Goal: Task Accomplishment & Management: Manage account settings

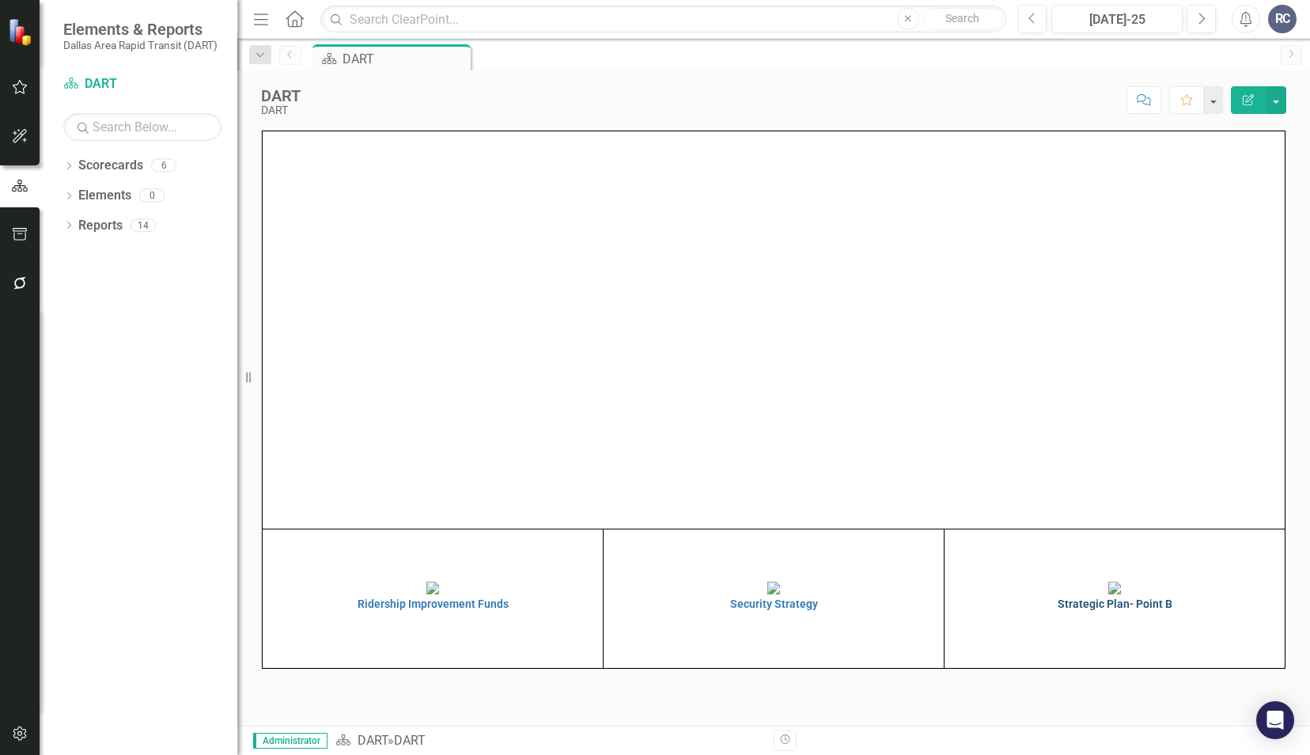
click at [1121, 594] on img at bounding box center [1114, 587] width 13 height 13
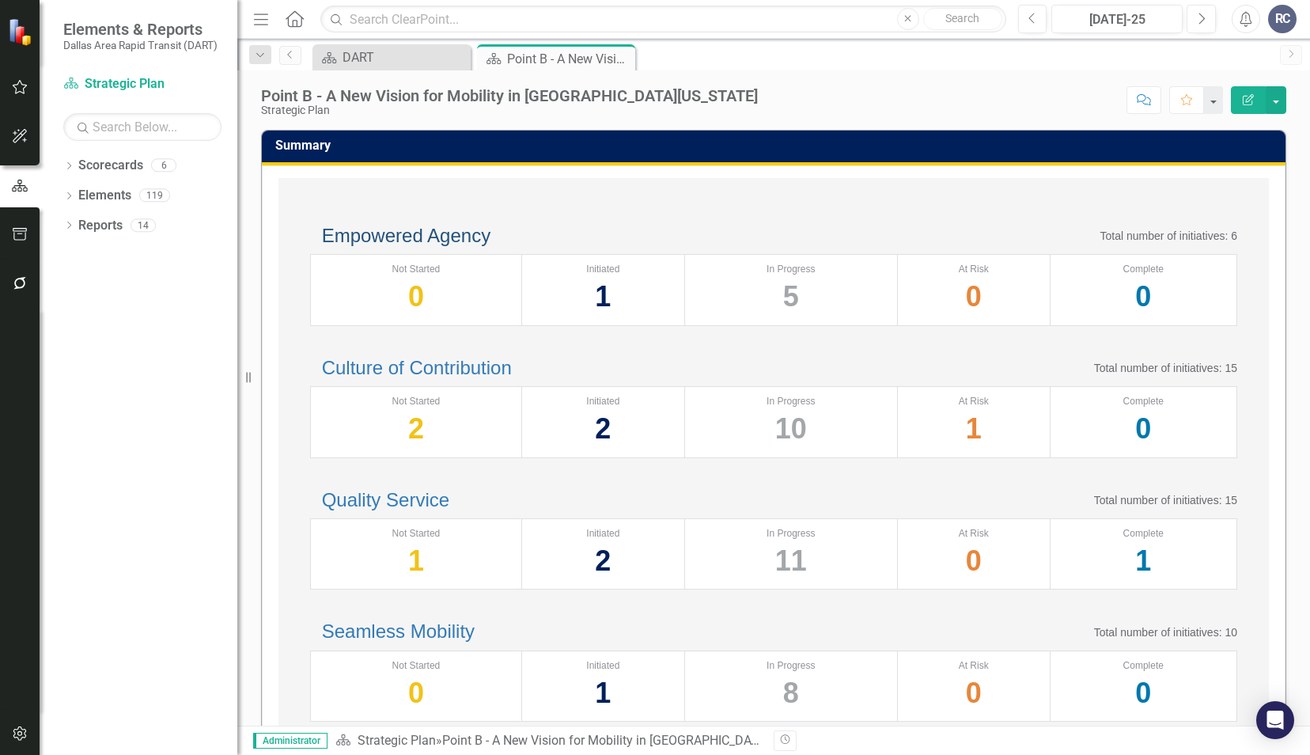
click at [411, 246] on link "Empowered Agency" at bounding box center [406, 235] width 168 height 21
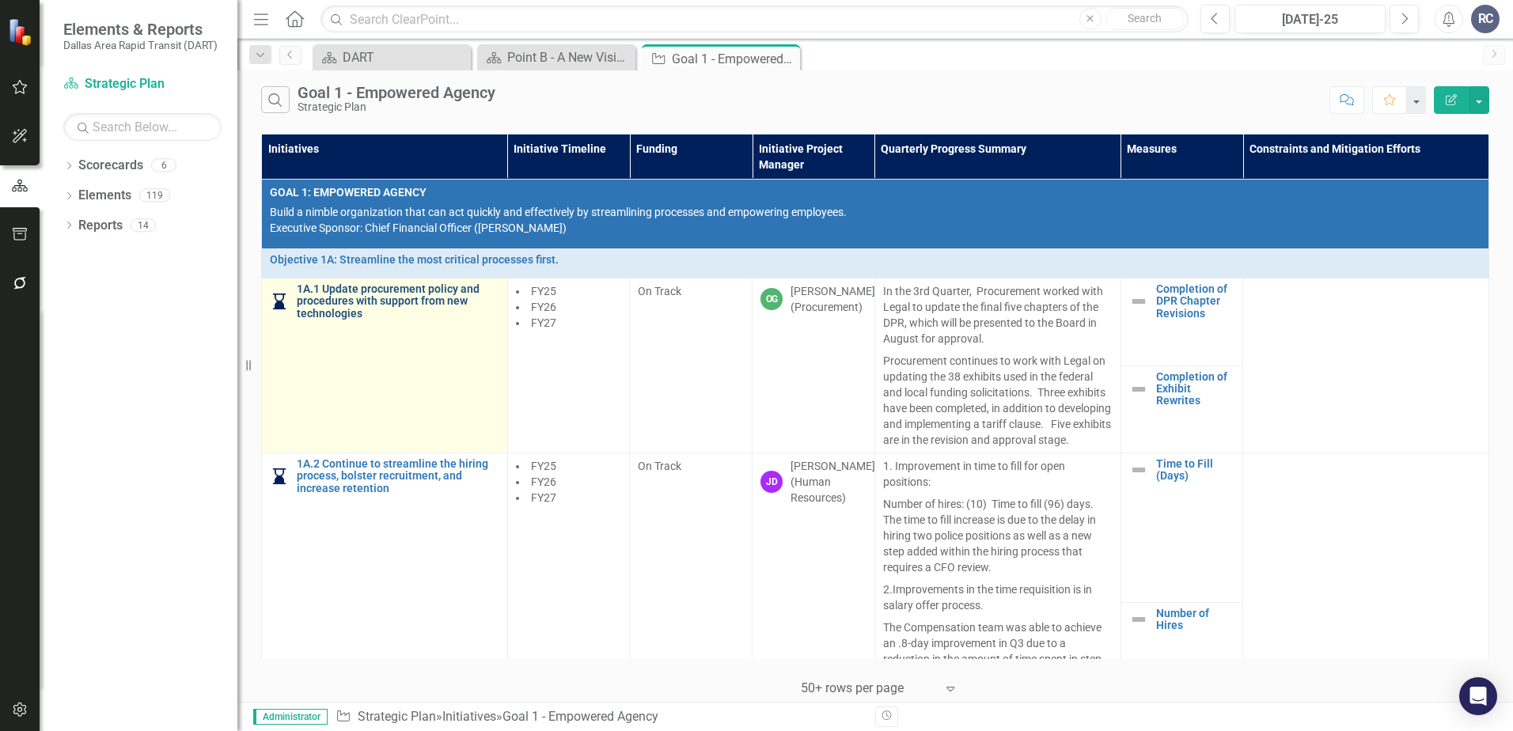
click at [383, 293] on link "1A.1 Update procurement policy and procedures with support from new technologies" at bounding box center [398, 301] width 203 height 36
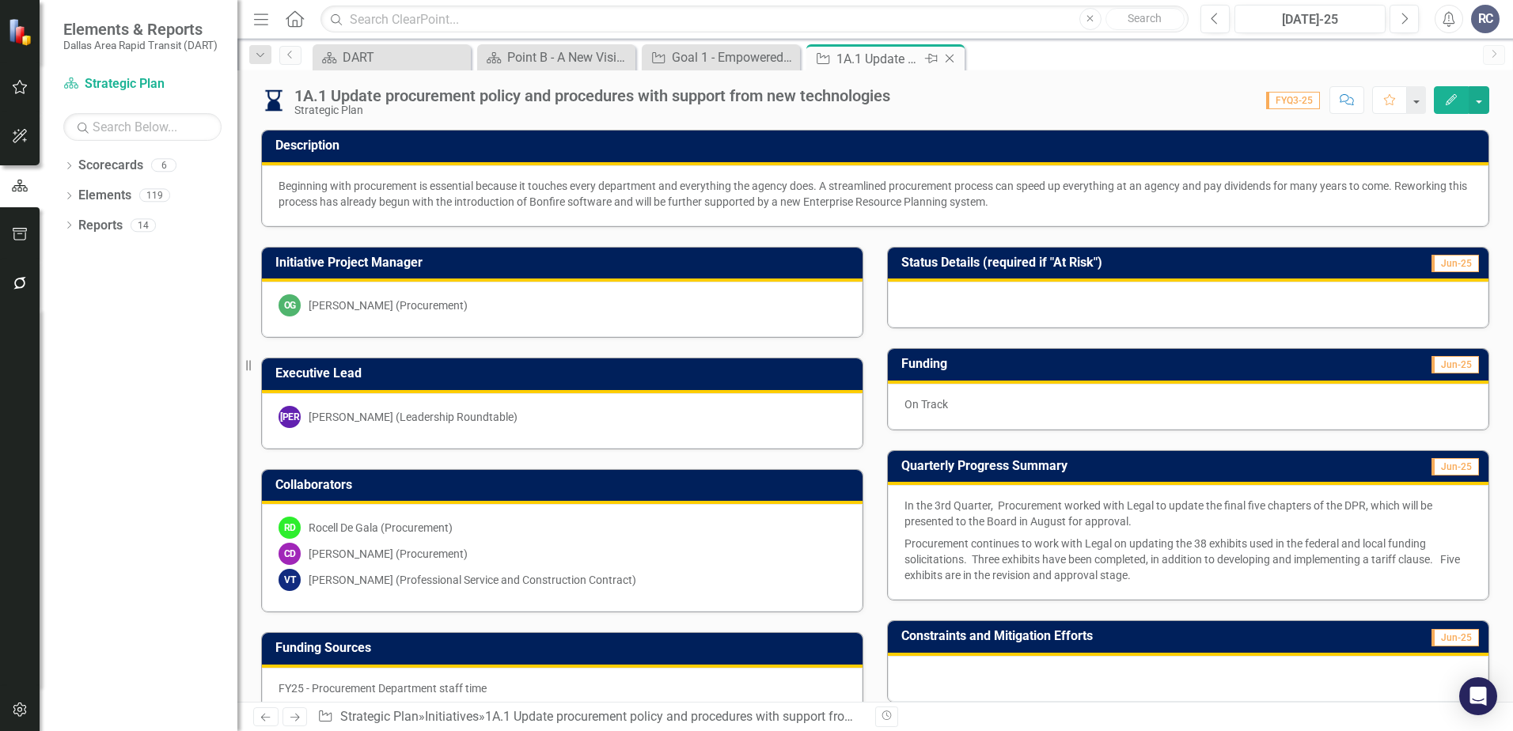
click at [950, 57] on icon "Close" at bounding box center [949, 58] width 16 height 13
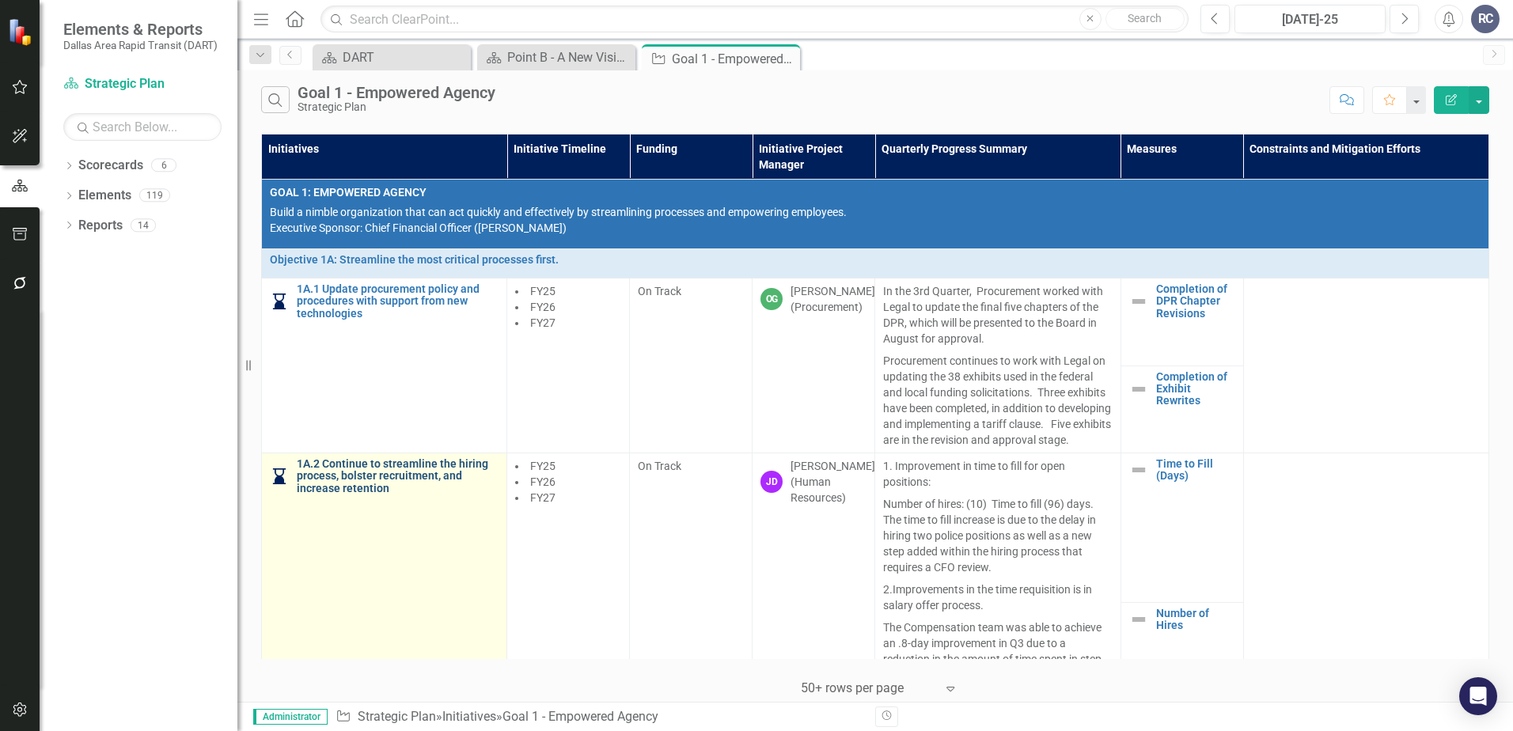
click at [359, 493] on link "1A.2 Continue to streamline the hiring process, bolster recruitment, and increa…" at bounding box center [398, 476] width 202 height 36
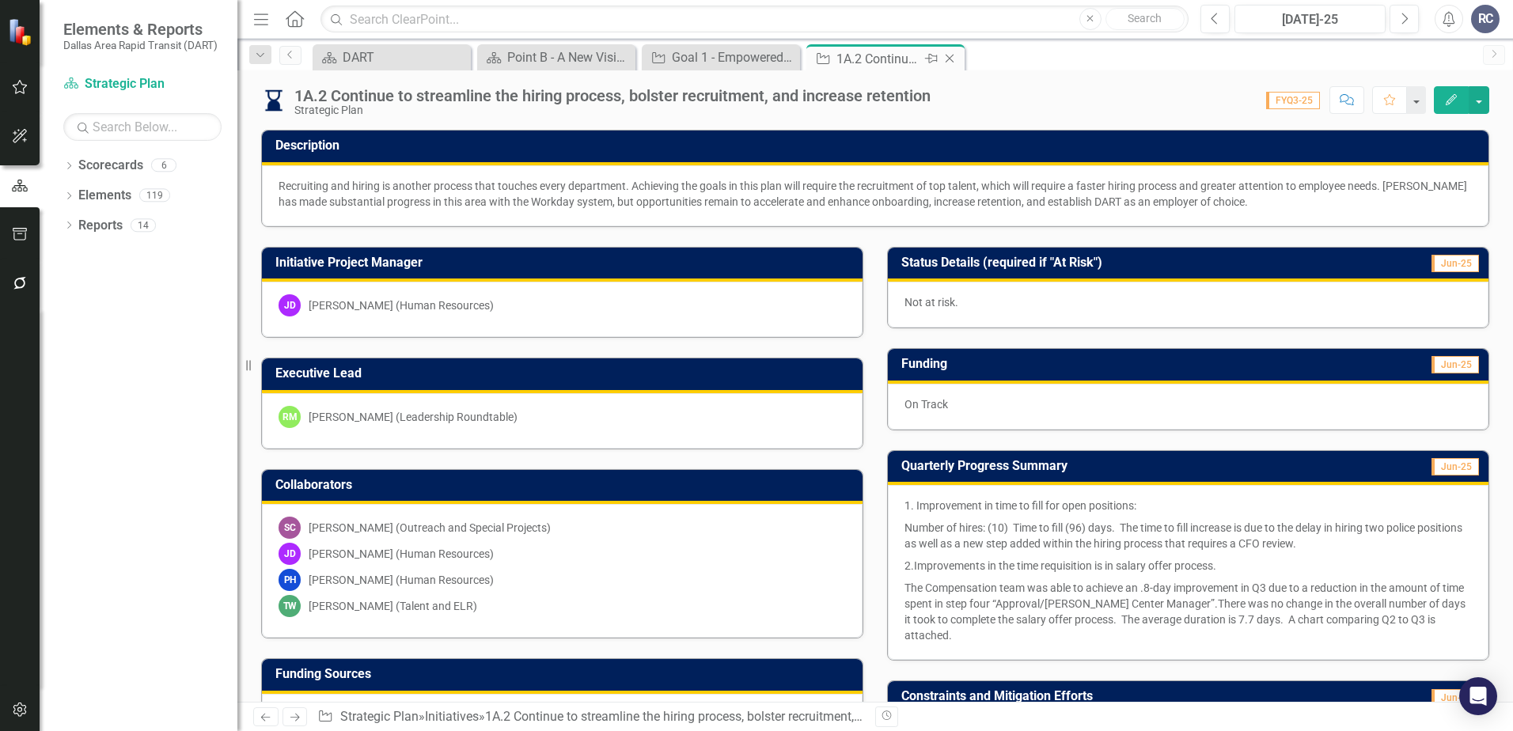
click at [951, 61] on icon "Close" at bounding box center [949, 58] width 16 height 13
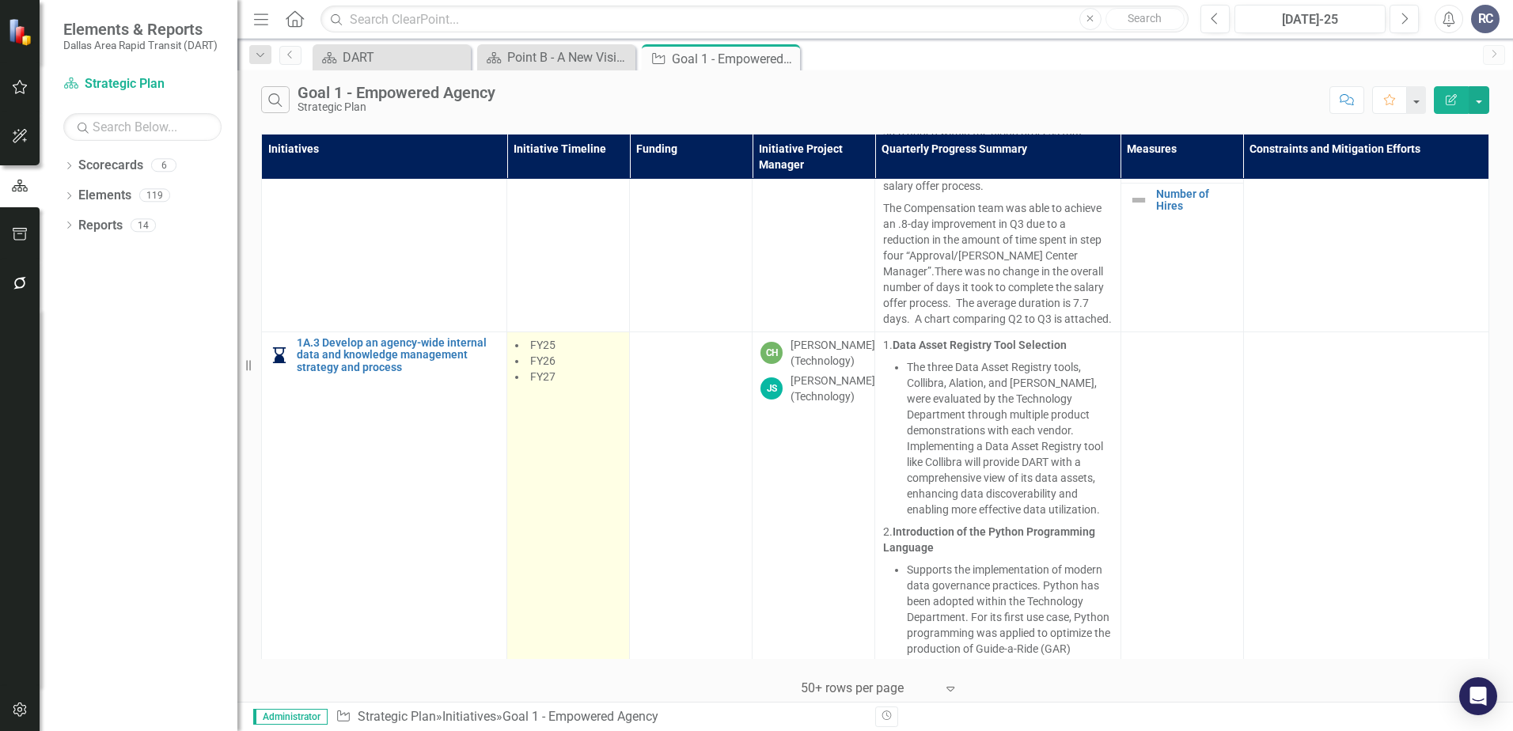
scroll to position [396, 0]
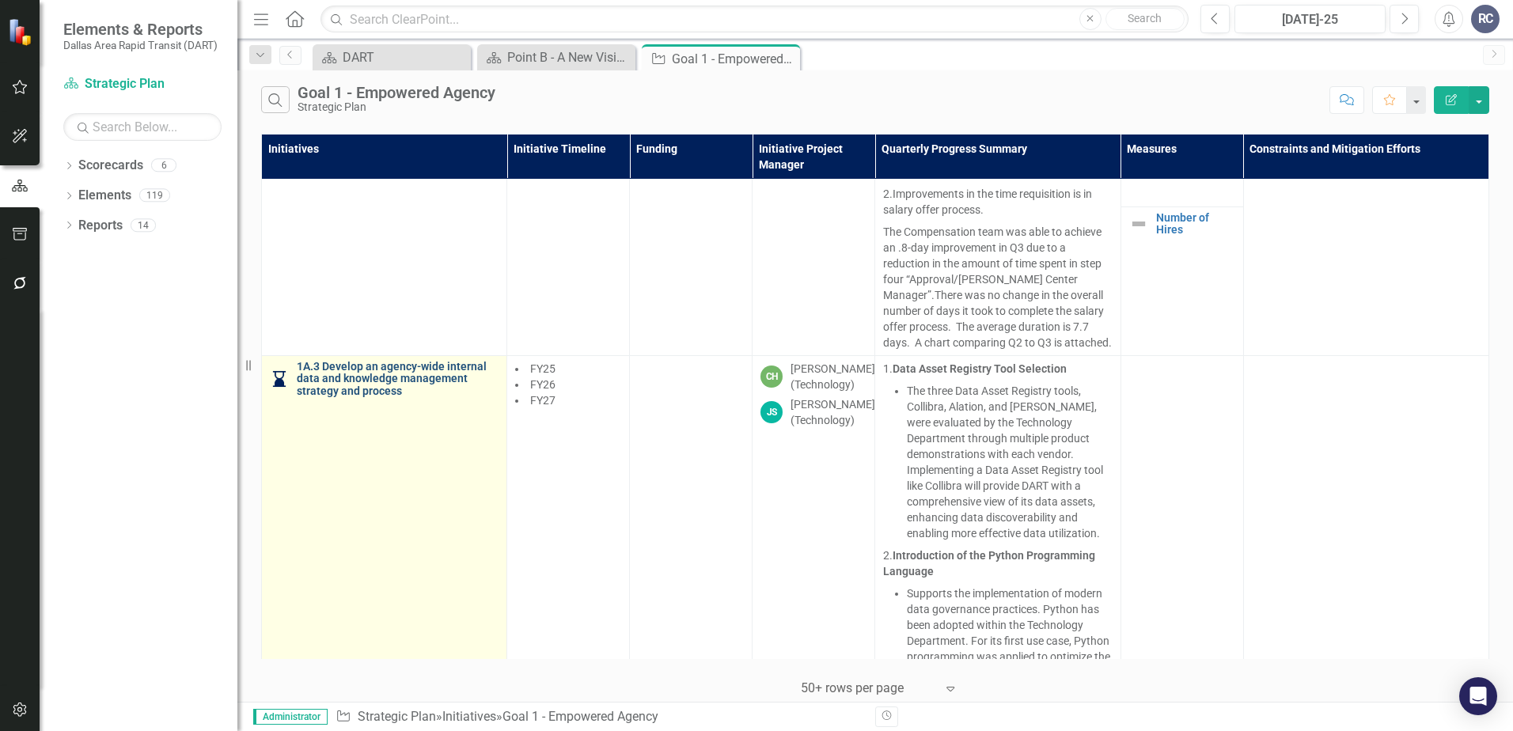
click at [418, 395] on link "1A.3 Develop an agency-wide internal data and knowledge management strategy and…" at bounding box center [398, 379] width 202 height 36
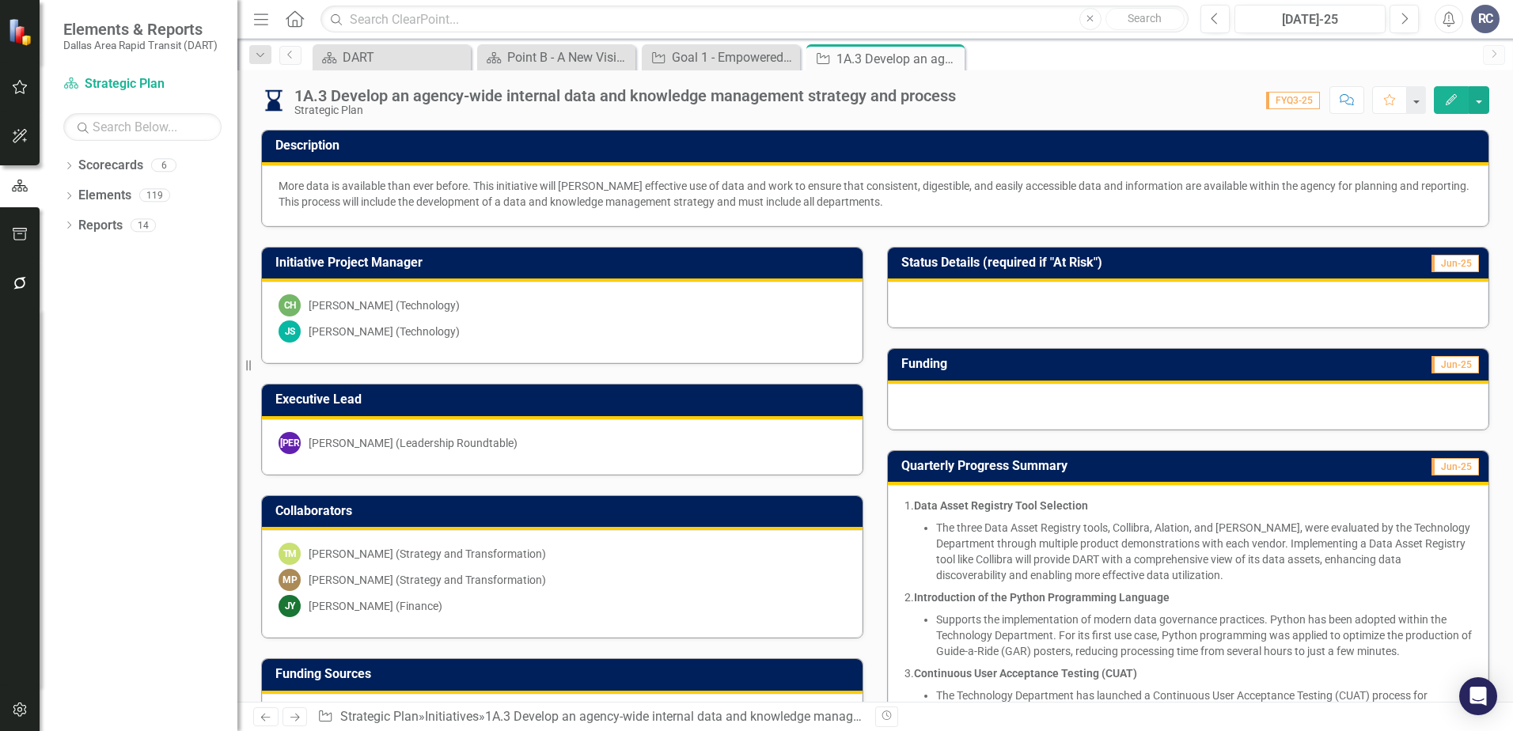
click at [0, 0] on icon at bounding box center [0, 0] width 0 height 0
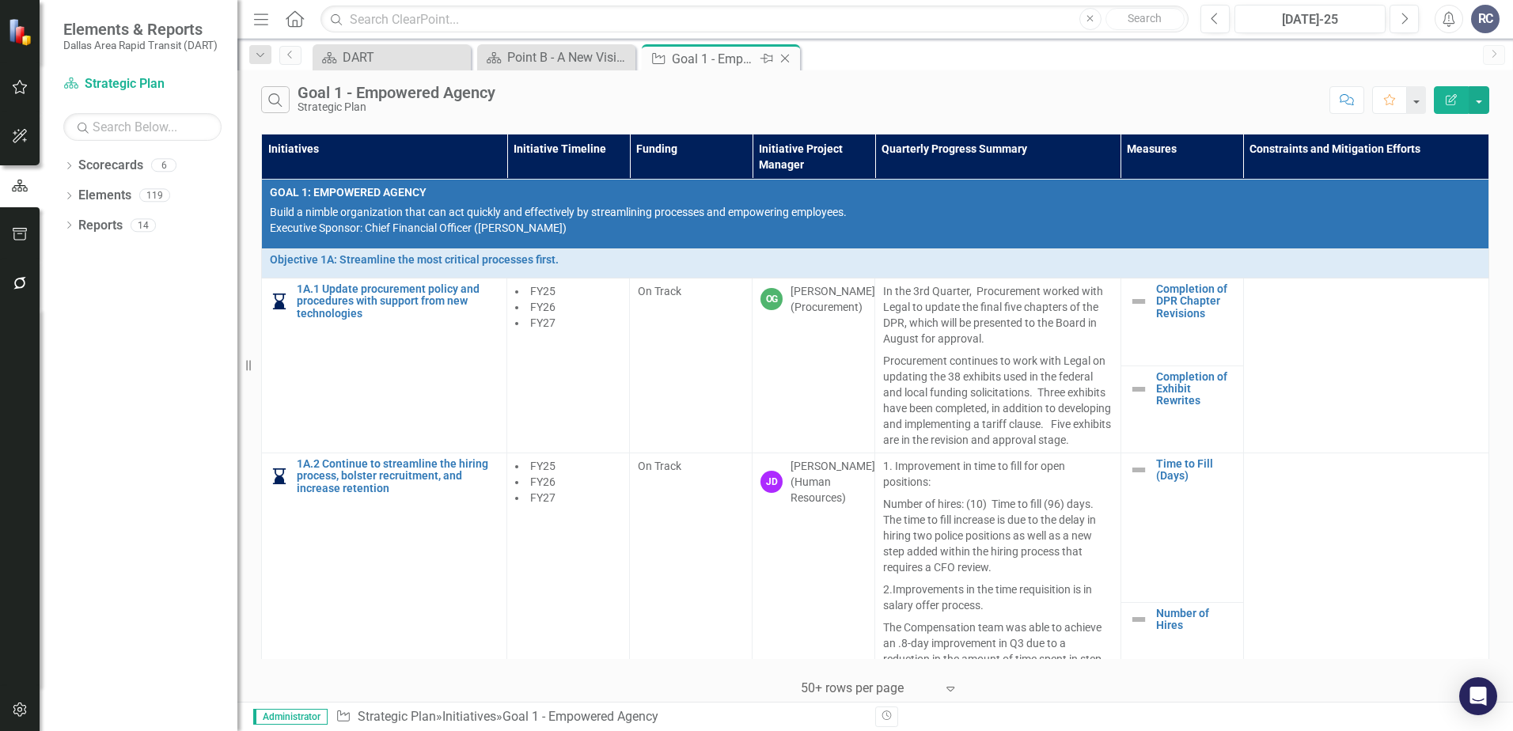
click at [786, 59] on icon "Close" at bounding box center [785, 58] width 16 height 13
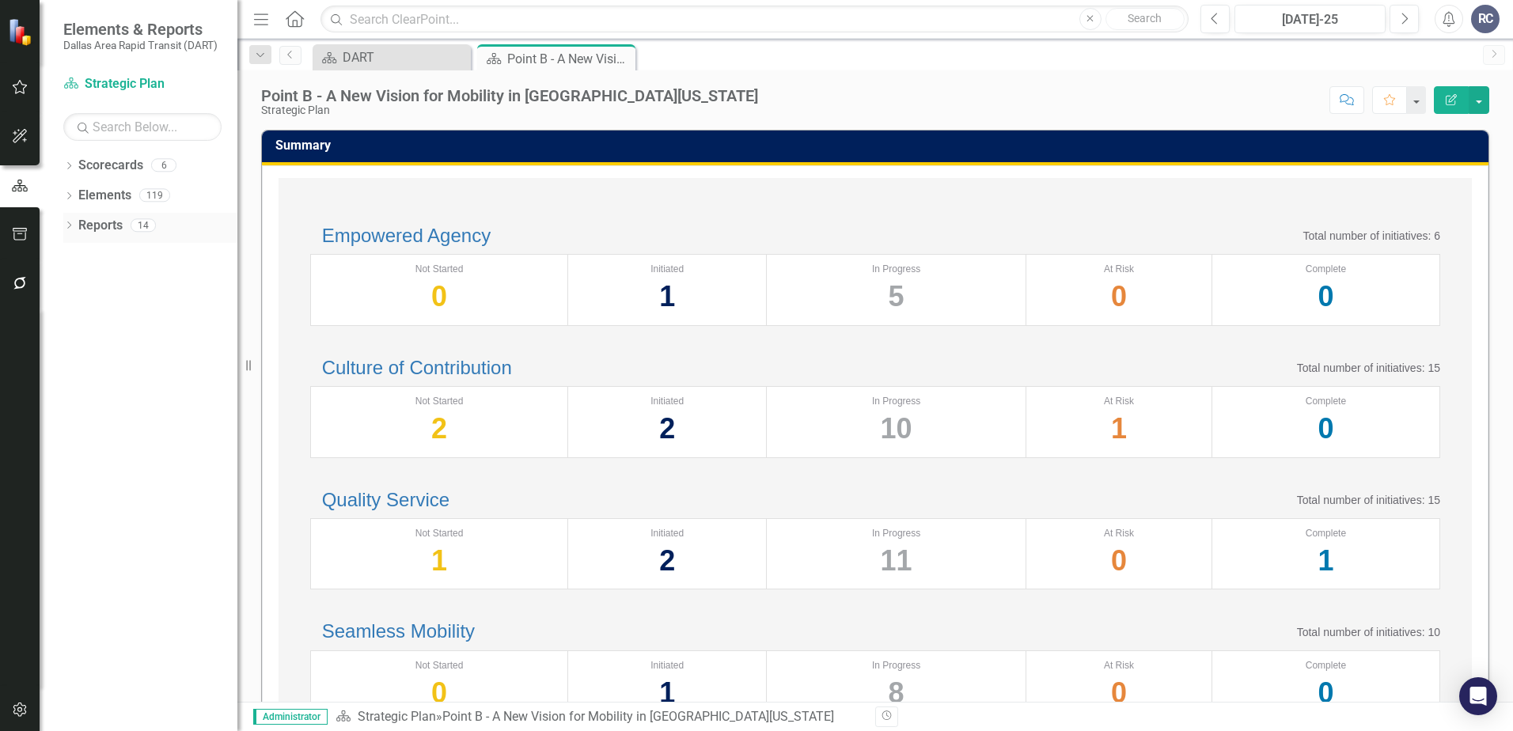
click at [66, 221] on div "Dropdown" at bounding box center [68, 227] width 11 height 13
click at [79, 341] on icon "Dropdown" at bounding box center [75, 341] width 11 height 9
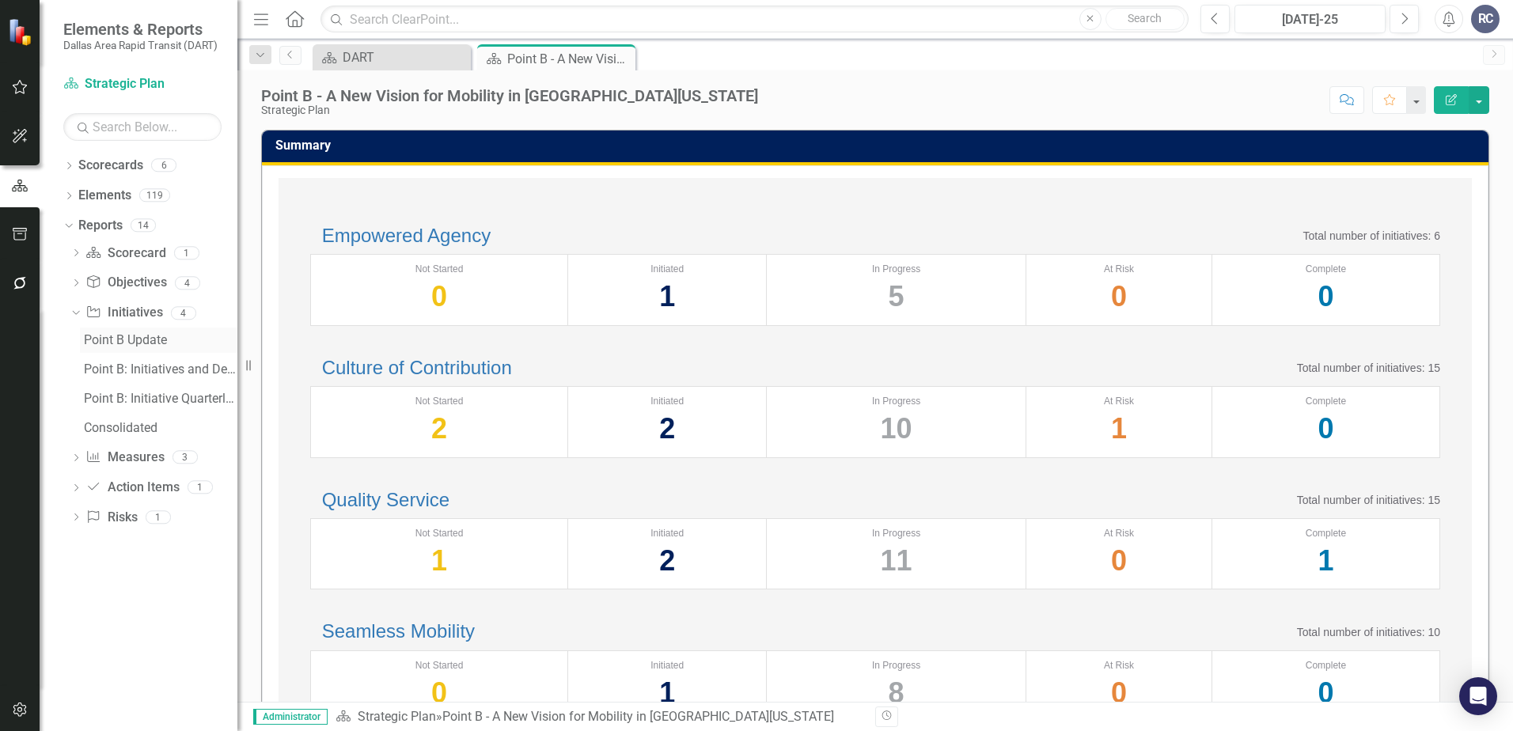
click at [125, 340] on div "Point B Update" at bounding box center [160, 340] width 153 height 14
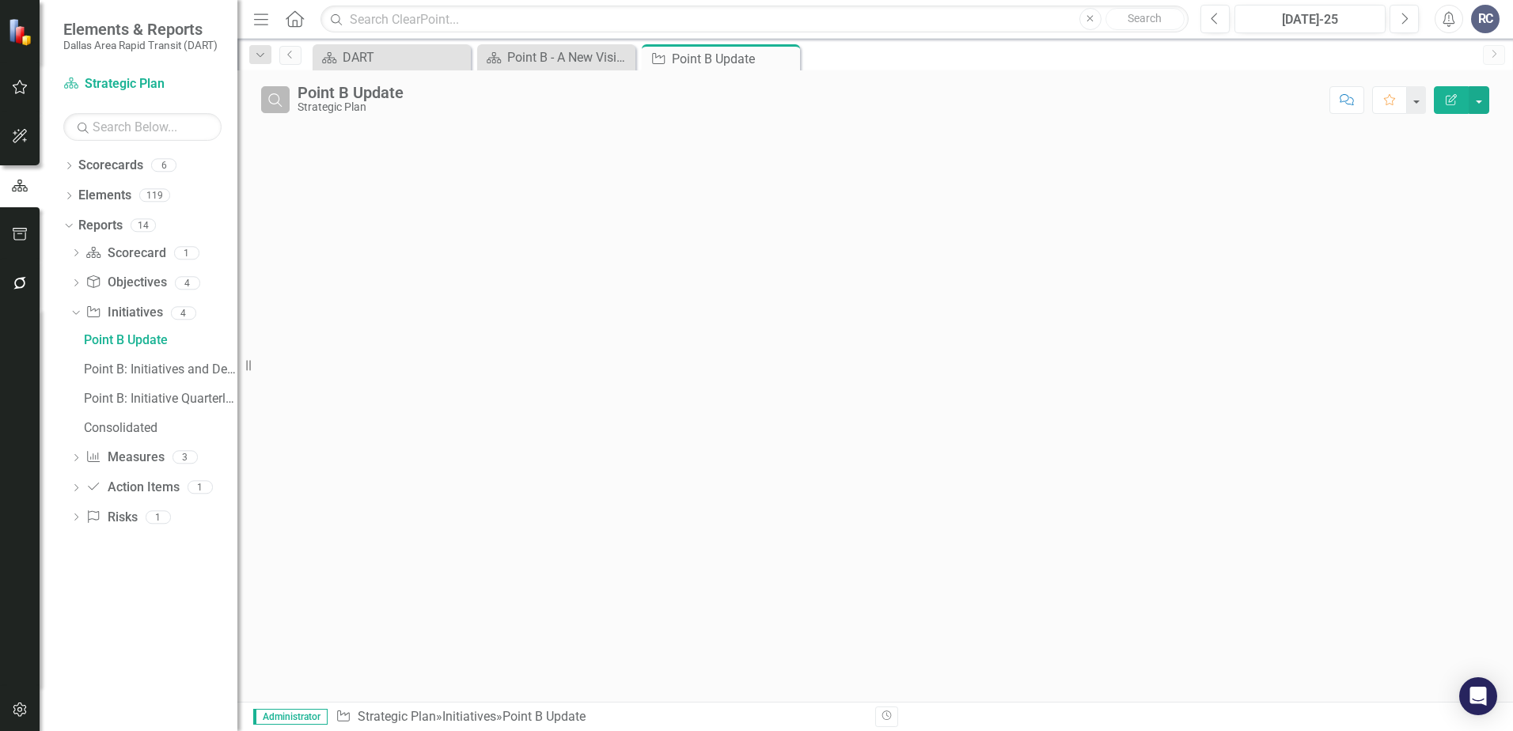
click at [278, 104] on icon "Search" at bounding box center [275, 100] width 17 height 14
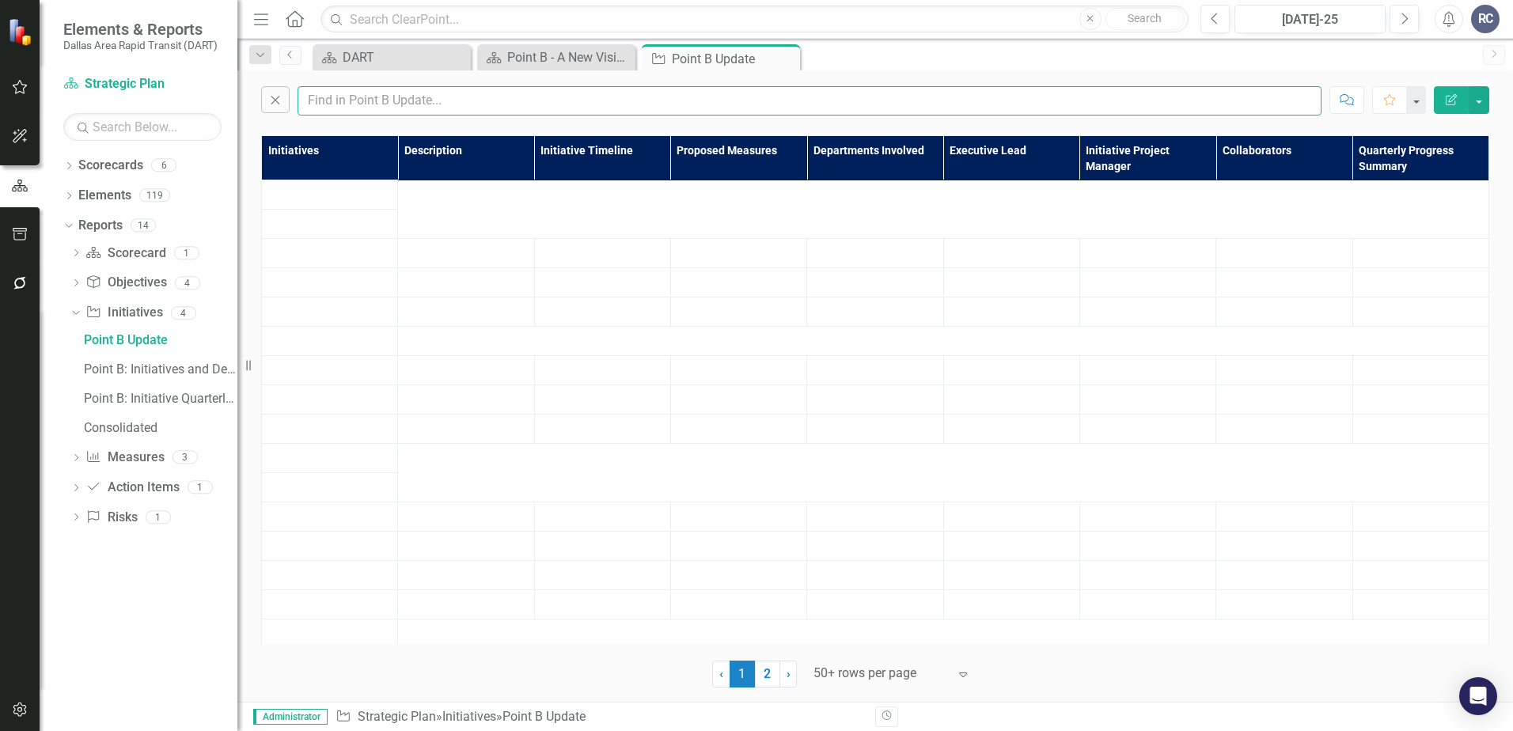
click at [430, 105] on input "text" at bounding box center [809, 100] width 1024 height 29
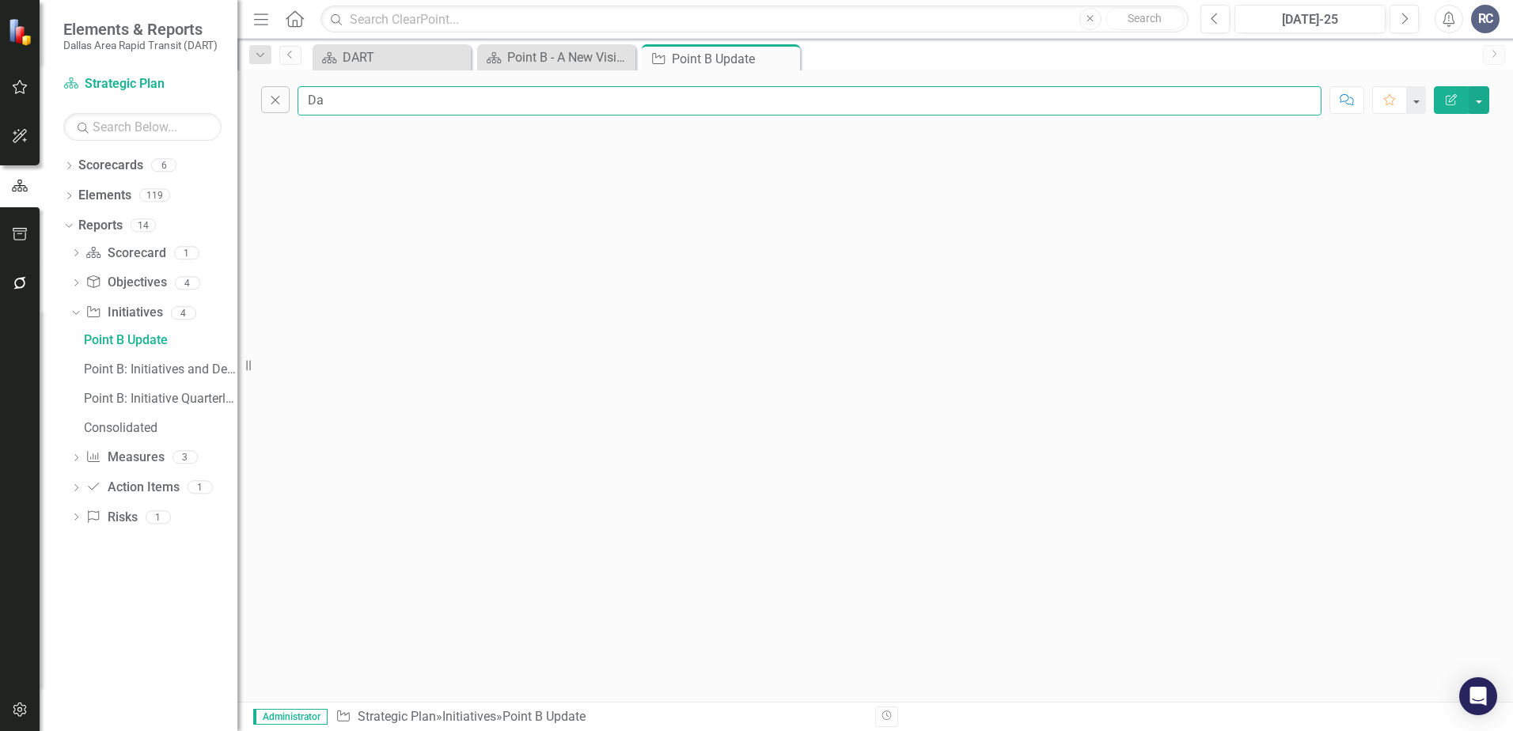
type input "D"
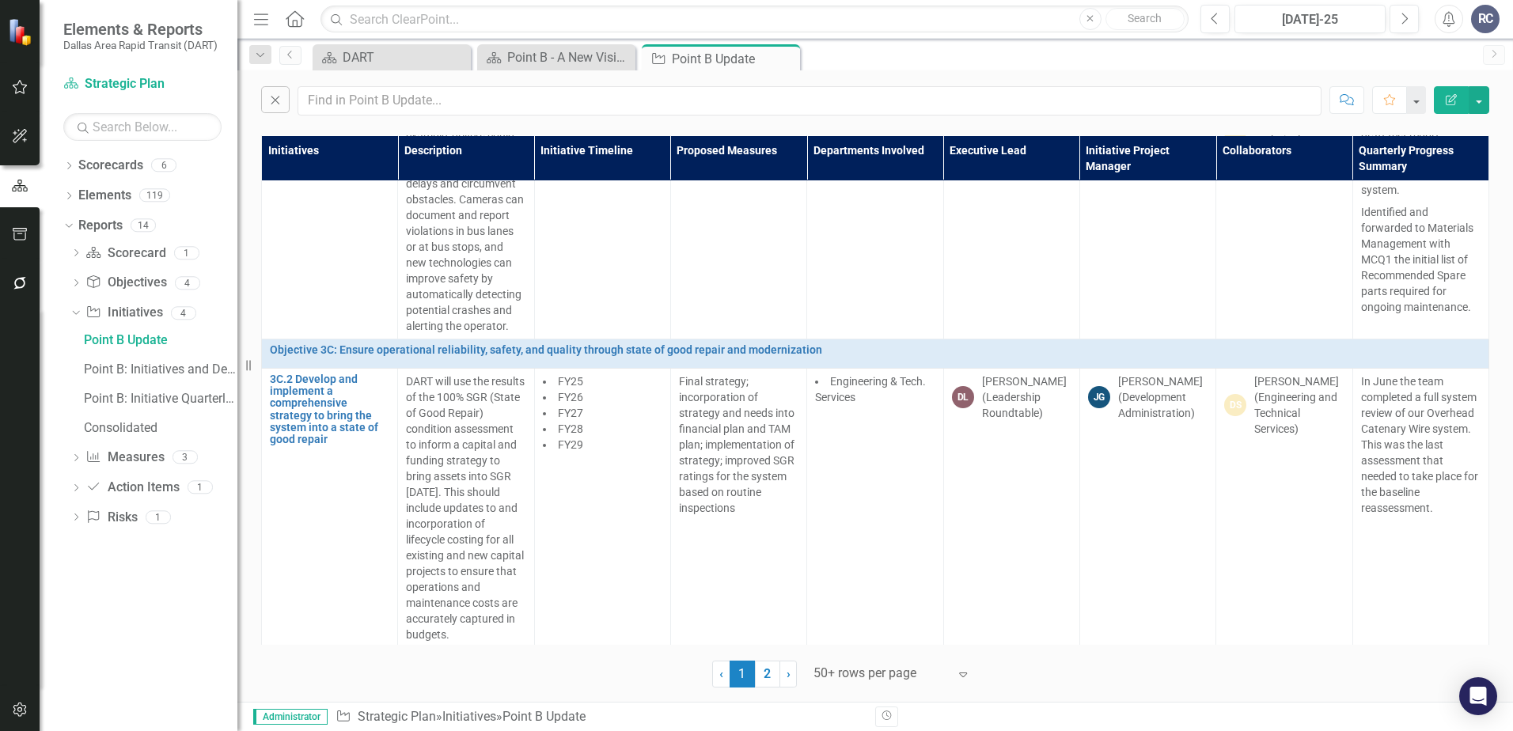
scroll to position [15188, 0]
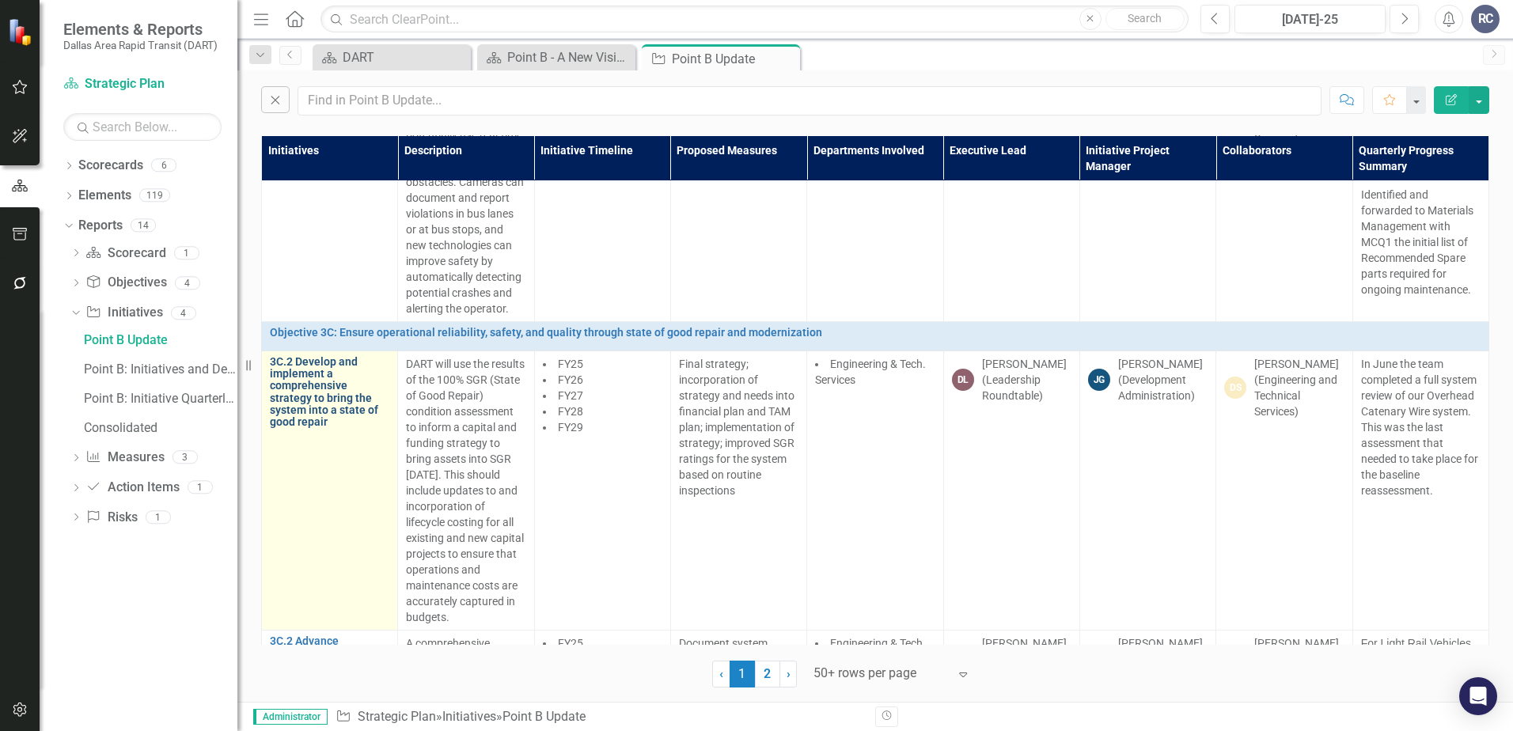
click at [340, 429] on link "3C.2 Develop and implement a comprehensive strategy to bring the system into a …" at bounding box center [329, 392] width 119 height 73
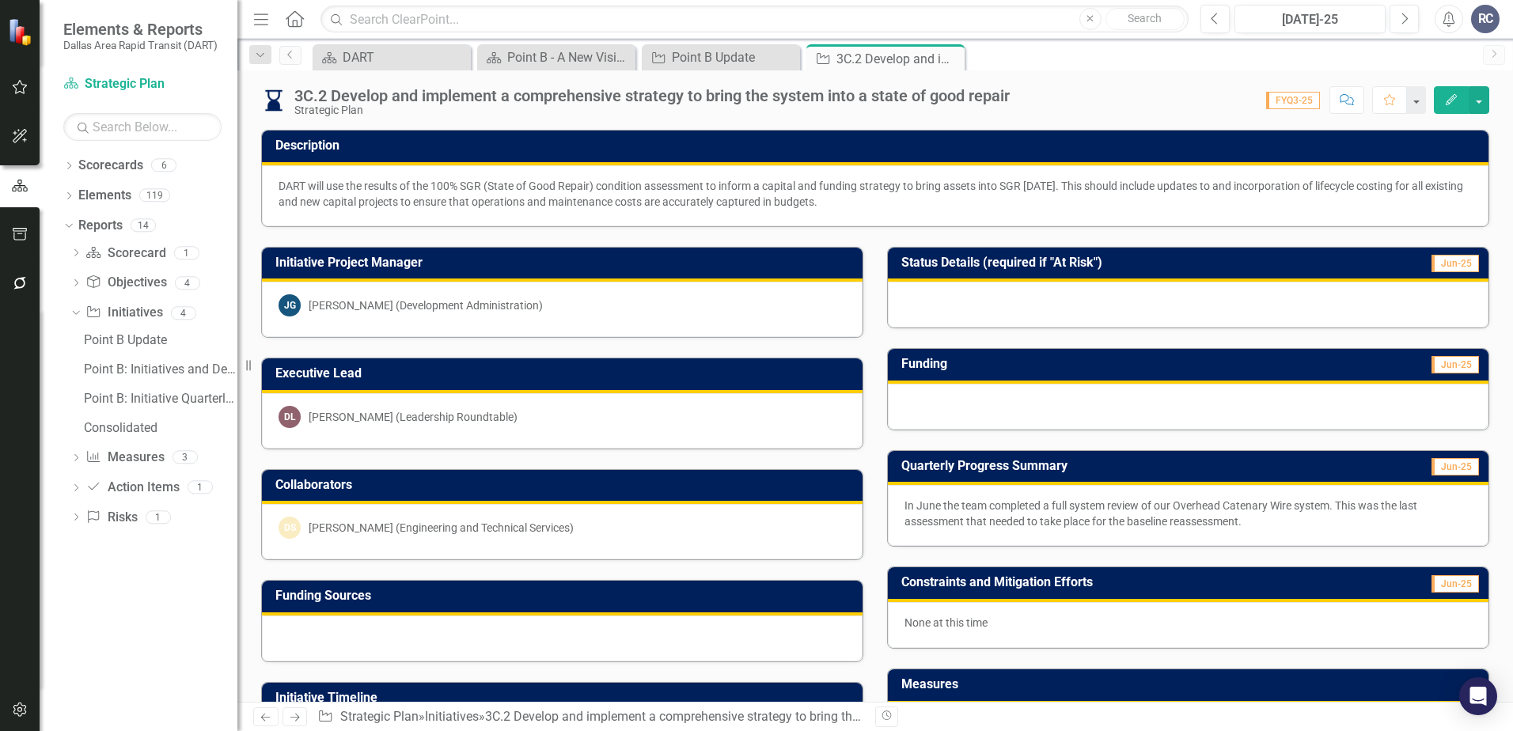
click at [0, 0] on icon "Close" at bounding box center [0, 0] width 0 height 0
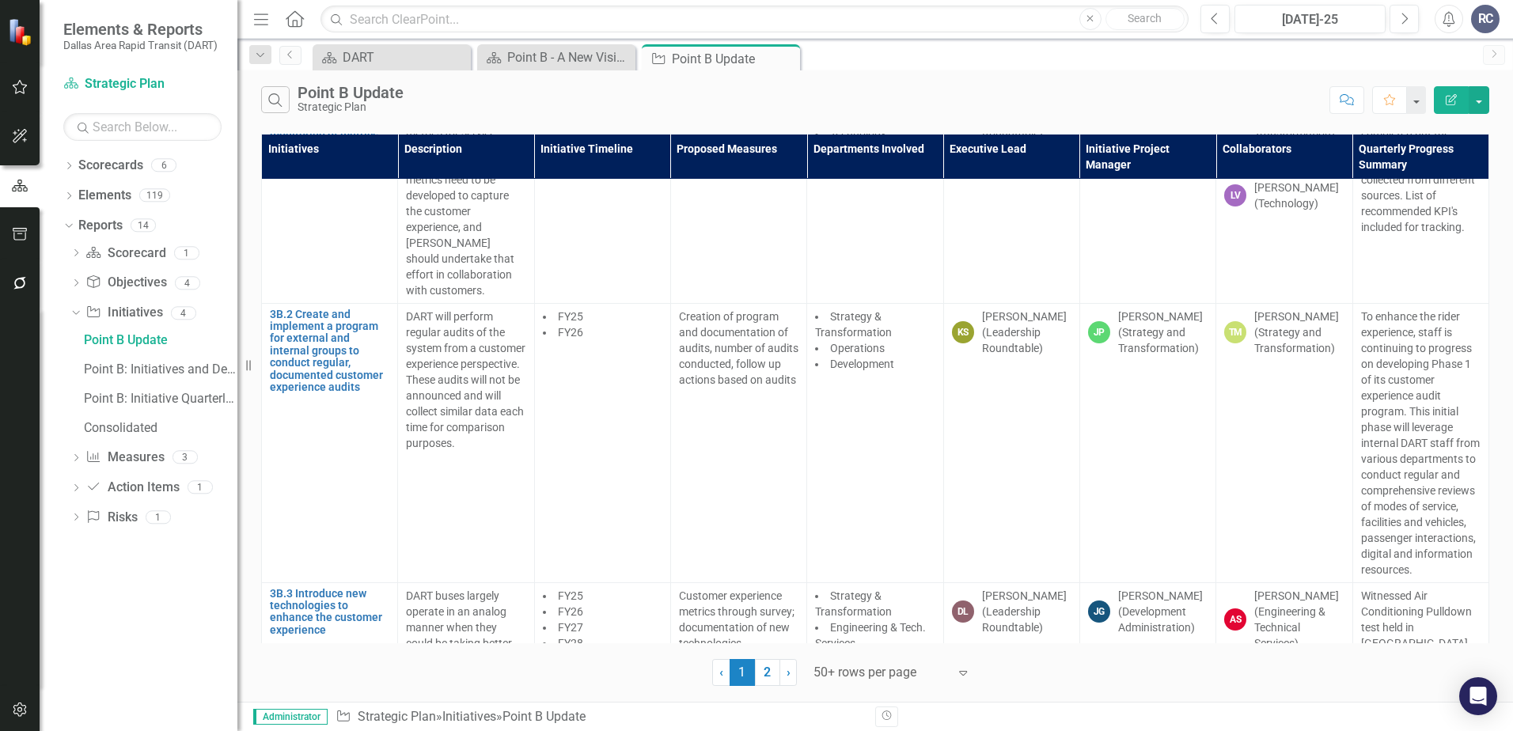
scroll to position [15030, 0]
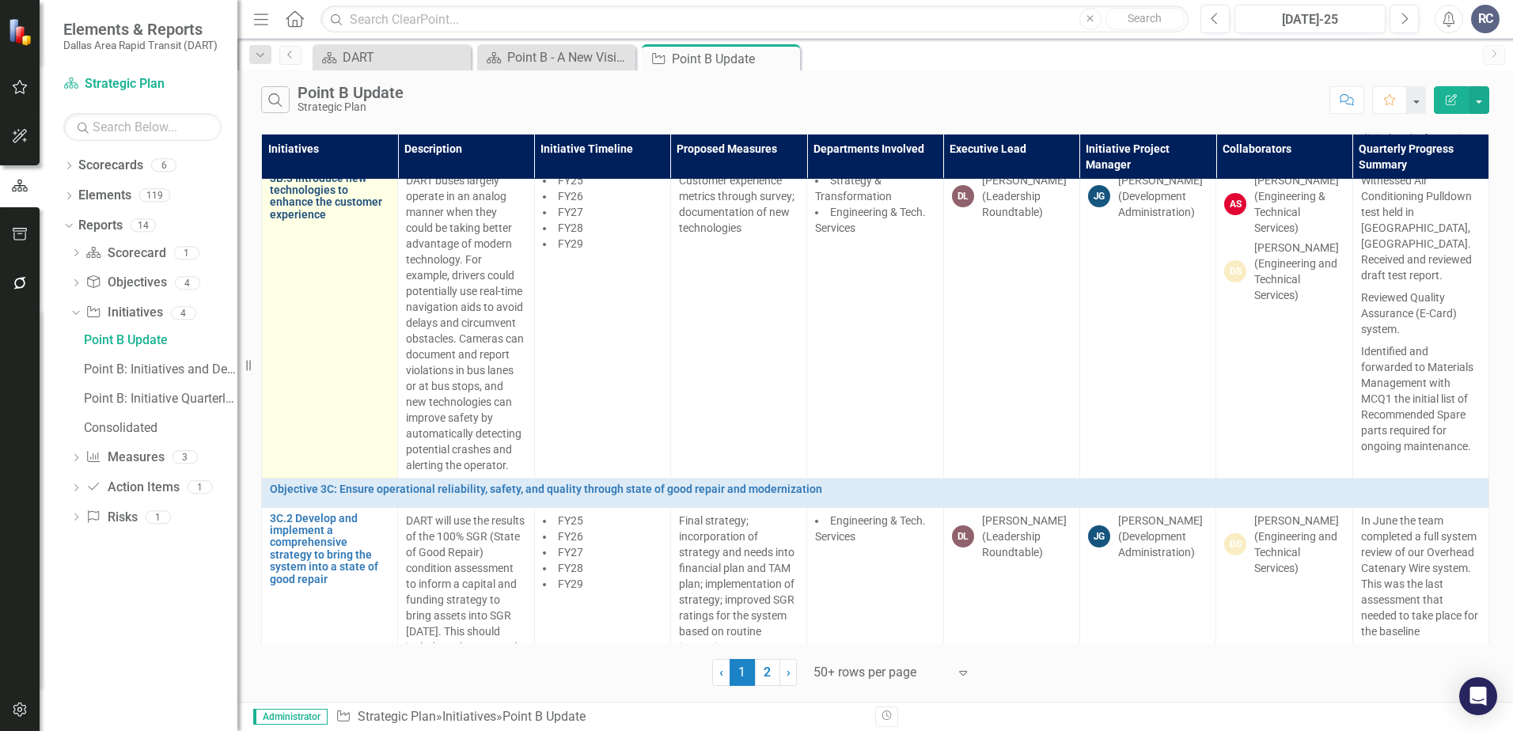
click at [301, 221] on link "3B.3 Introduce new technologies to enhance the customer experience" at bounding box center [329, 196] width 119 height 49
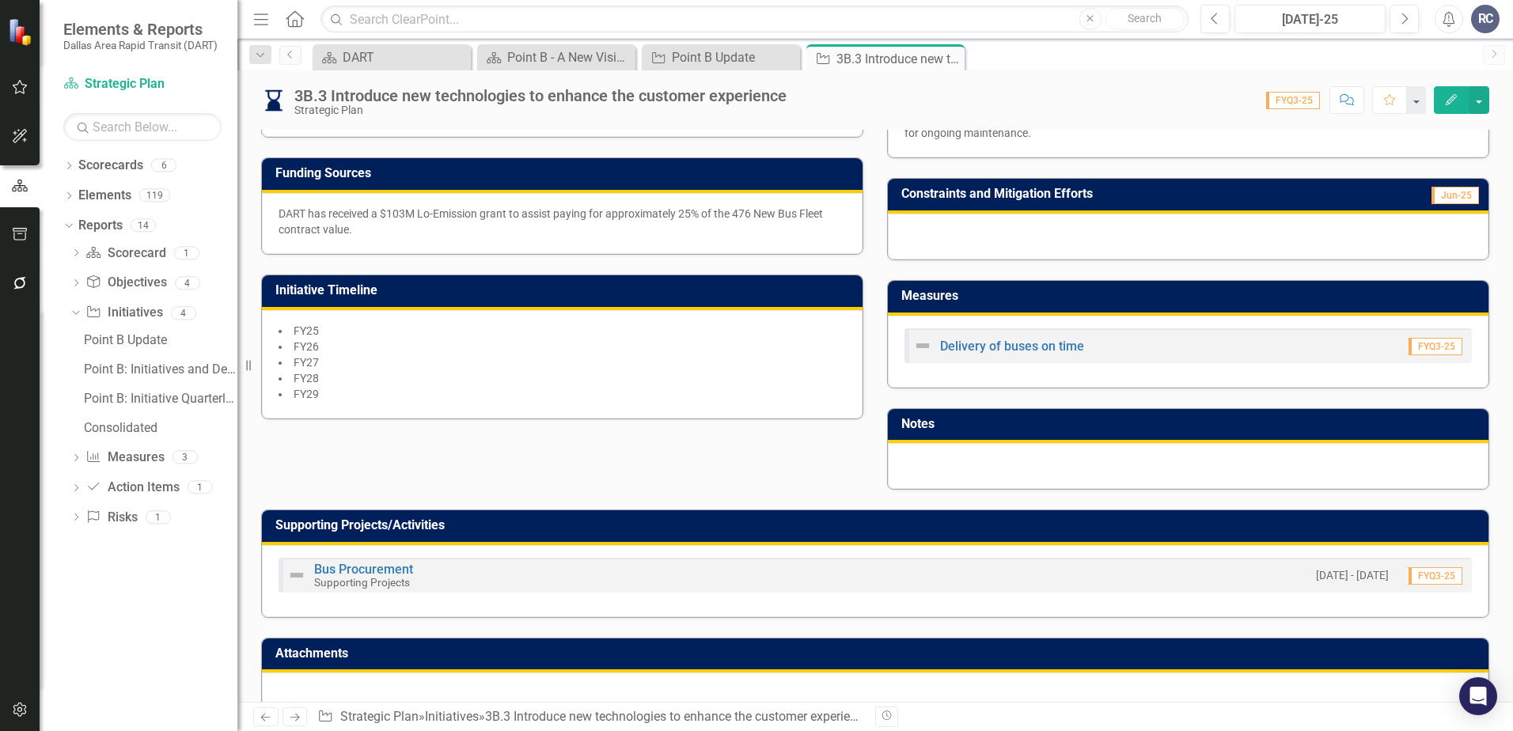
scroll to position [466, 0]
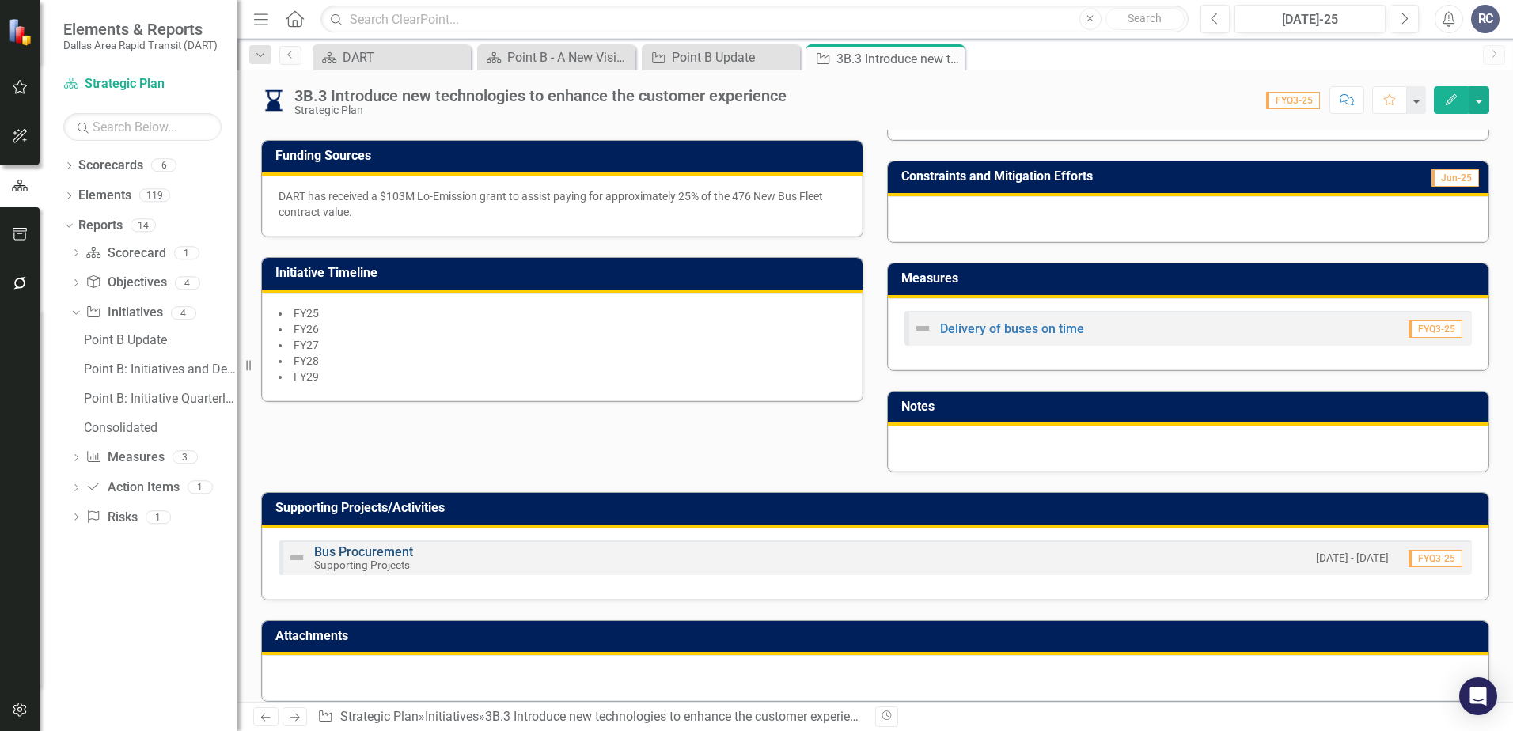
click at [396, 544] on link "Bus Procurement" at bounding box center [363, 551] width 99 height 15
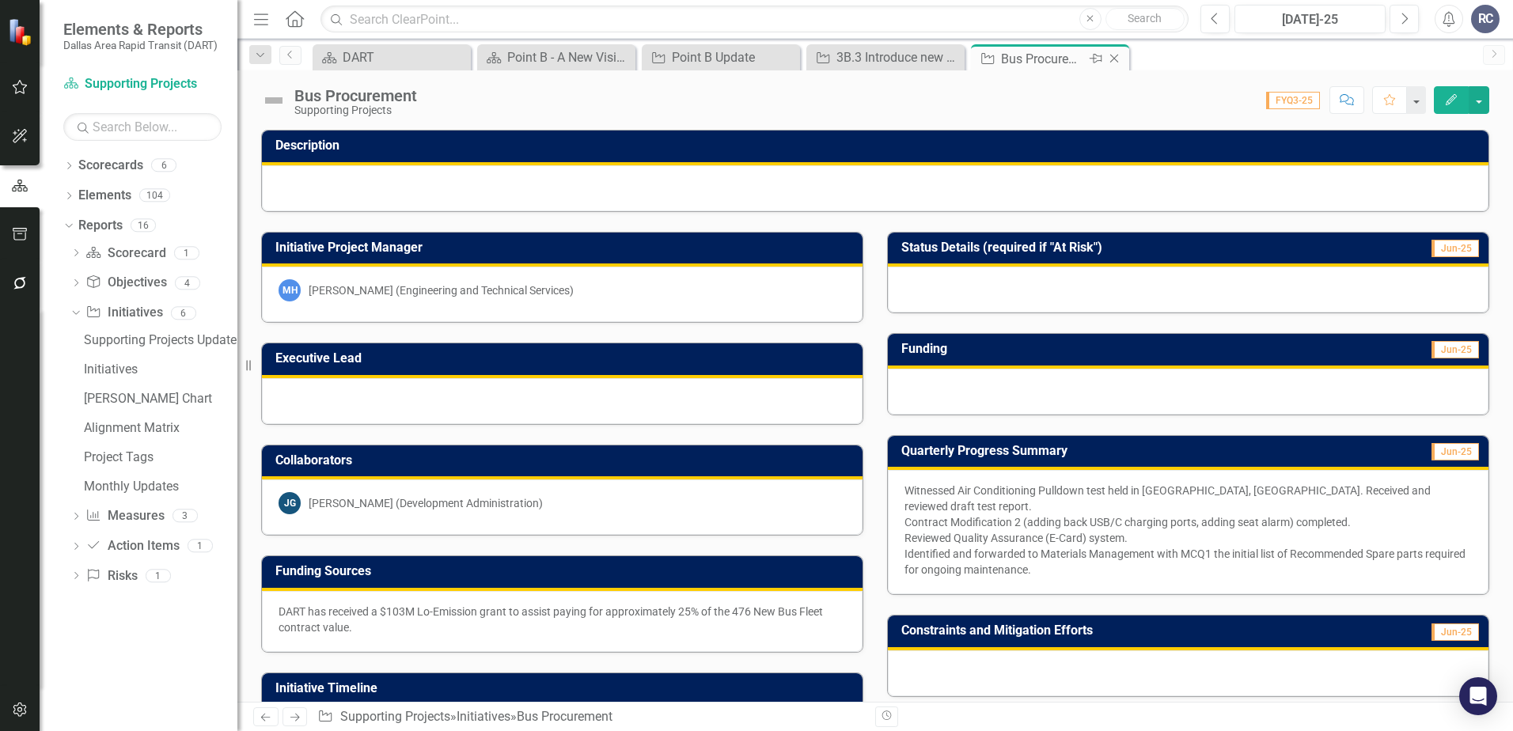
click at [1116, 61] on icon at bounding box center [1114, 59] width 9 height 9
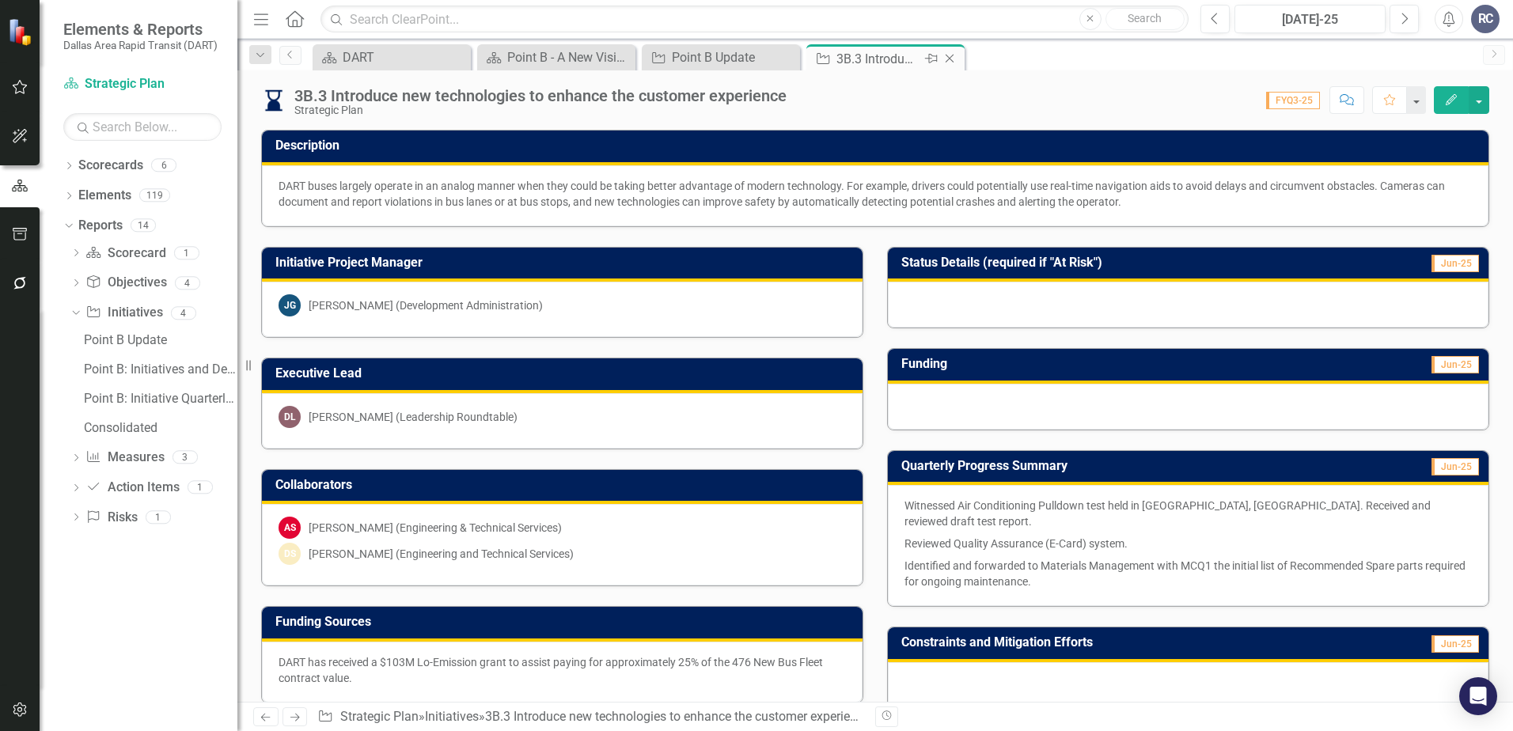
click at [954, 60] on icon "Close" at bounding box center [949, 58] width 16 height 13
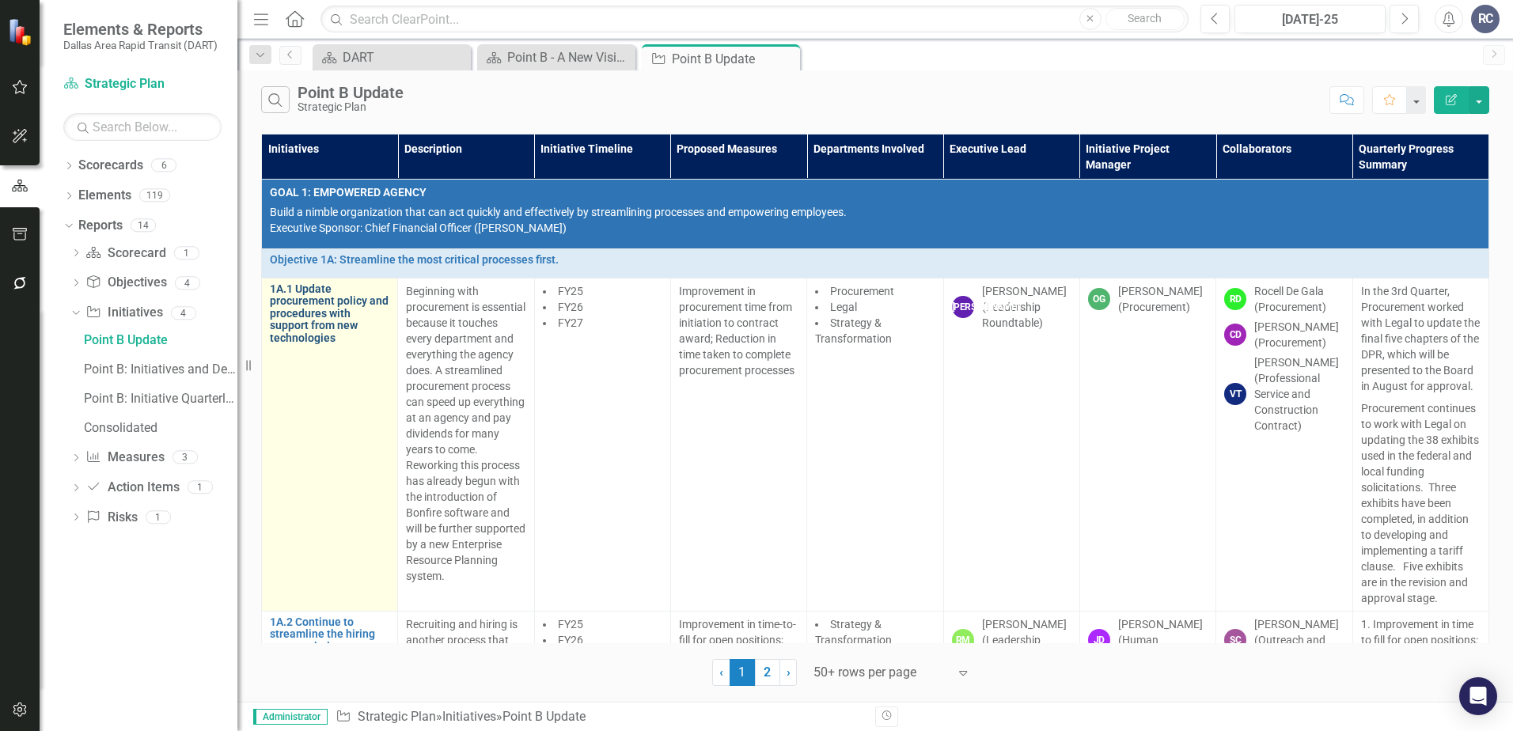
click at [296, 332] on link "1A.1 Update procurement policy and procedures with support from new technologies" at bounding box center [329, 313] width 119 height 61
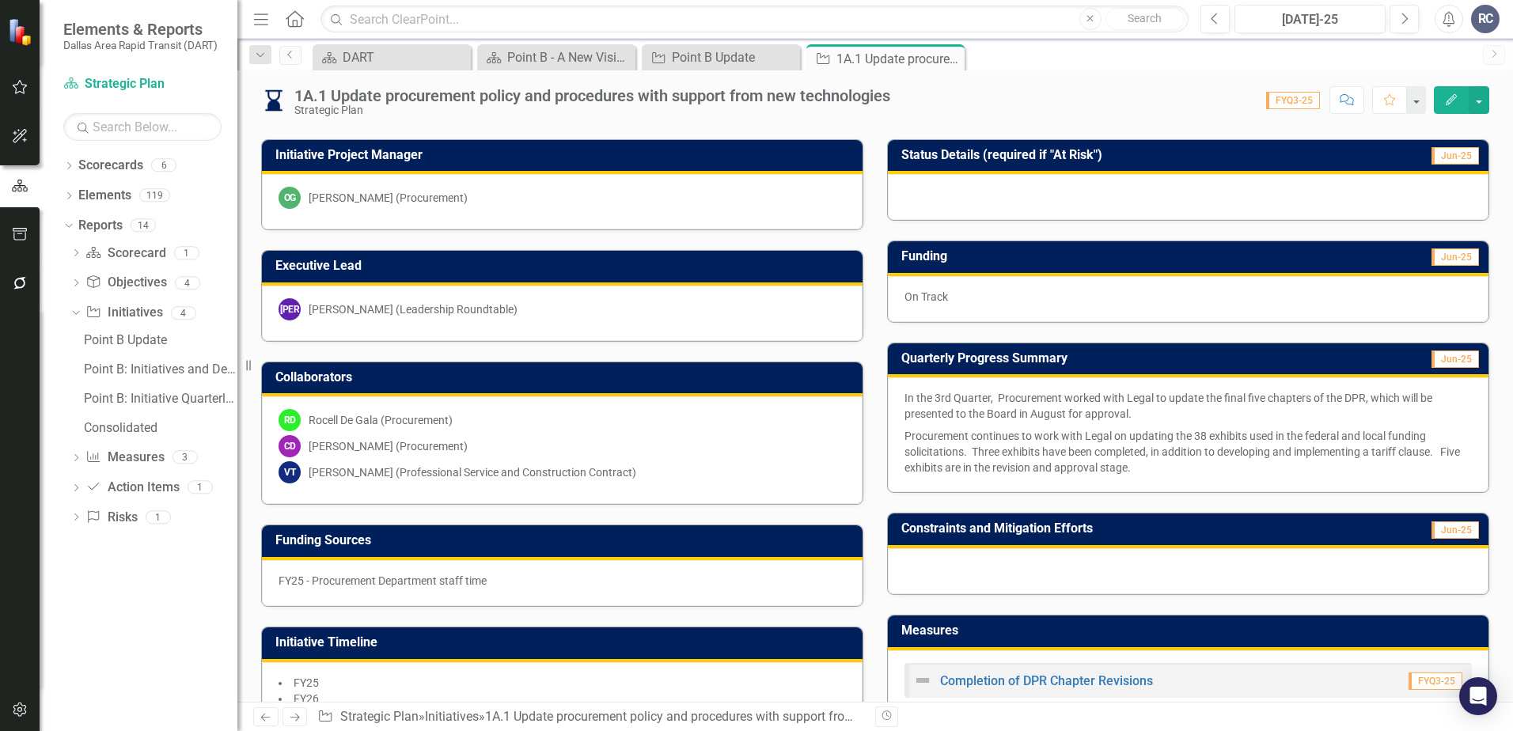
scroll to position [396, 0]
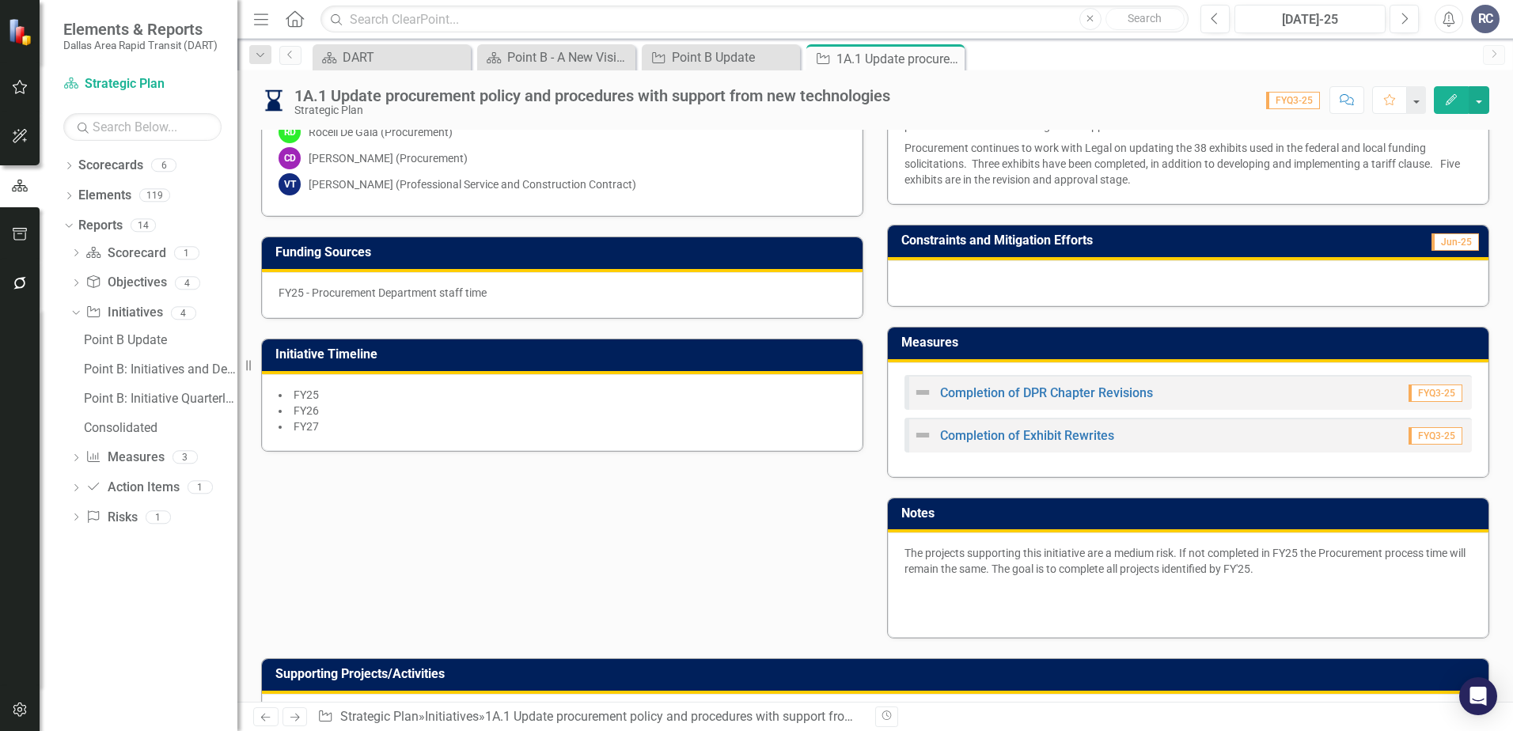
click at [1100, 585] on p at bounding box center [1187, 591] width 567 height 22
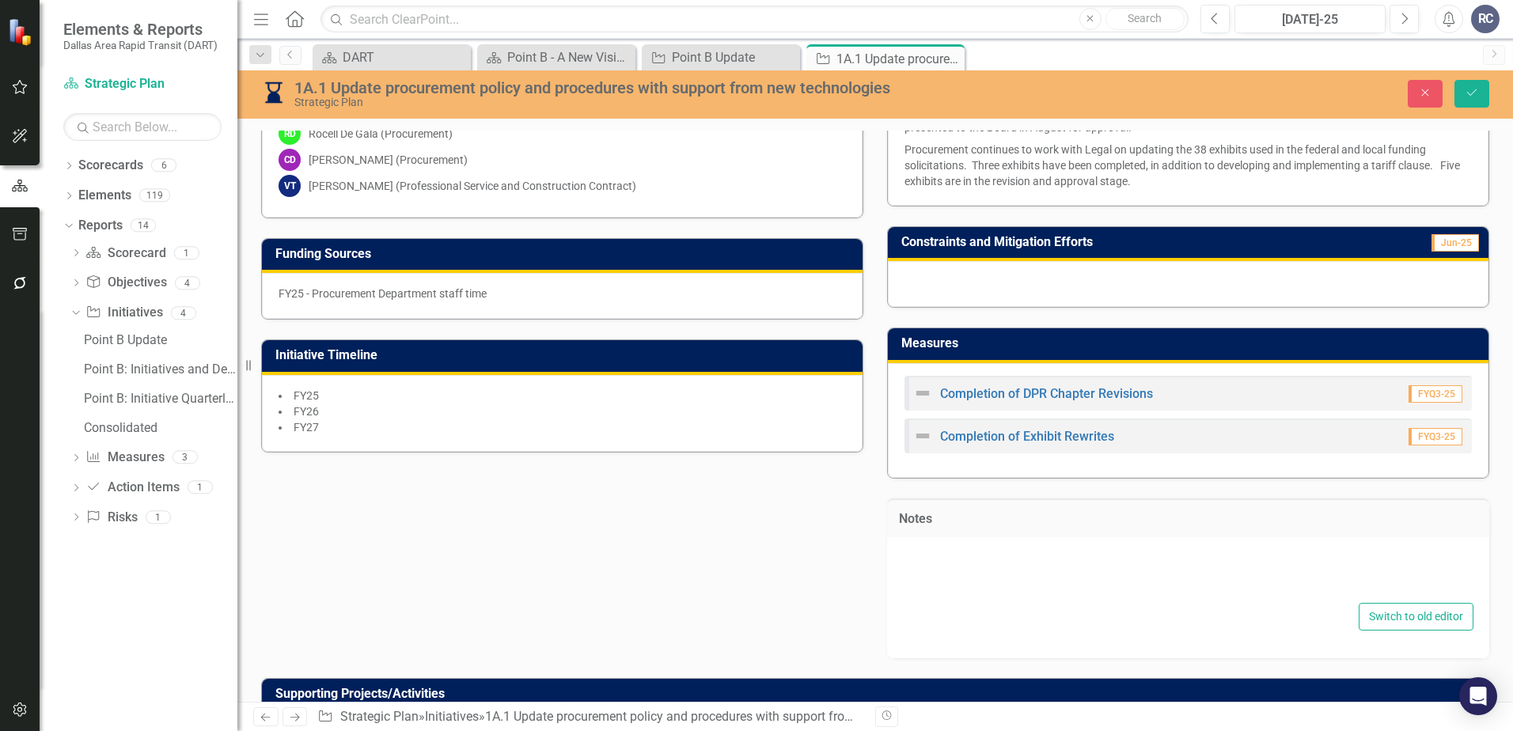
type textarea "<p>The projects supporting this initiative are a medium risk. If not completed …"
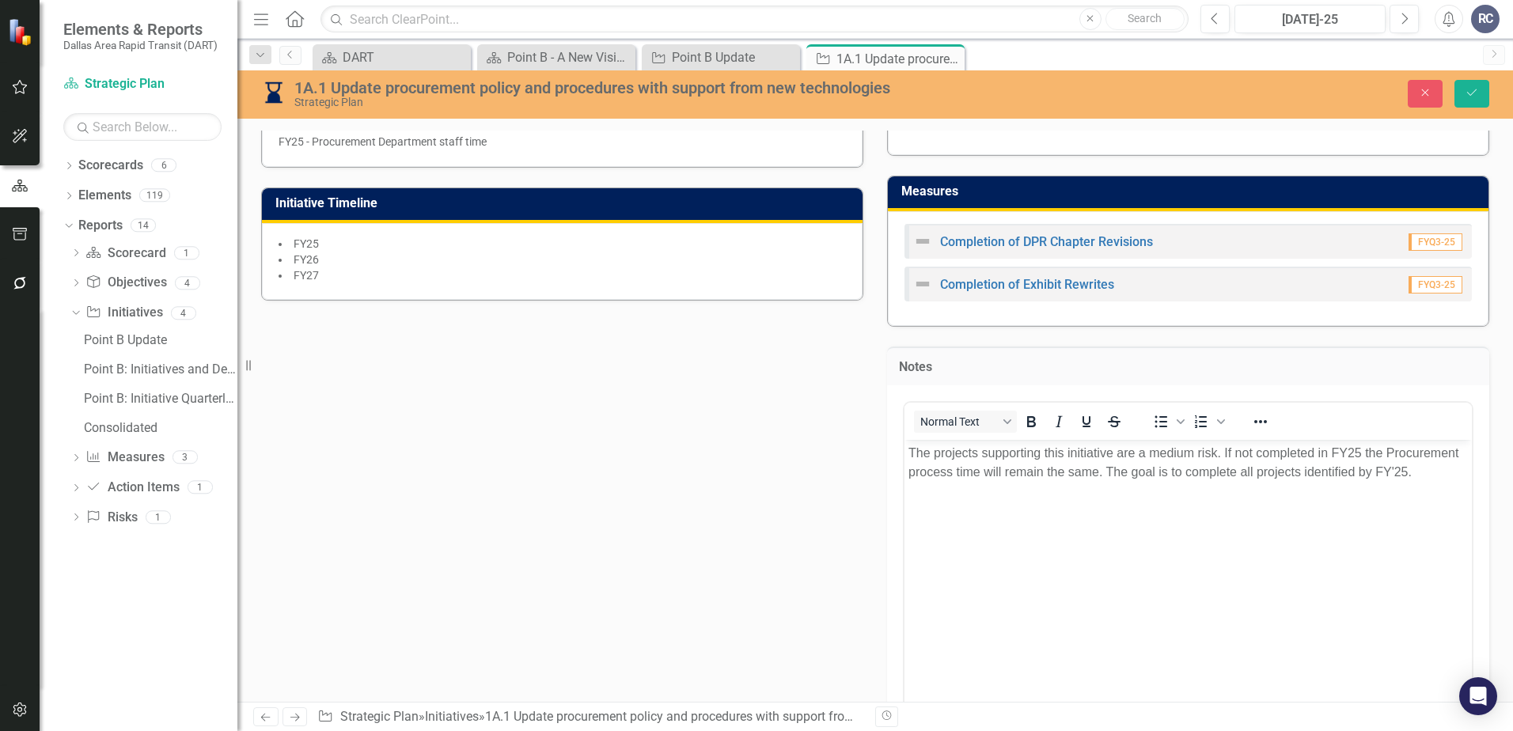
scroll to position [554, 0]
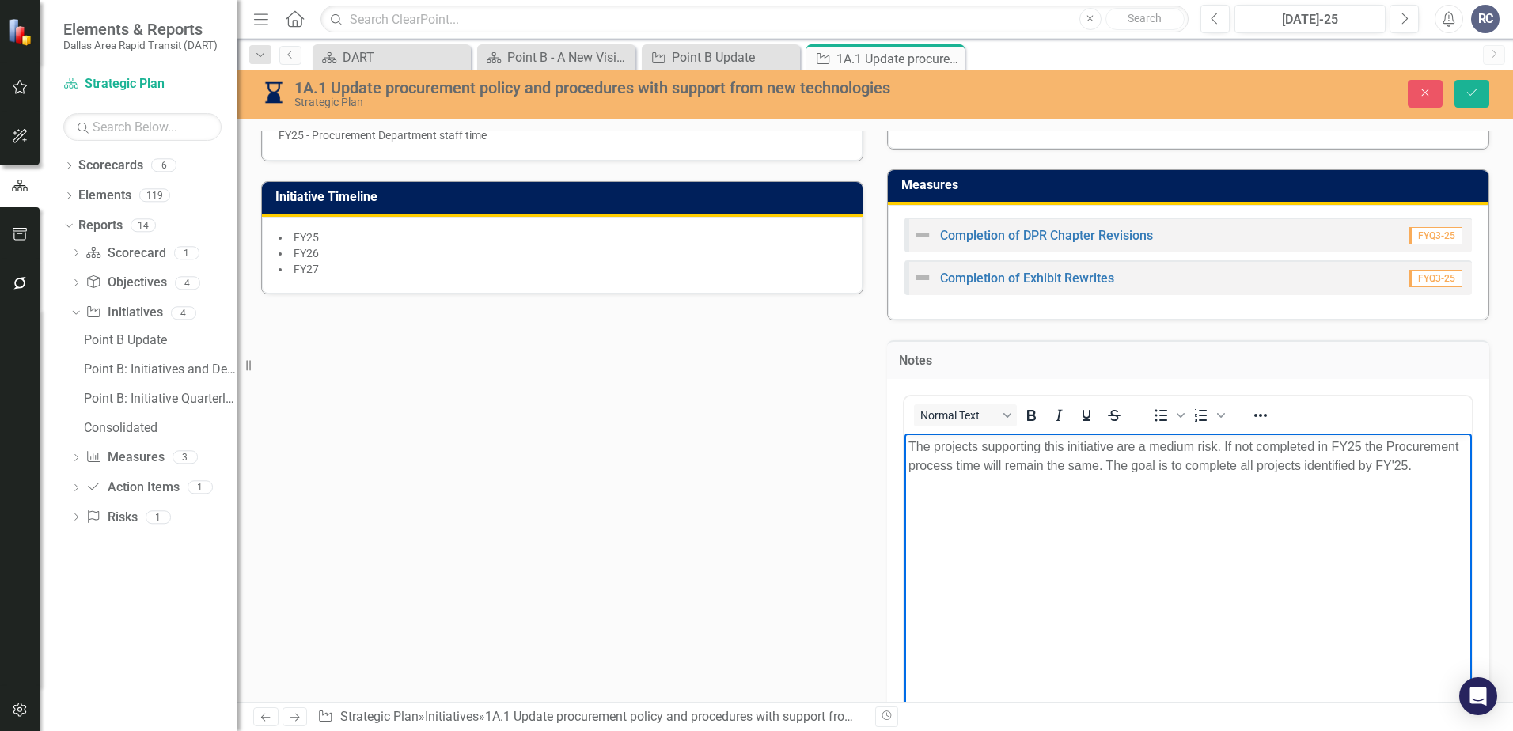
click at [1066, 534] on p "Rich Text Area. Press ALT-0 for help." at bounding box center [1187, 528] width 559 height 19
click at [1063, 604] on body "The projects supporting this initiative are a medium risk. If not completed in …" at bounding box center [1187, 551] width 567 height 237
click at [1138, 544] on body "The projects supporting this initiative are a medium risk. If not completed in …" at bounding box center [1187, 551] width 567 height 237
click at [1073, 497] on body "The projects supporting this initiative are a medium risk. If not completed in …" at bounding box center [1187, 551] width 567 height 237
click at [1309, 91] on icon "Save" at bounding box center [1471, 92] width 14 height 11
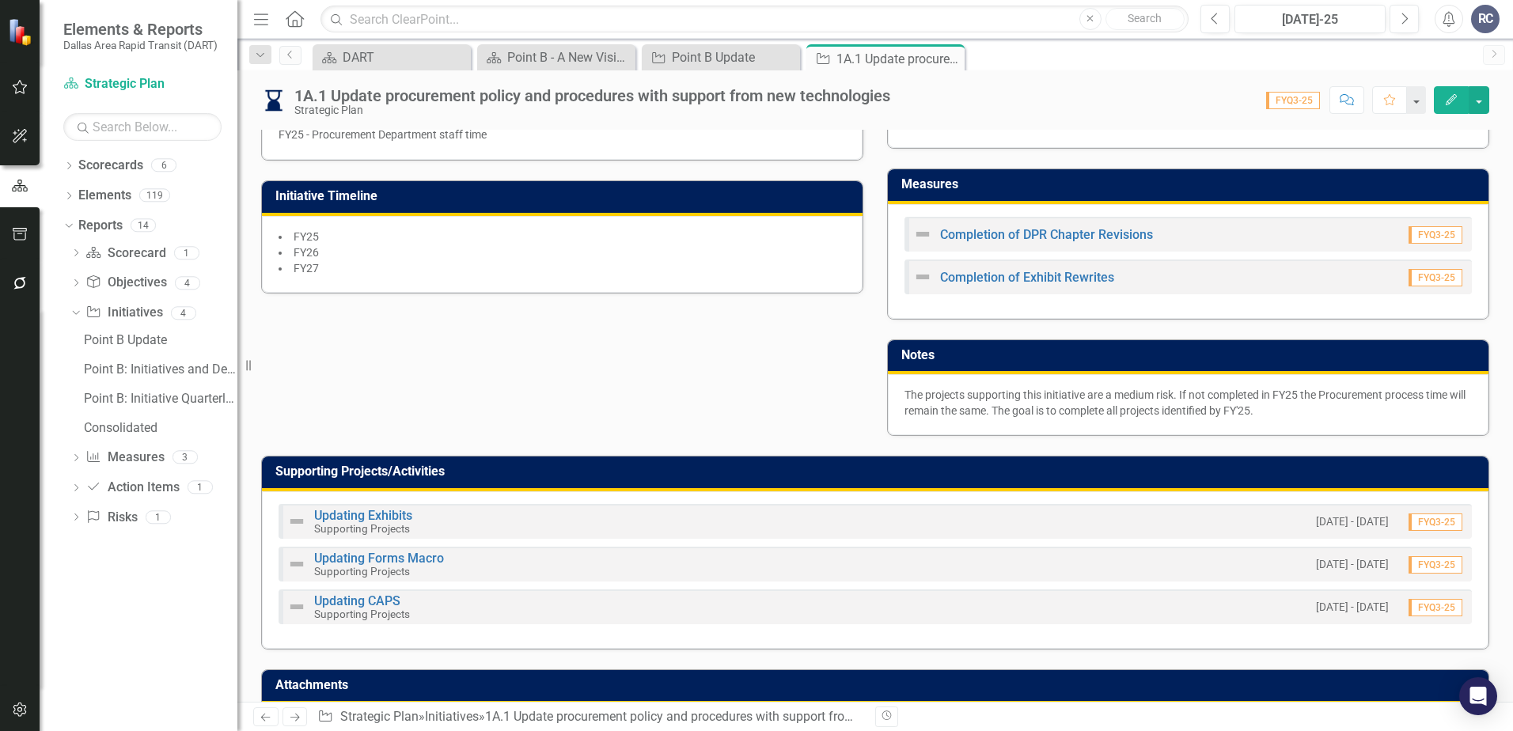
drag, startPoint x: 950, startPoint y: 59, endPoint x: 945, endPoint y: 67, distance: 10.3
click at [0, 0] on icon "Close" at bounding box center [0, 0] width 0 height 0
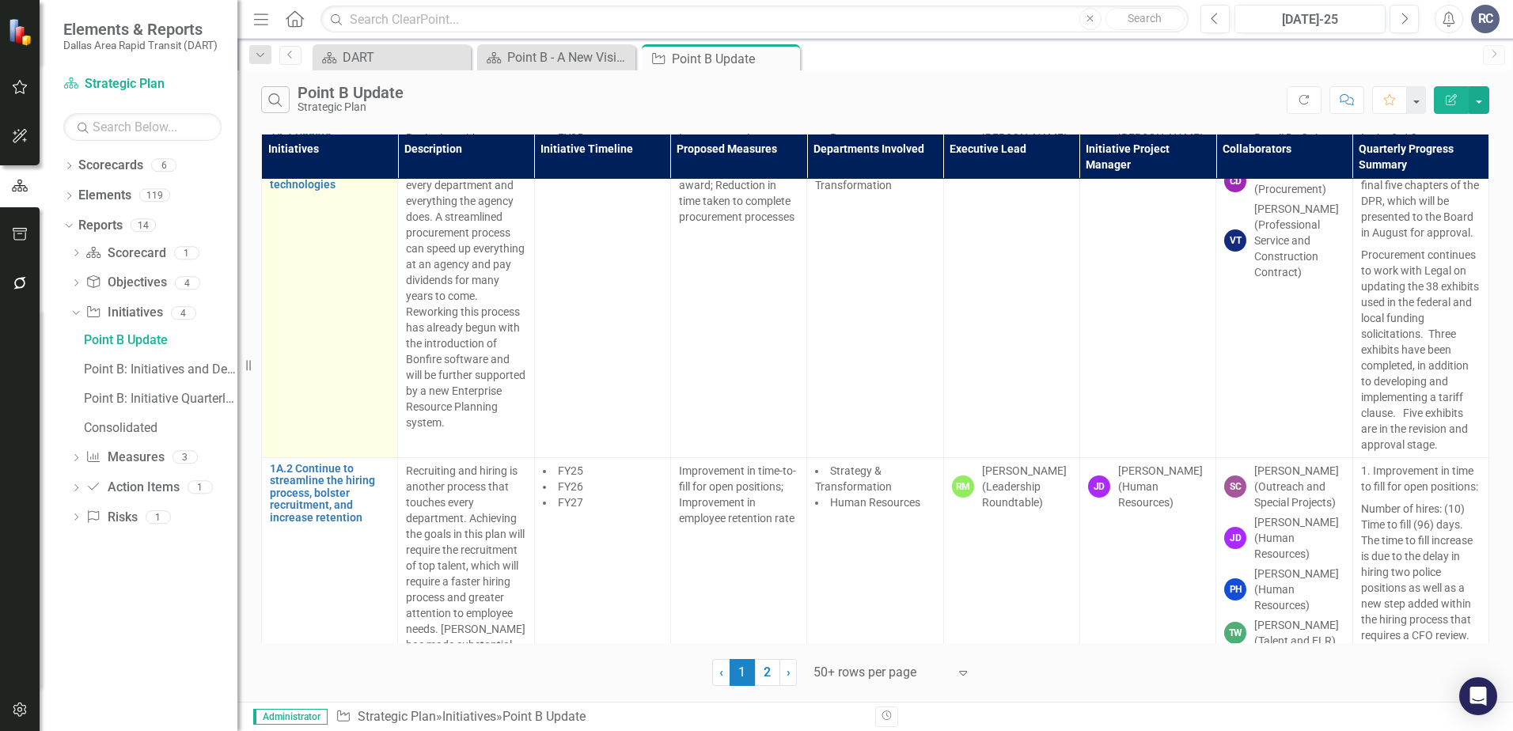
scroll to position [158, 0]
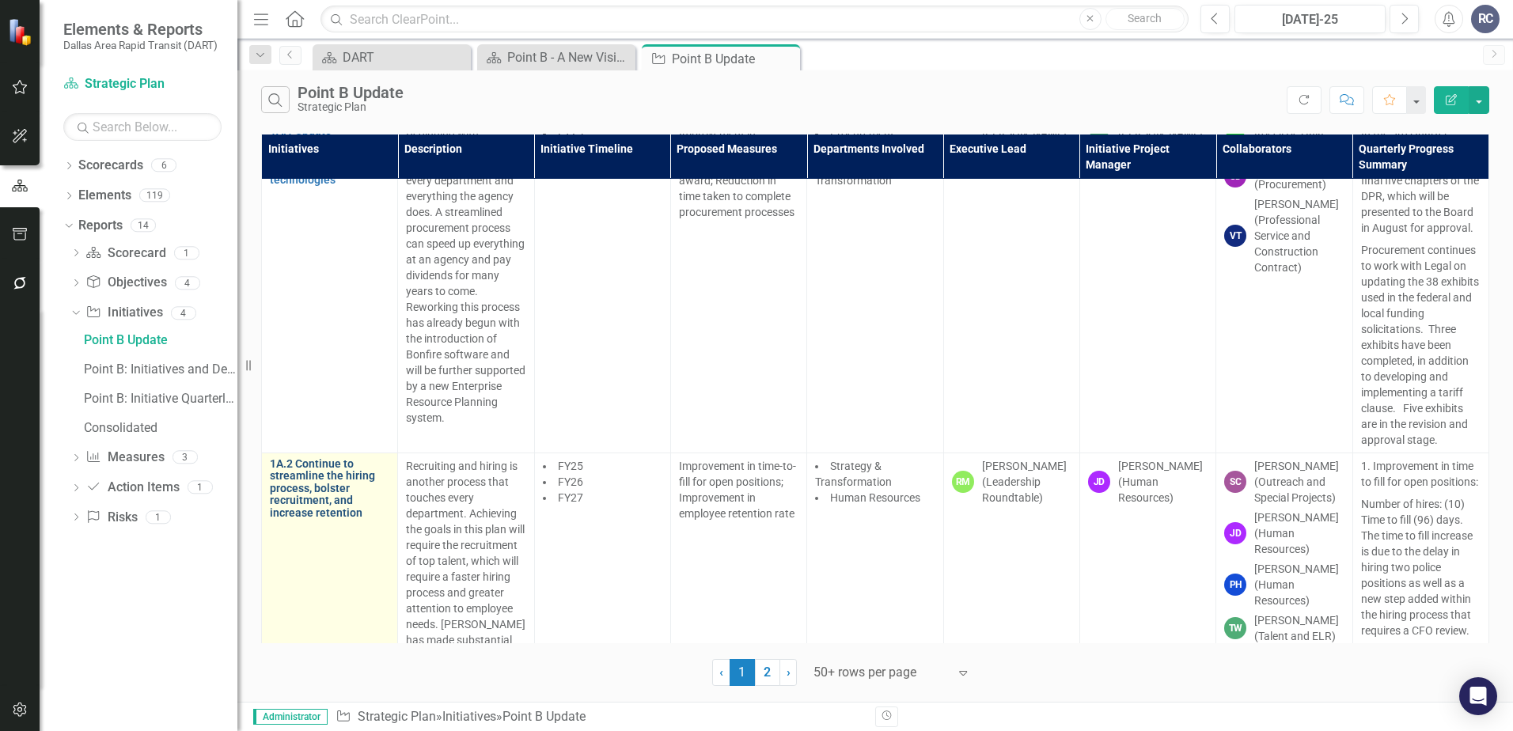
click at [341, 483] on link "1A.2 Continue to streamline the hiring process, bolster recruitment, and increa…" at bounding box center [329, 488] width 119 height 61
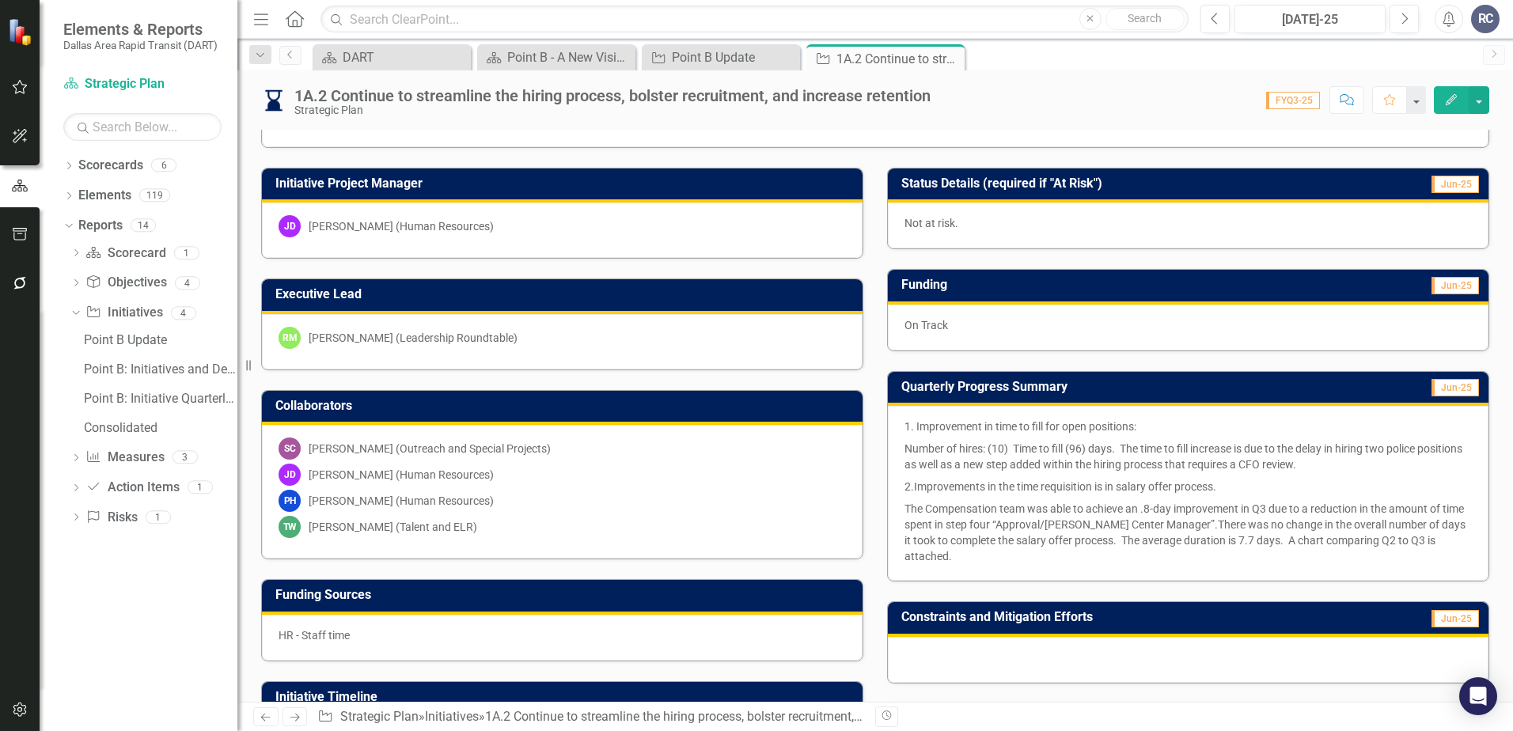
scroll to position [158, 0]
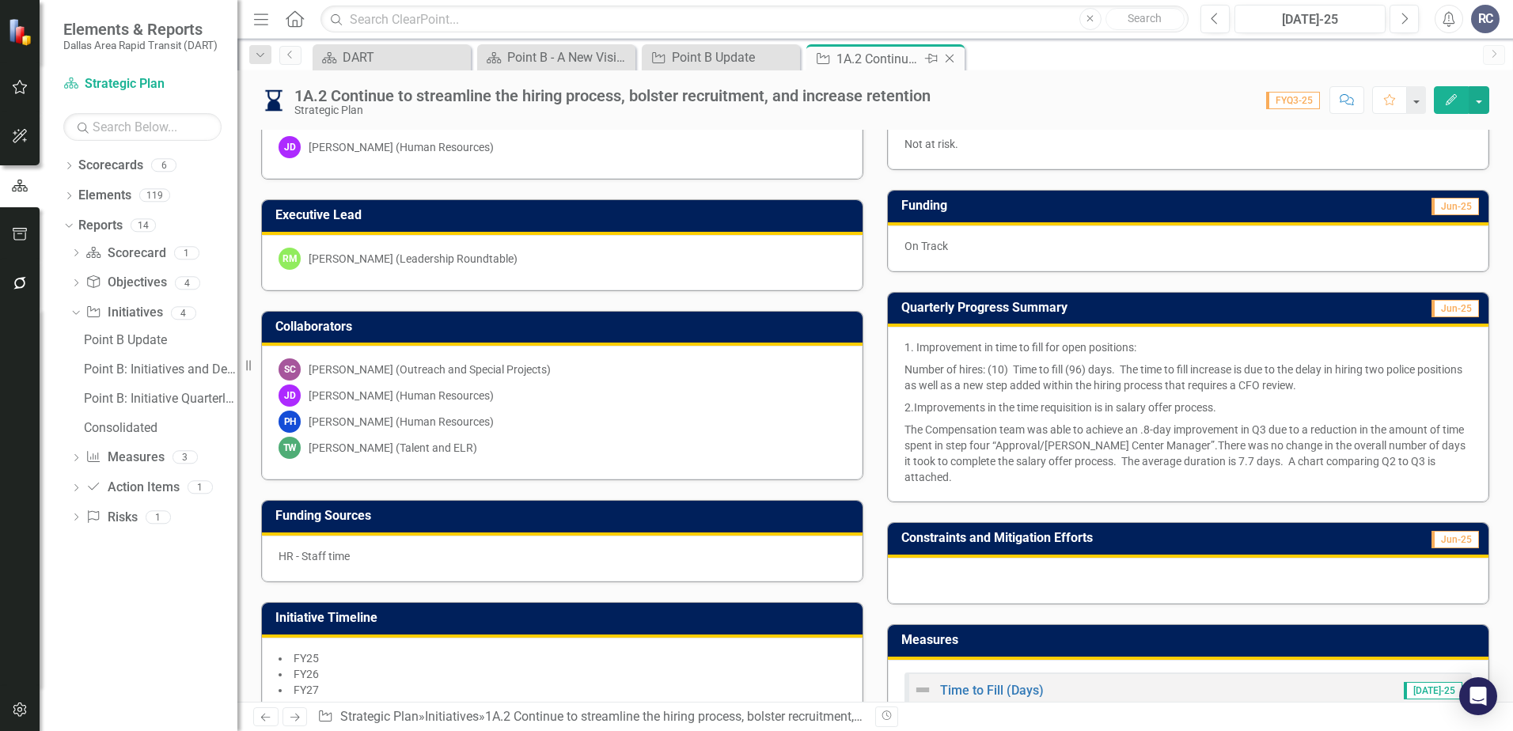
click at [952, 65] on div "Close" at bounding box center [951, 59] width 20 height 20
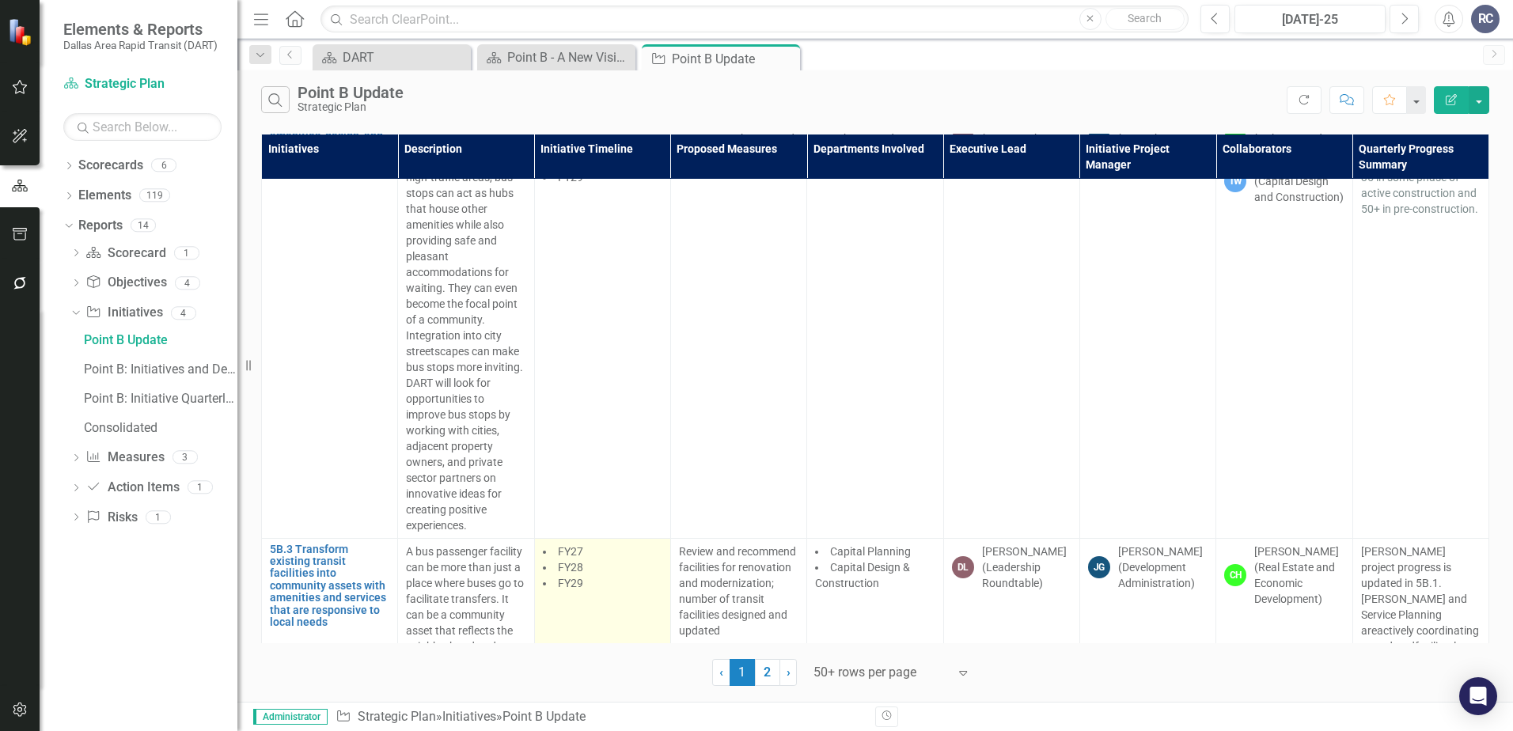
scroll to position [27857, 0]
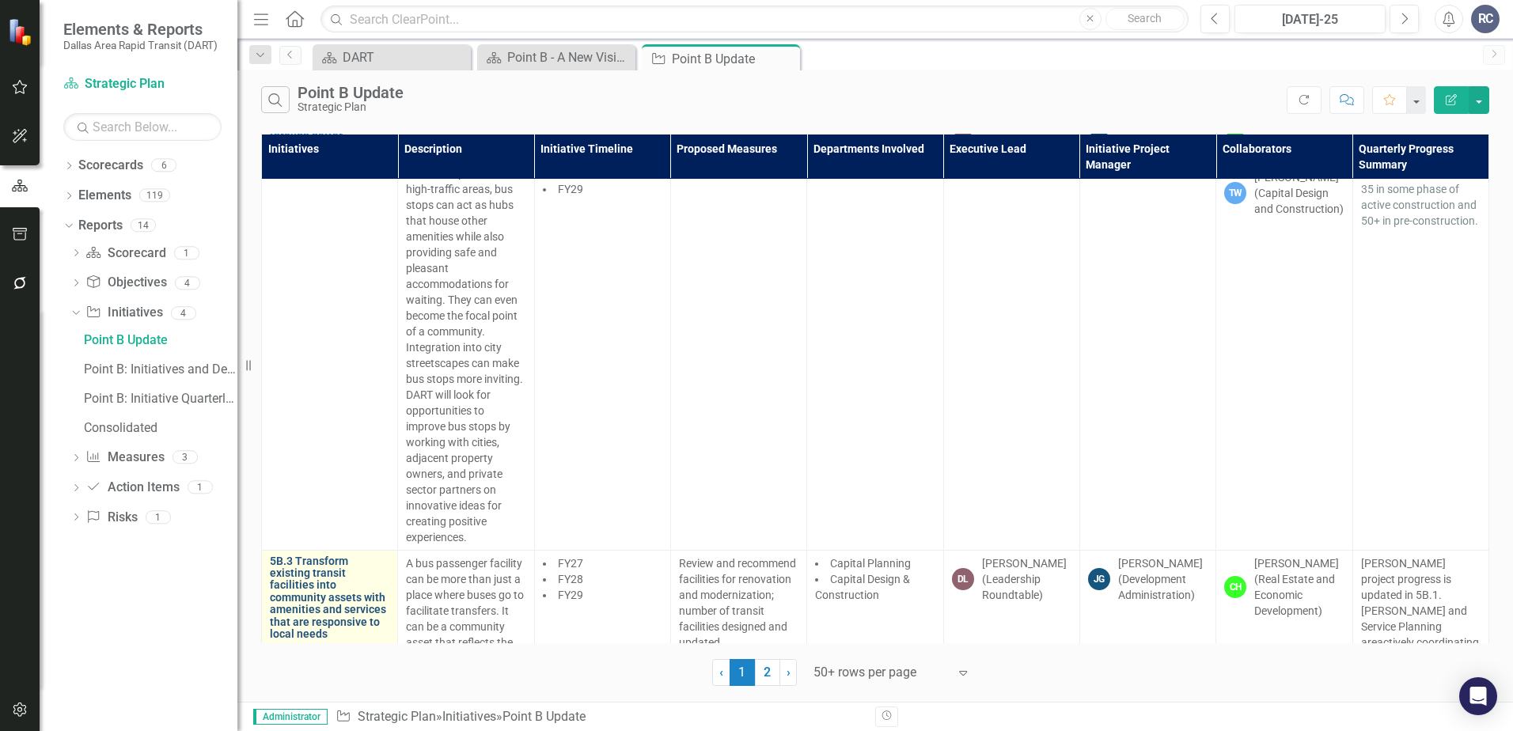
click at [301, 555] on link "5B.3 Transform existing transit facilities into community assets with amenities…" at bounding box center [329, 597] width 119 height 85
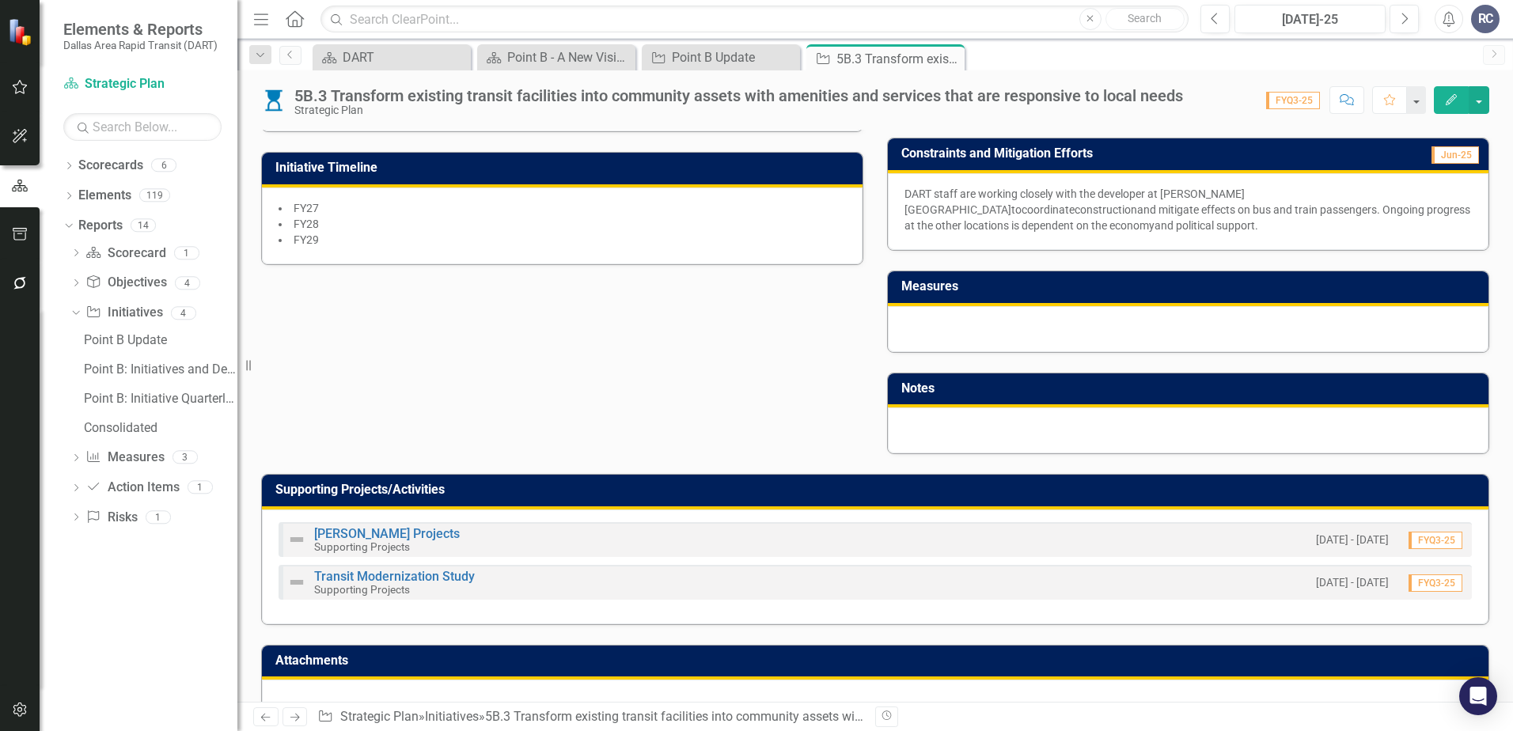
scroll to position [586, 0]
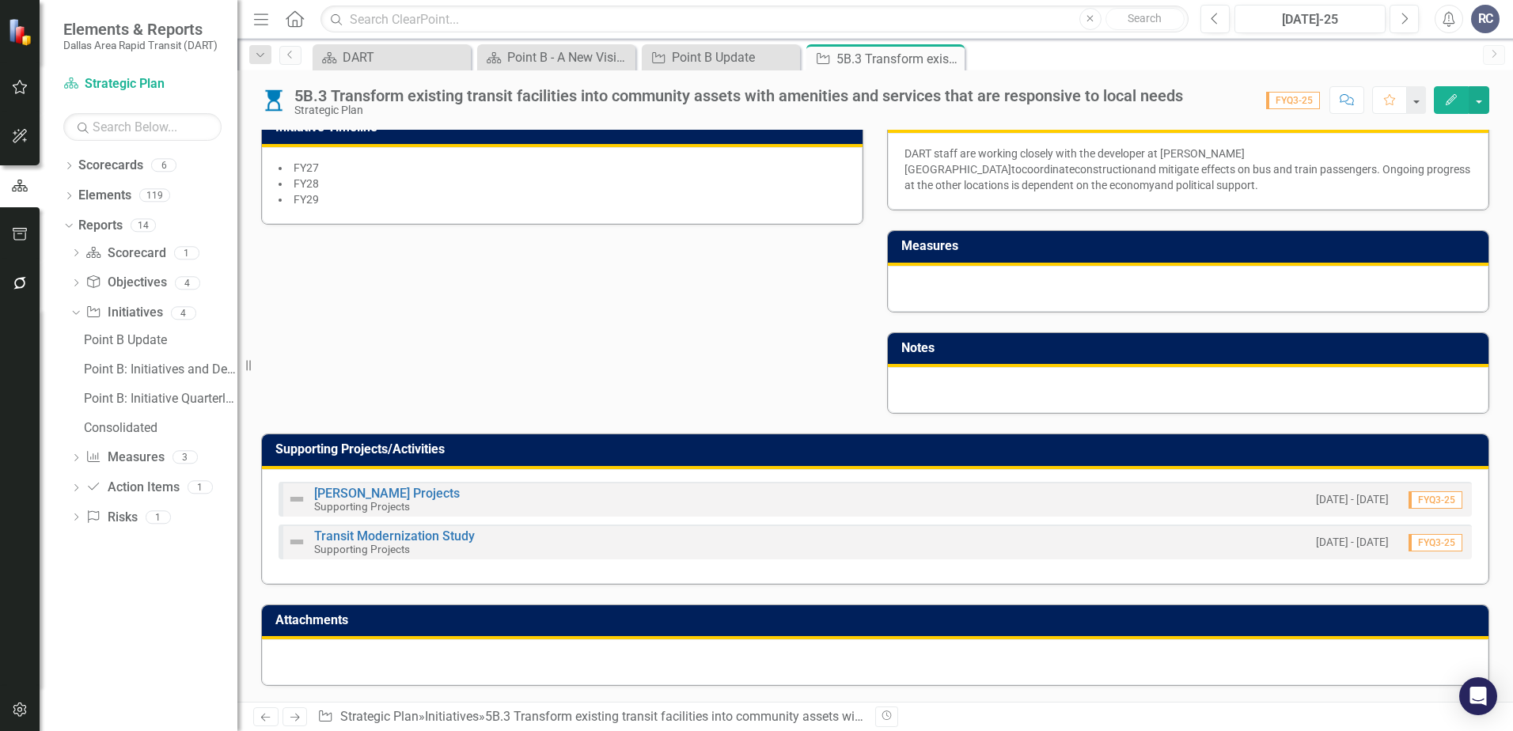
click at [680, 328] on div "Initiative Project Manager [PERSON_NAME] (Development Administration) Executive…" at bounding box center [874, 36] width 1251 height 758
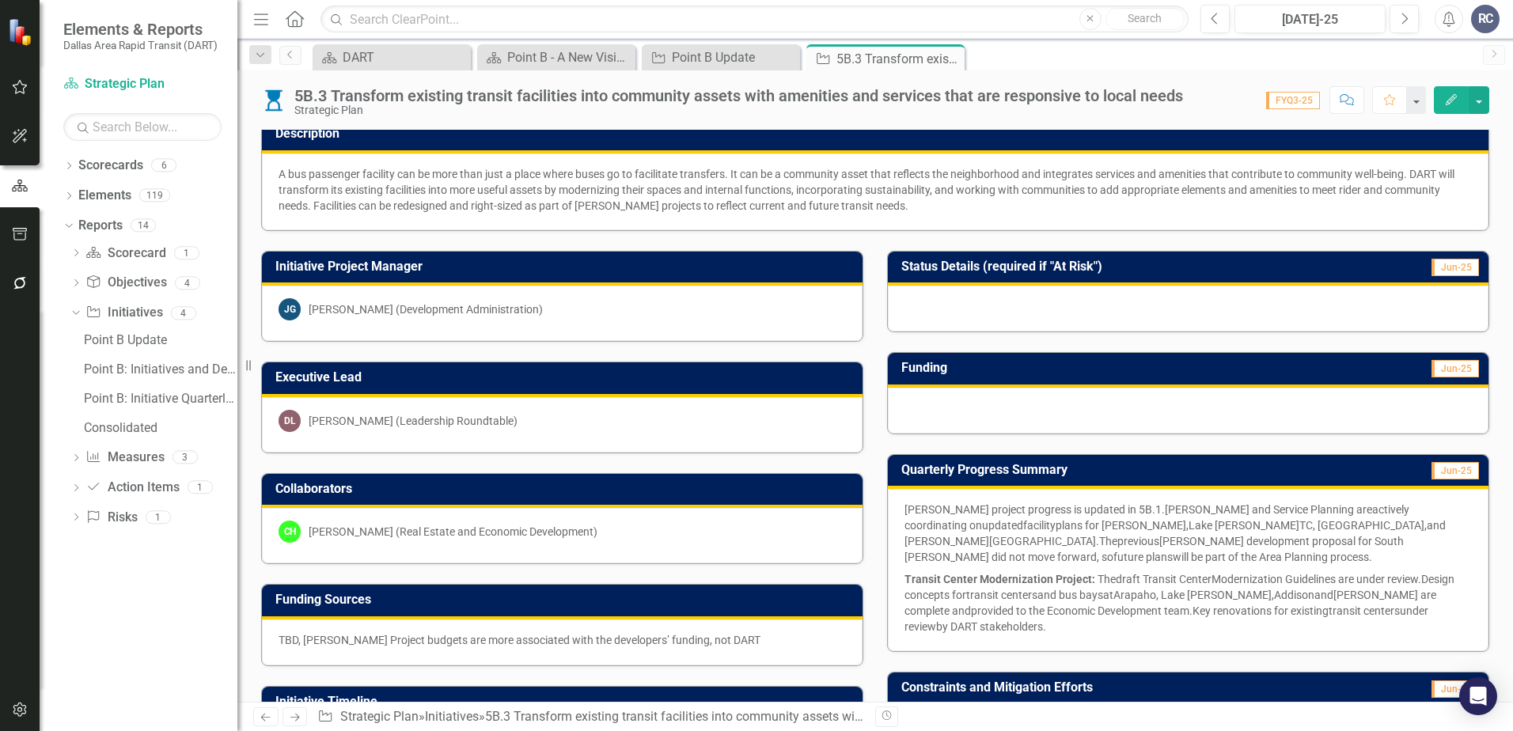
scroll to position [0, 0]
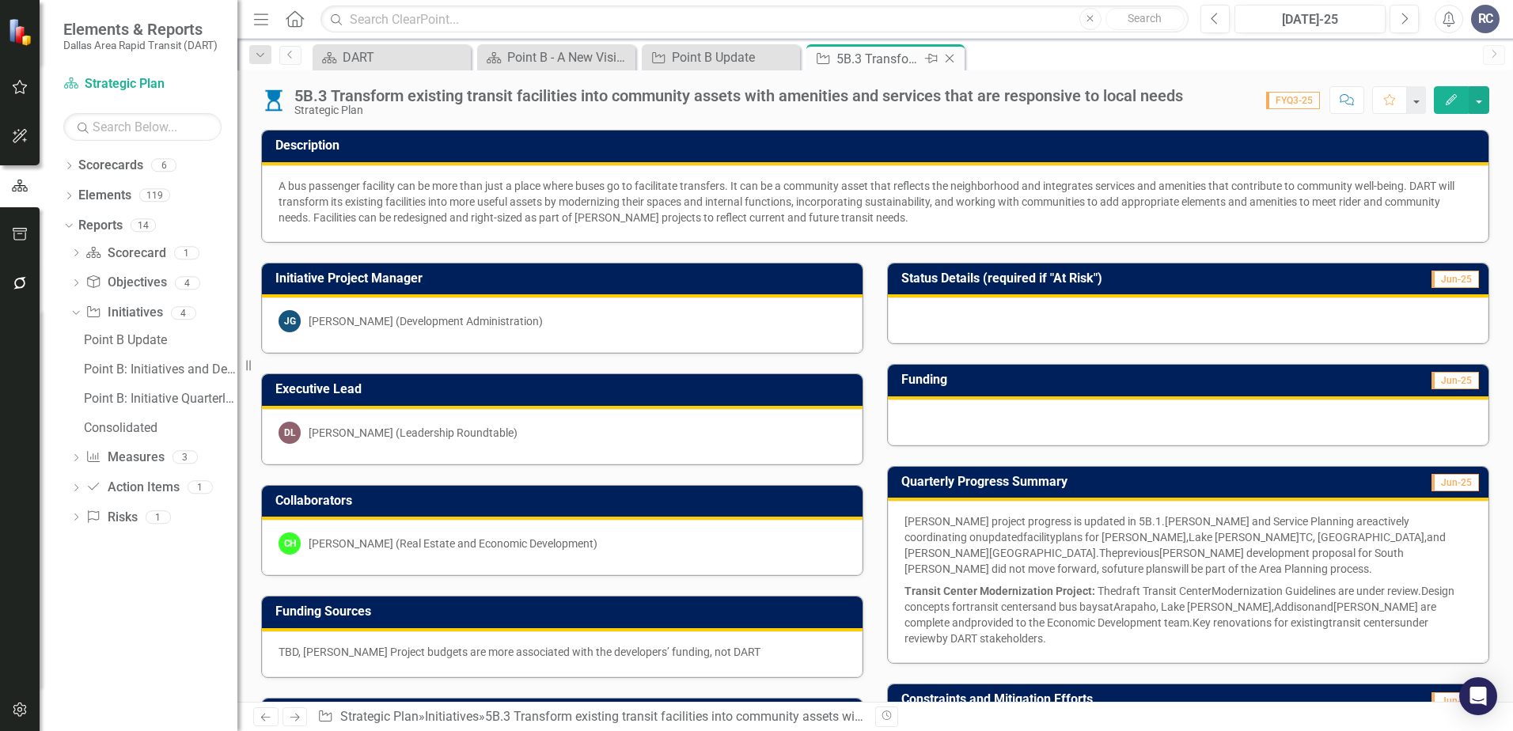
click at [950, 54] on icon "Close" at bounding box center [949, 58] width 16 height 13
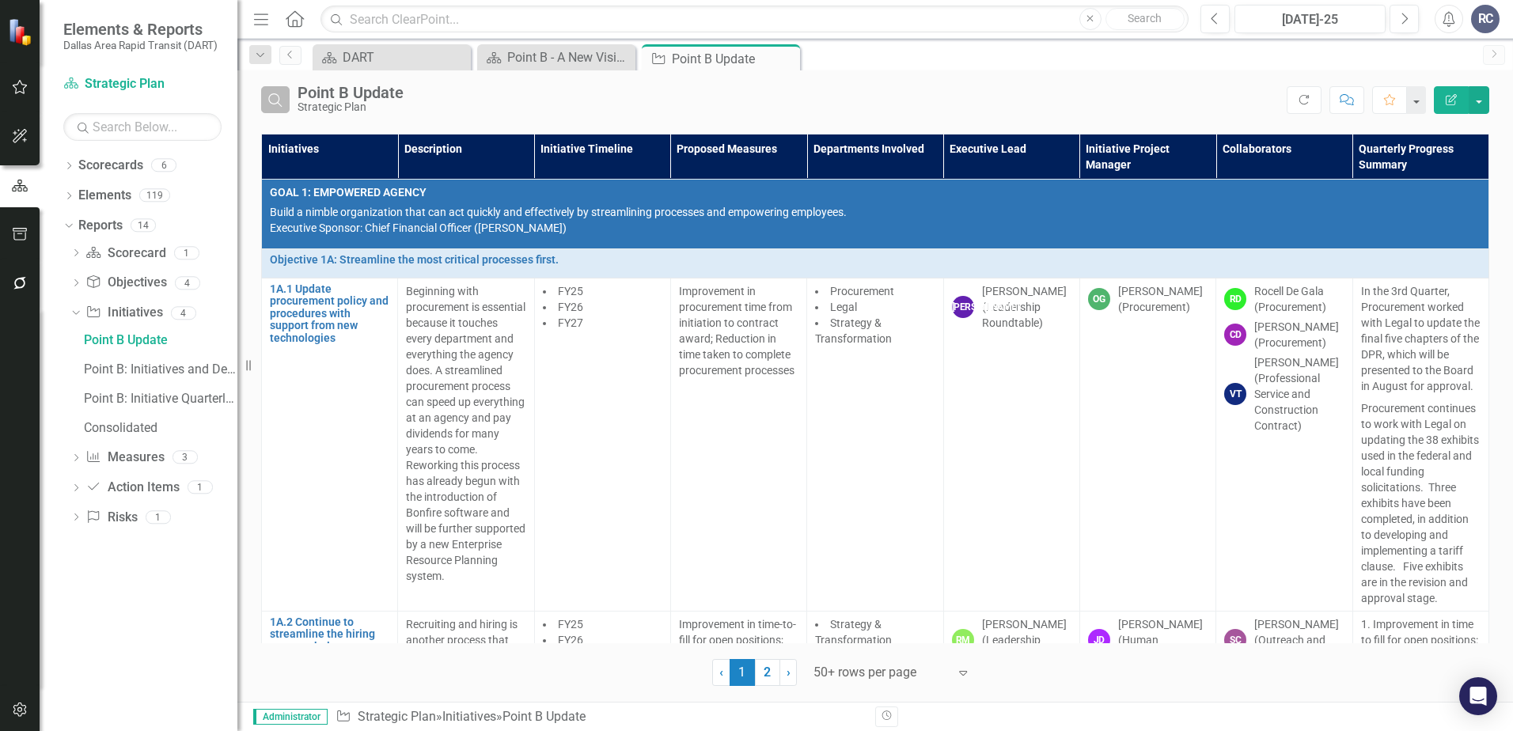
click at [282, 100] on icon "Search" at bounding box center [275, 100] width 17 height 14
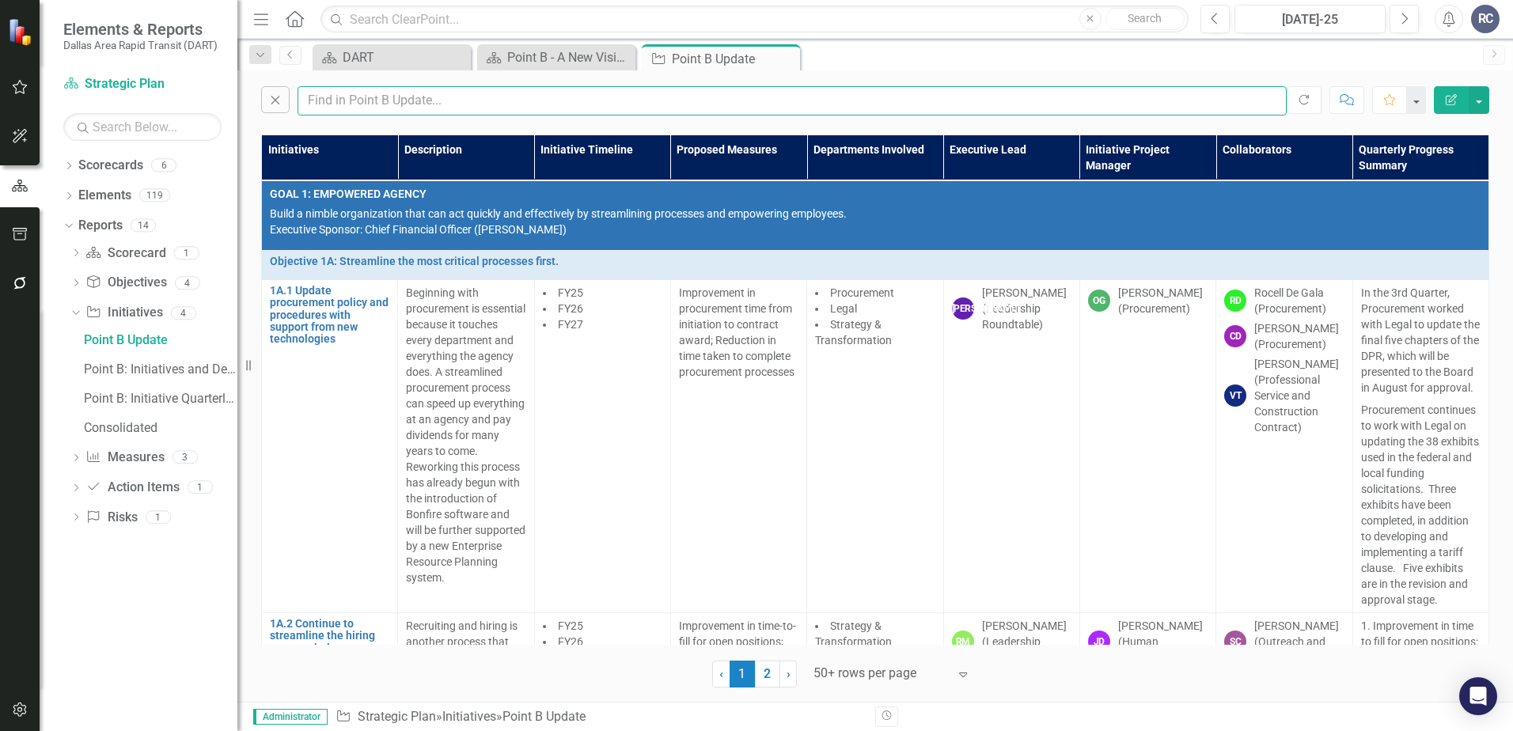
click at [339, 101] on input "text" at bounding box center [791, 100] width 989 height 29
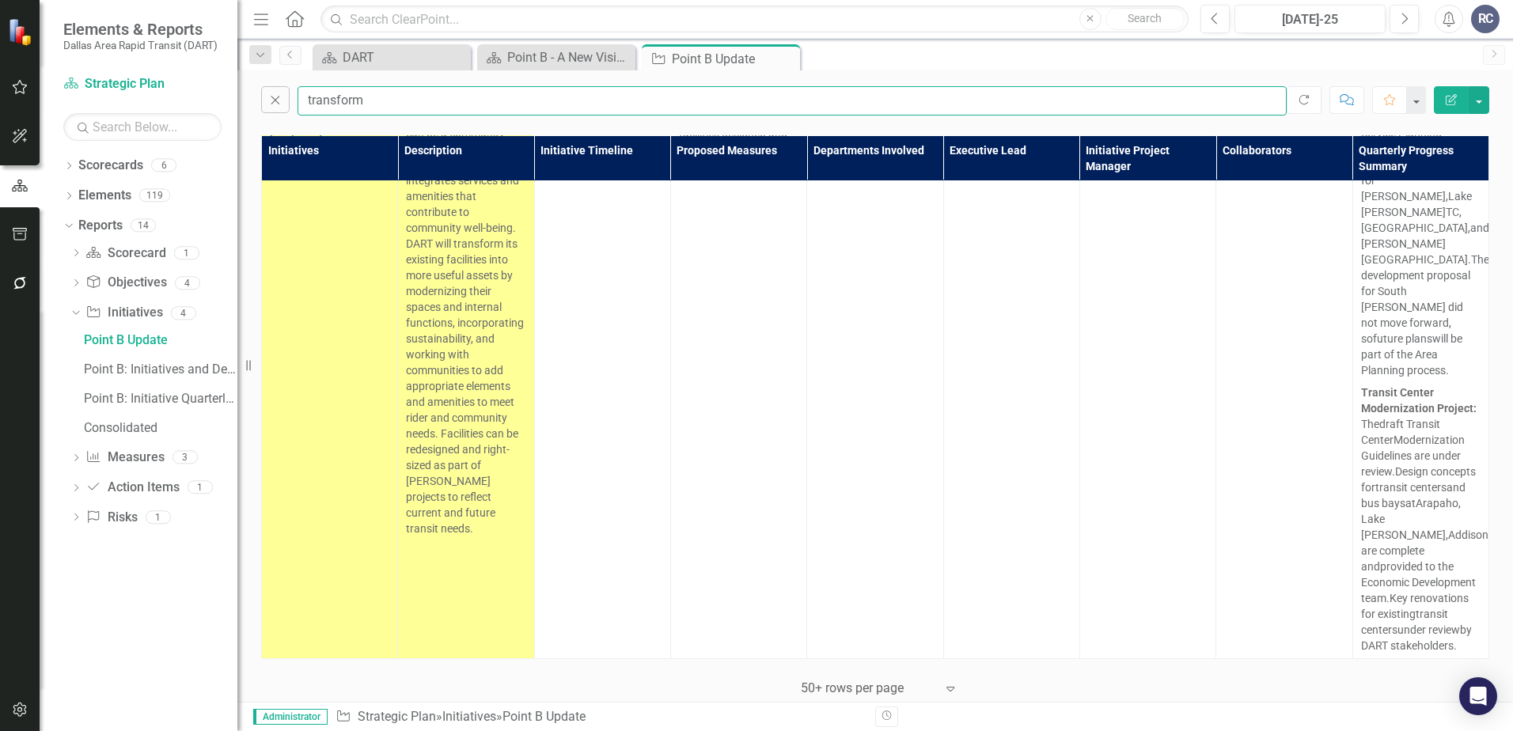
scroll to position [10071, 0]
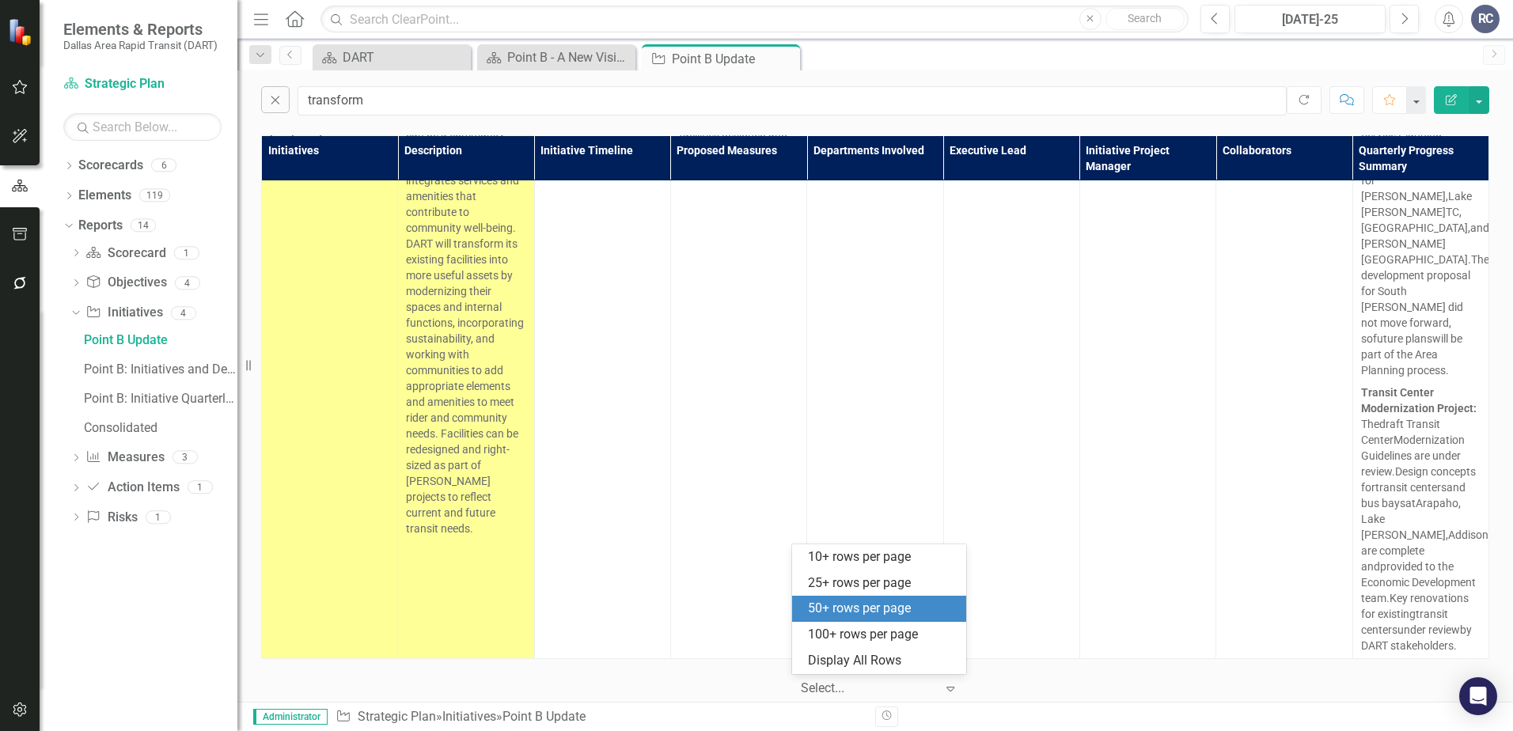
click at [913, 688] on div at bounding box center [868, 688] width 134 height 21
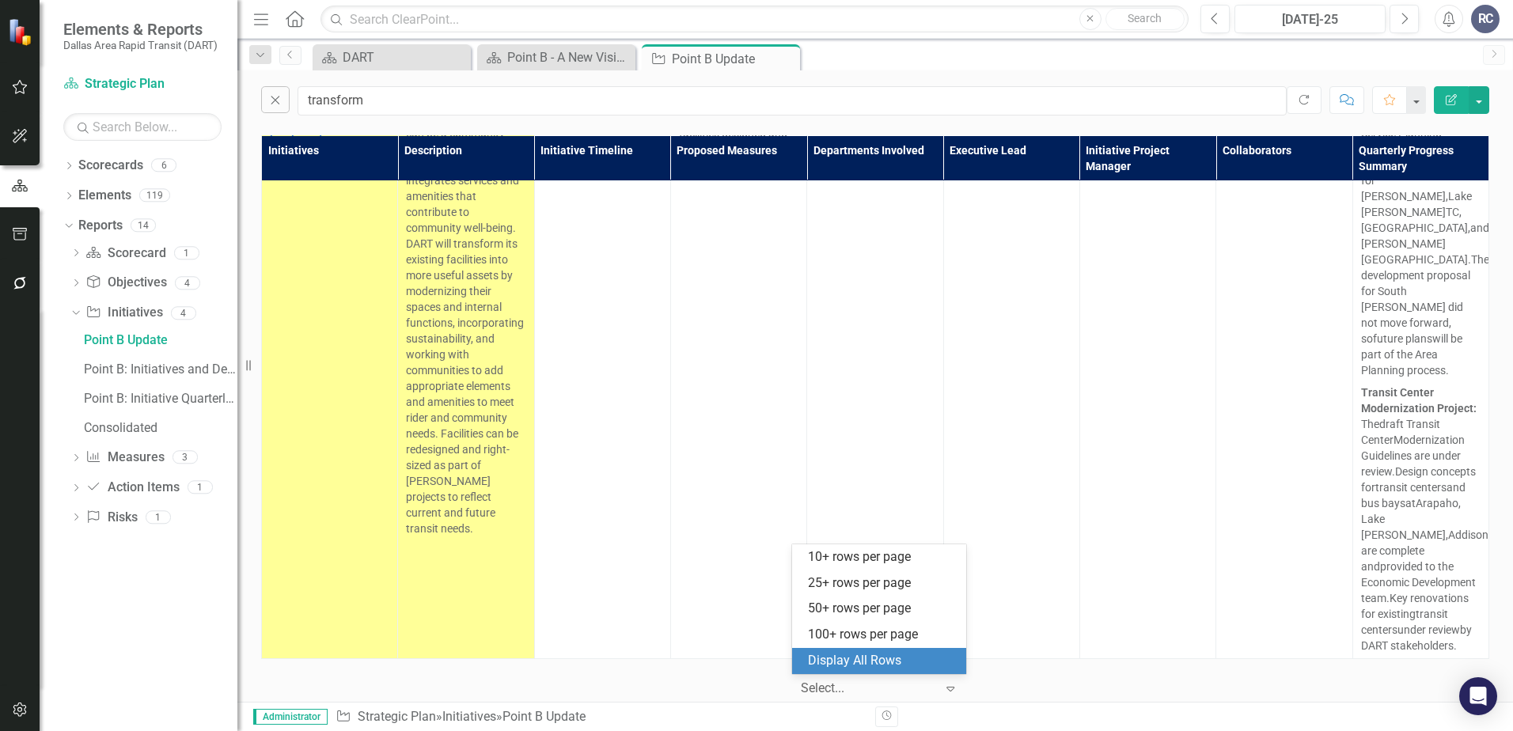
click at [902, 656] on div "Display All Rows" at bounding box center [882, 661] width 149 height 18
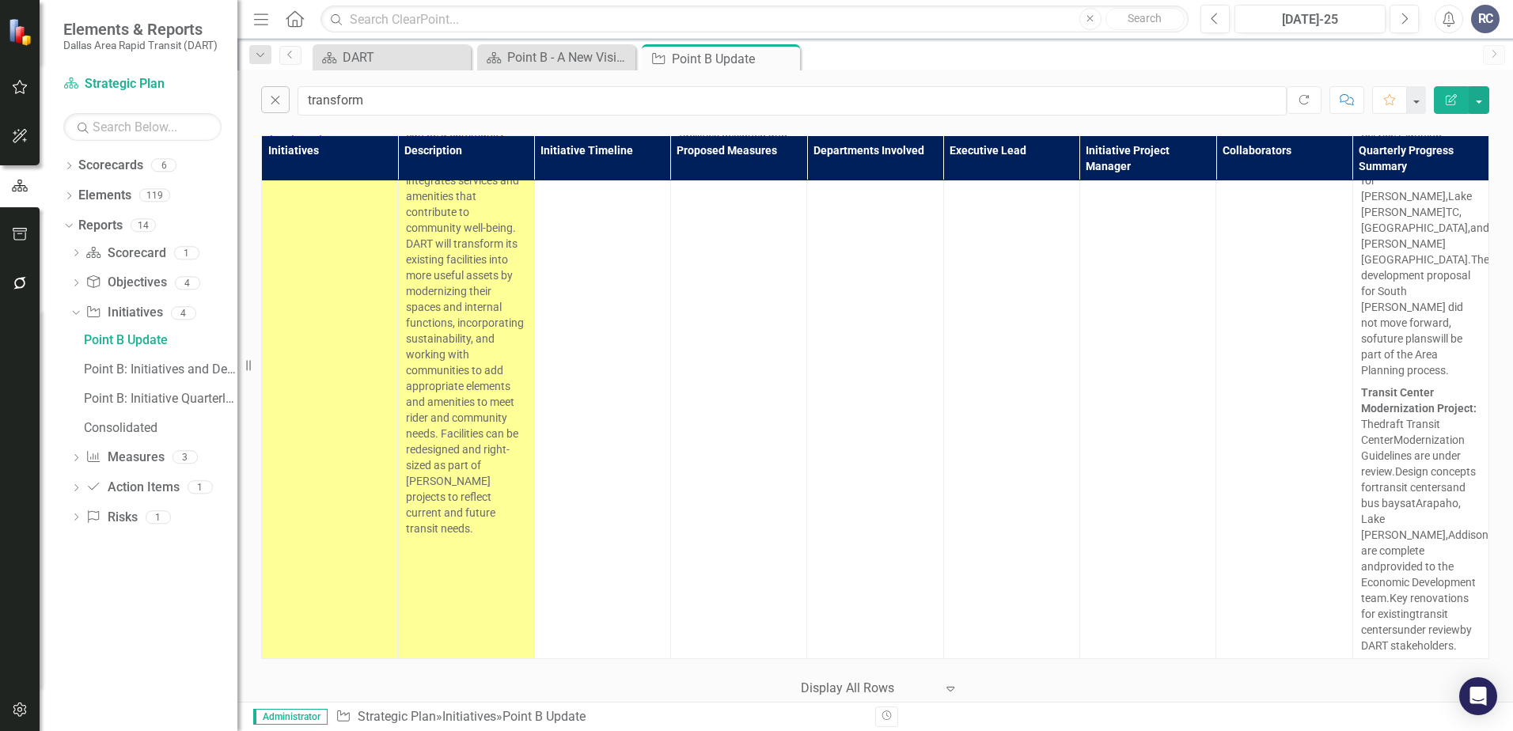
click at [950, 685] on icon "Expand" at bounding box center [950, 688] width 16 height 13
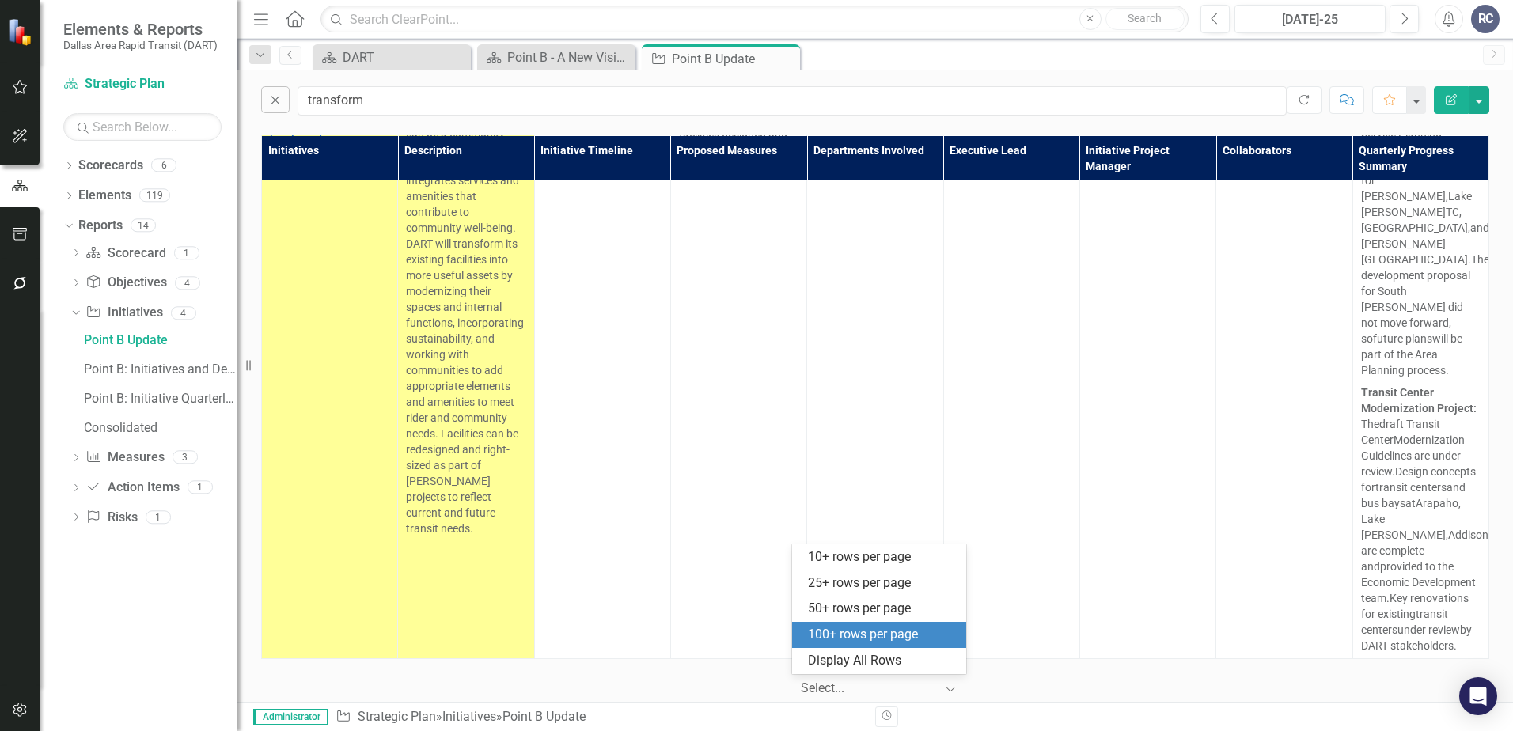
click at [897, 624] on div "100+ rows per page" at bounding box center [879, 635] width 174 height 26
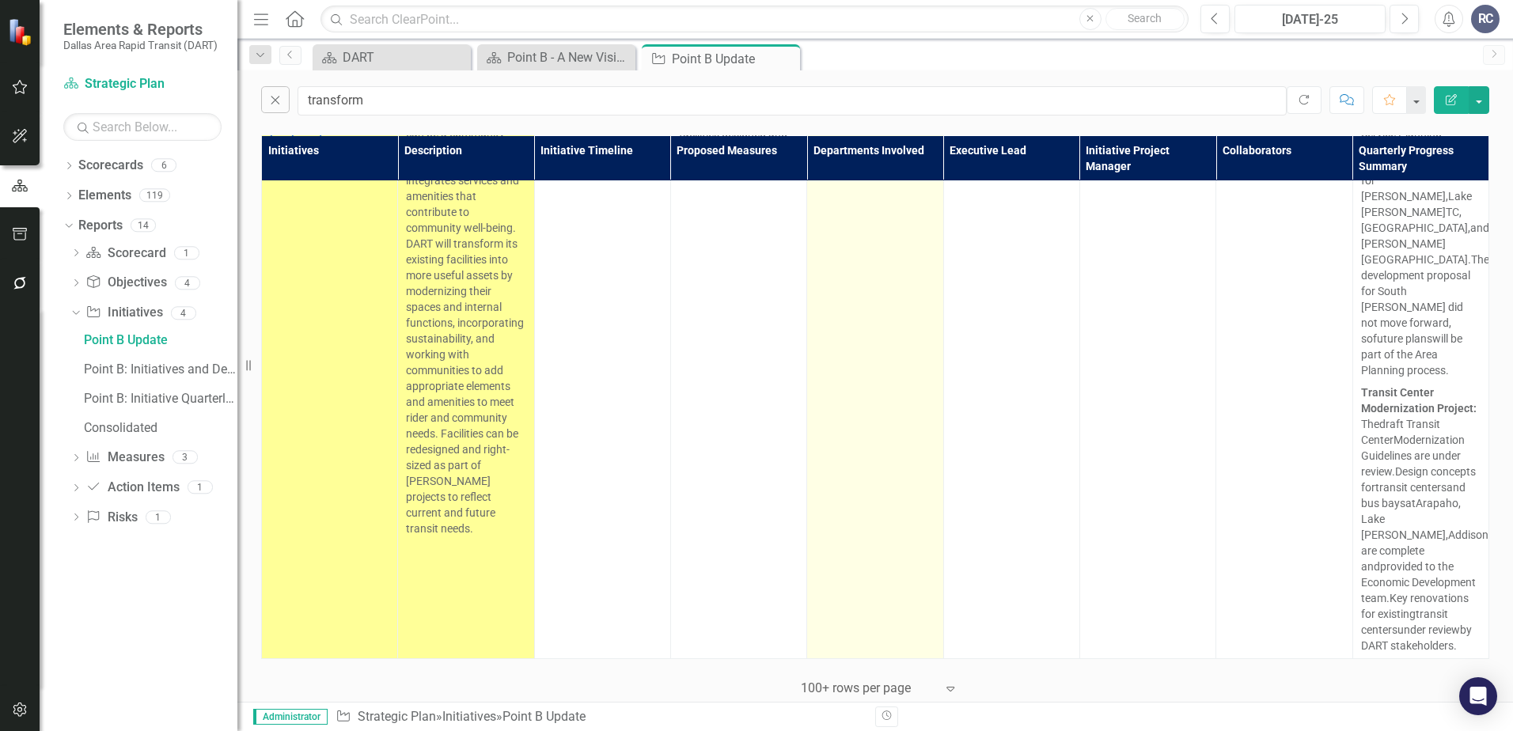
scroll to position [9913, 0]
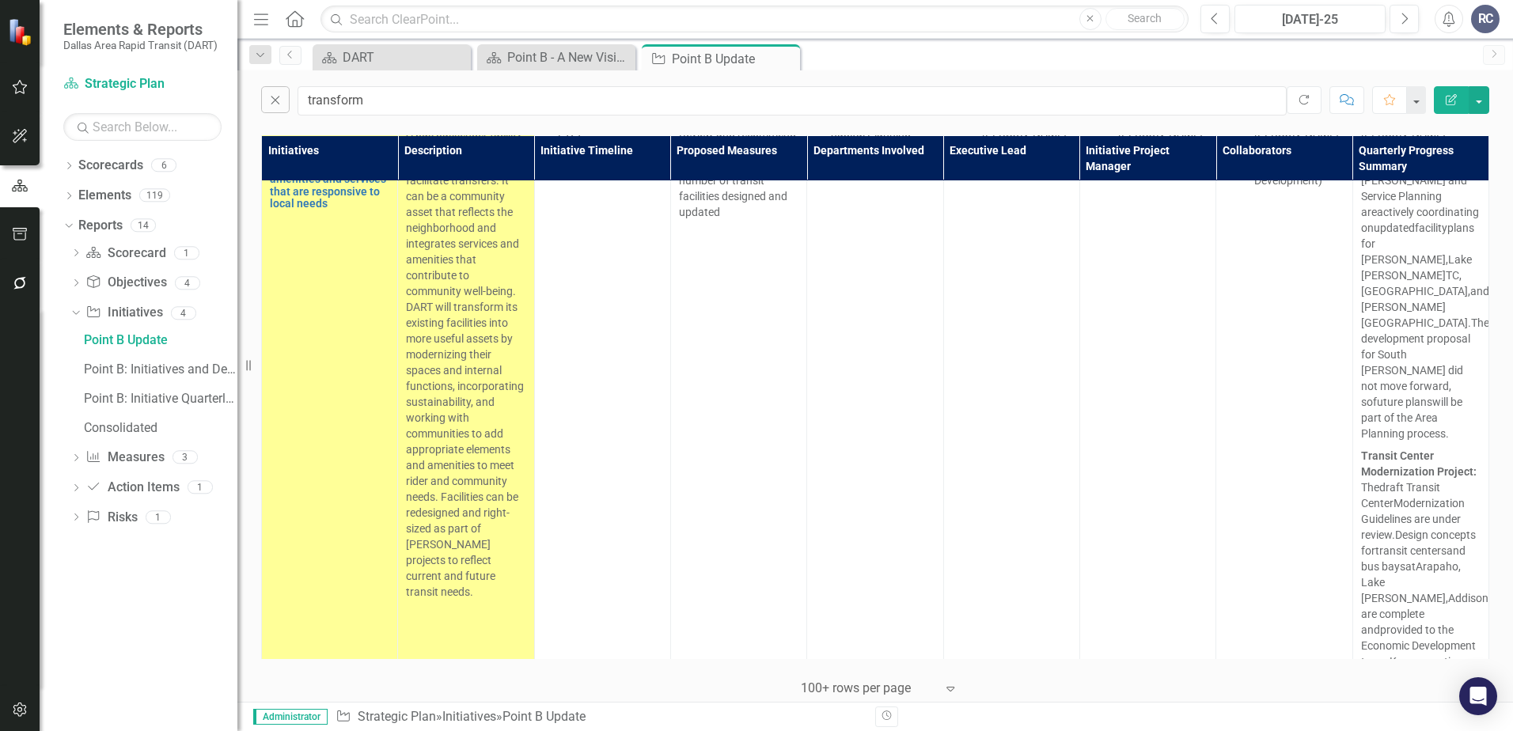
click at [512, 116] on div "Close transform Refresh Comment Favorite Edit Report" at bounding box center [874, 96] width 1275 height 53
click at [513, 104] on input "transform" at bounding box center [791, 100] width 989 height 29
type input "t"
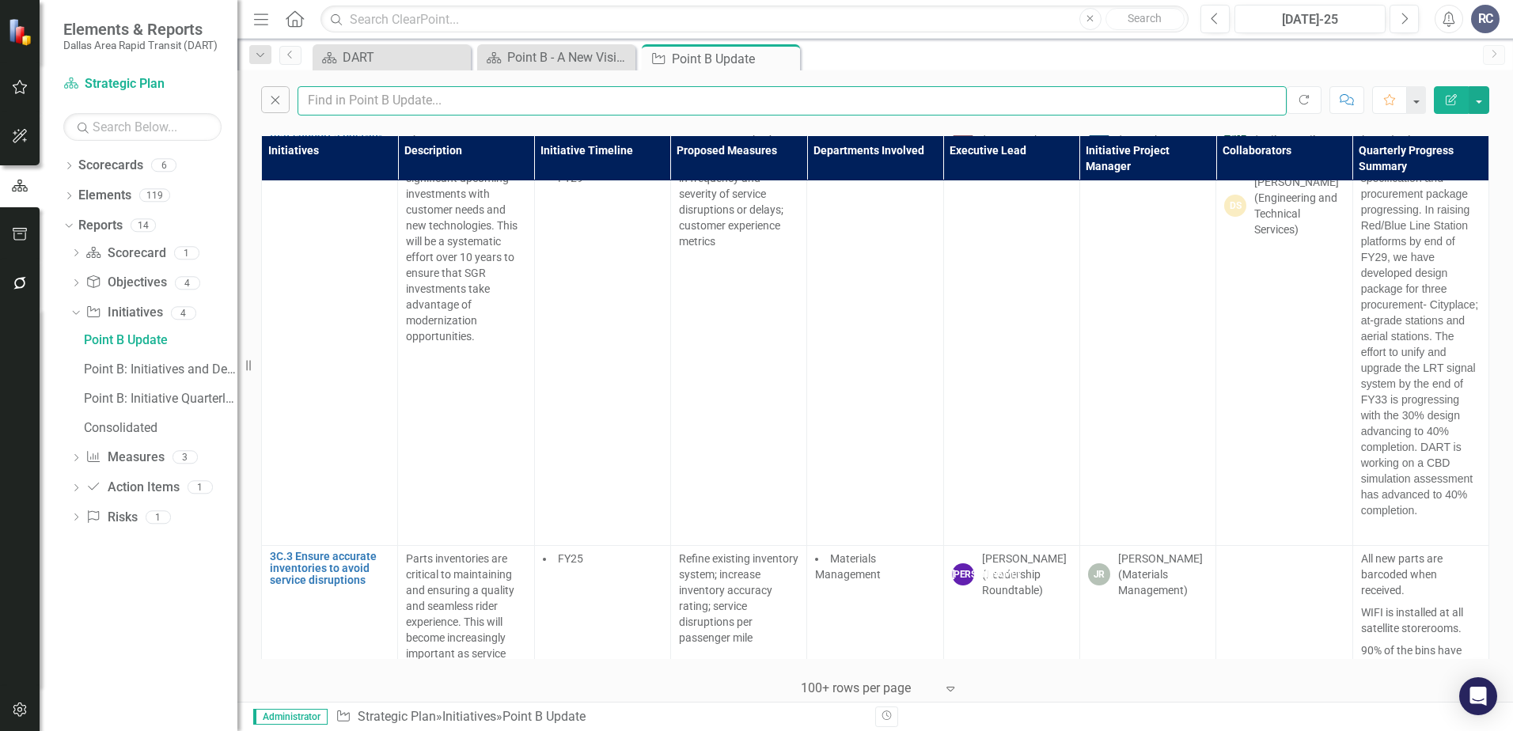
scroll to position [15688, 0]
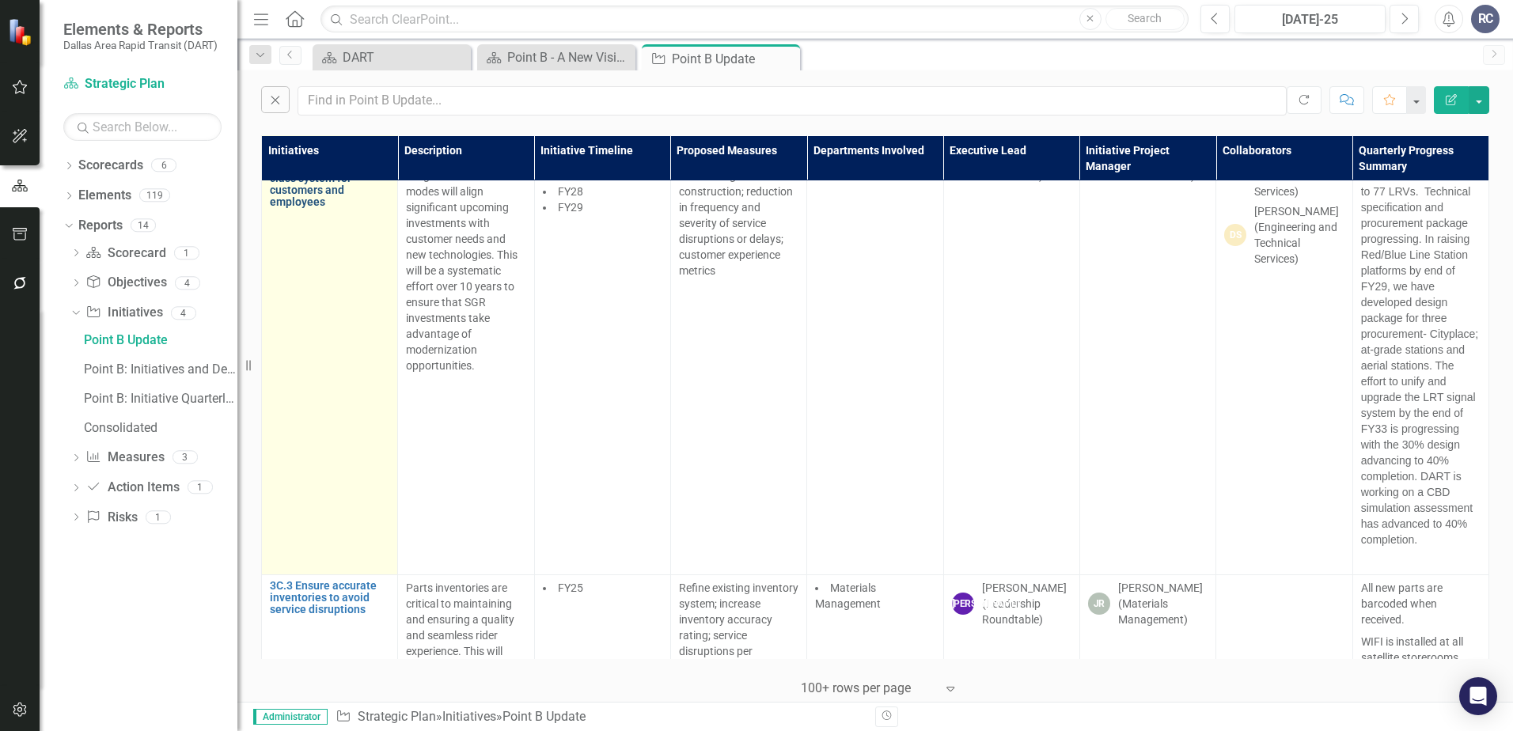
click at [335, 209] on link "3C.2 Advance modernization efforts that support a best-in-class system for cust…" at bounding box center [329, 172] width 119 height 73
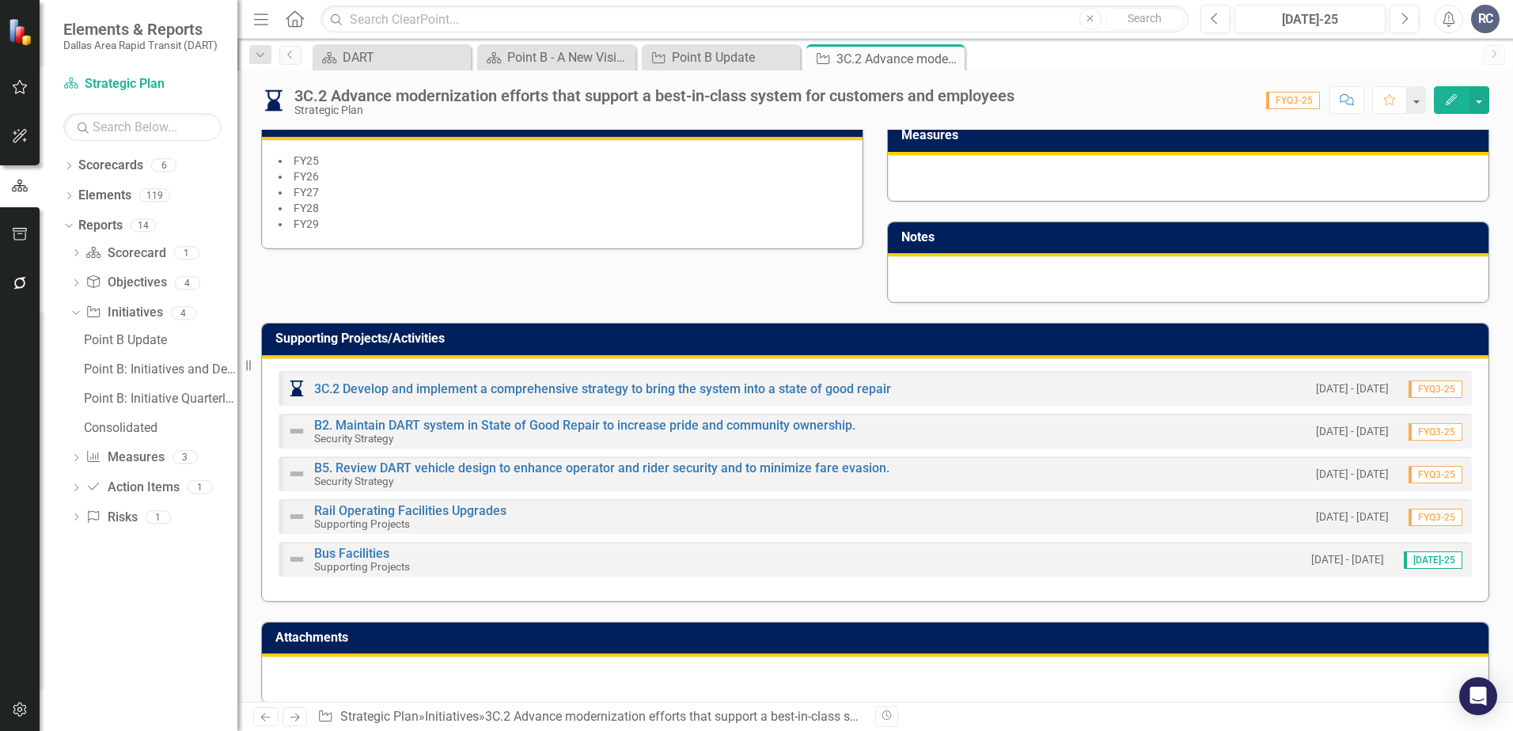
scroll to position [640, 0]
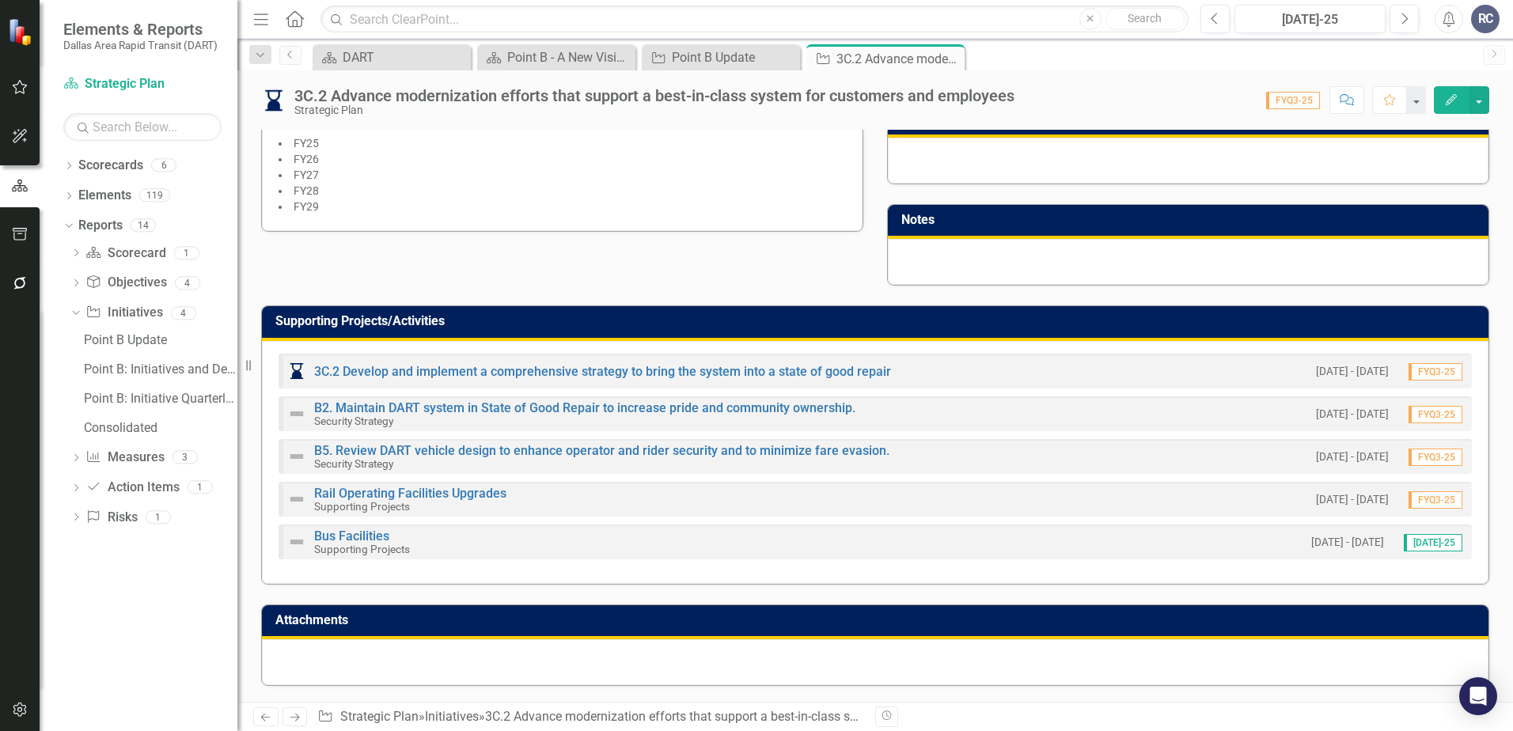
click at [717, 647] on div at bounding box center [875, 662] width 1226 height 46
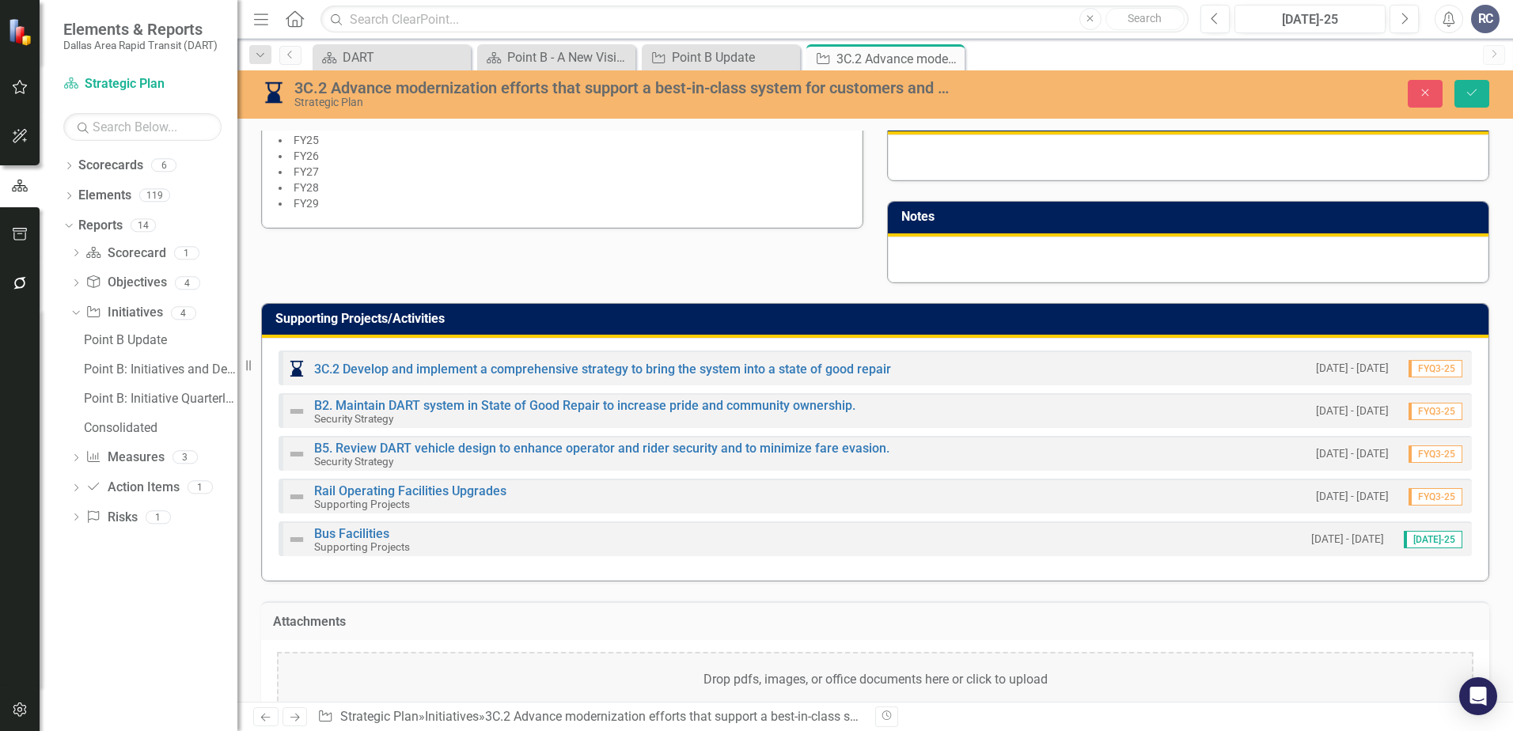
click at [730, 675] on div "Drop pdfs, images, or office documents here or click to upload" at bounding box center [875, 680] width 1196 height 57
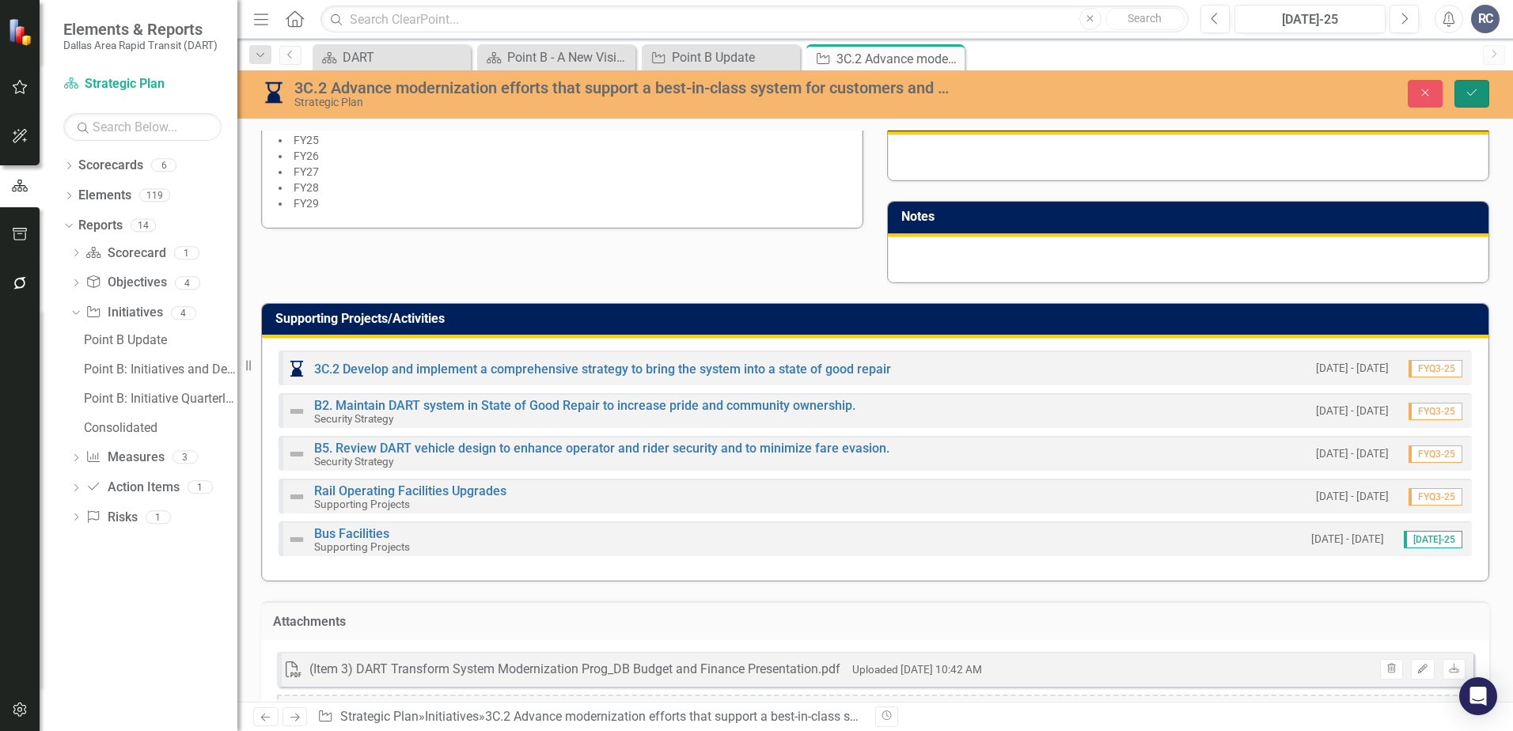
click at [1309, 89] on button "Save" at bounding box center [1471, 94] width 35 height 28
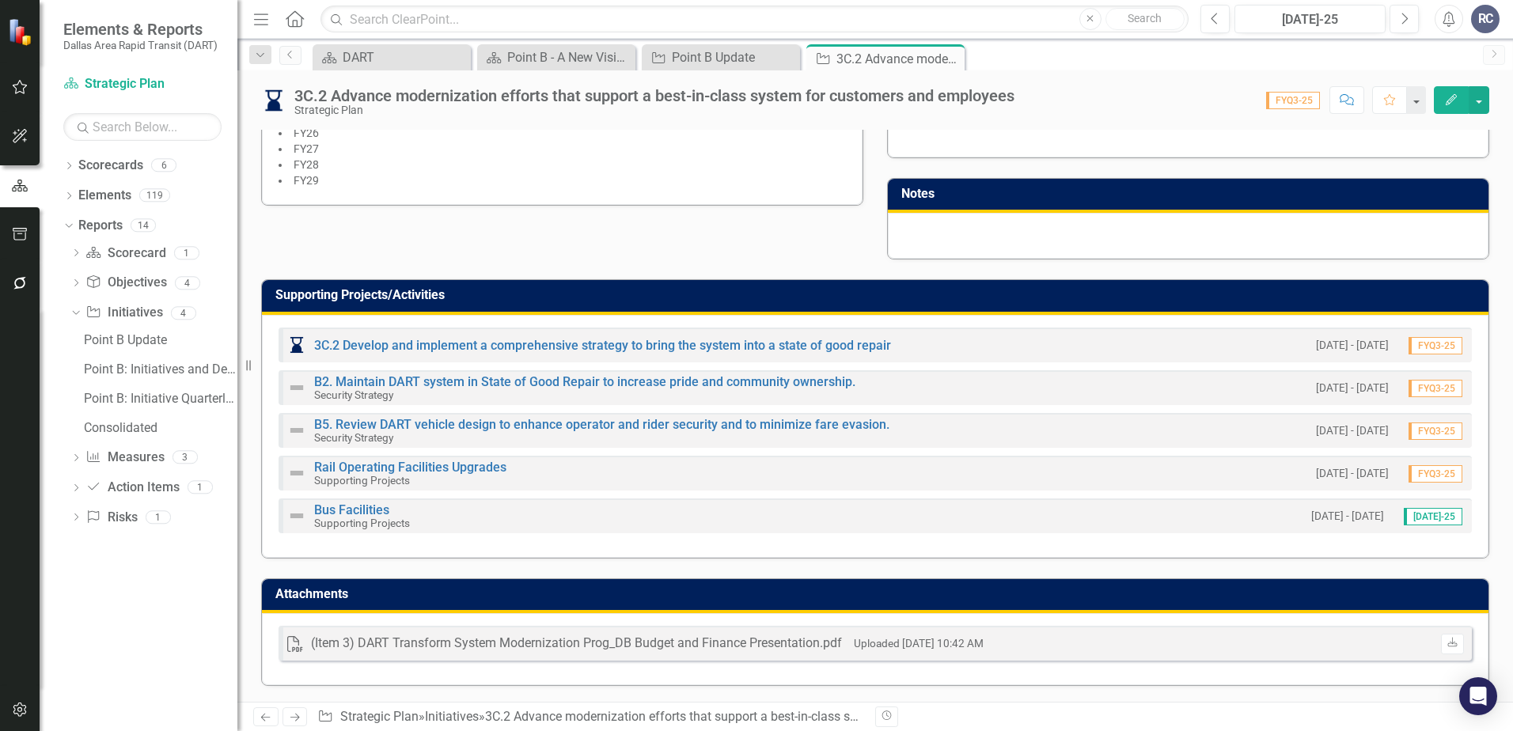
scroll to position [112, 0]
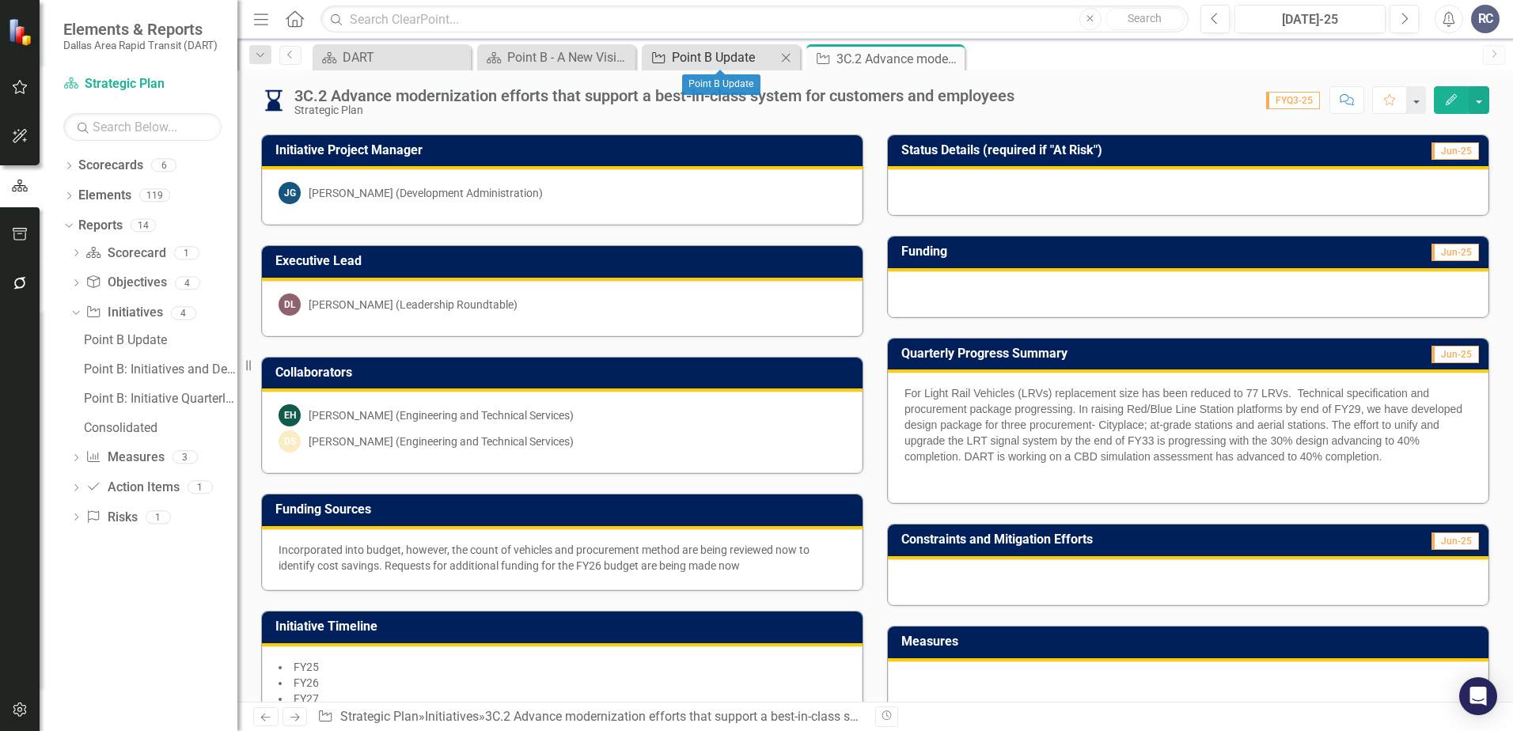
click at [751, 55] on div "Point B Update" at bounding box center [724, 57] width 104 height 20
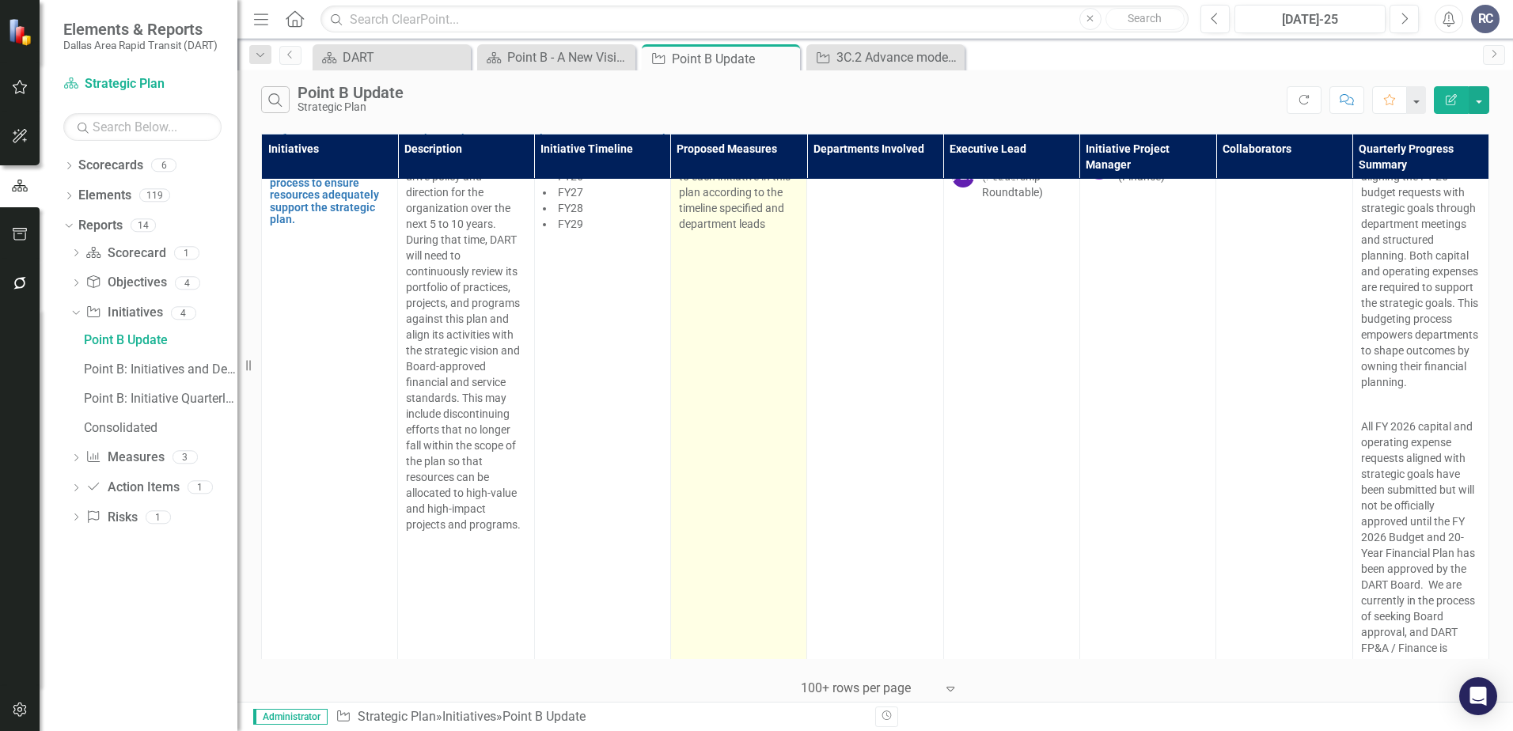
scroll to position [3876, 0]
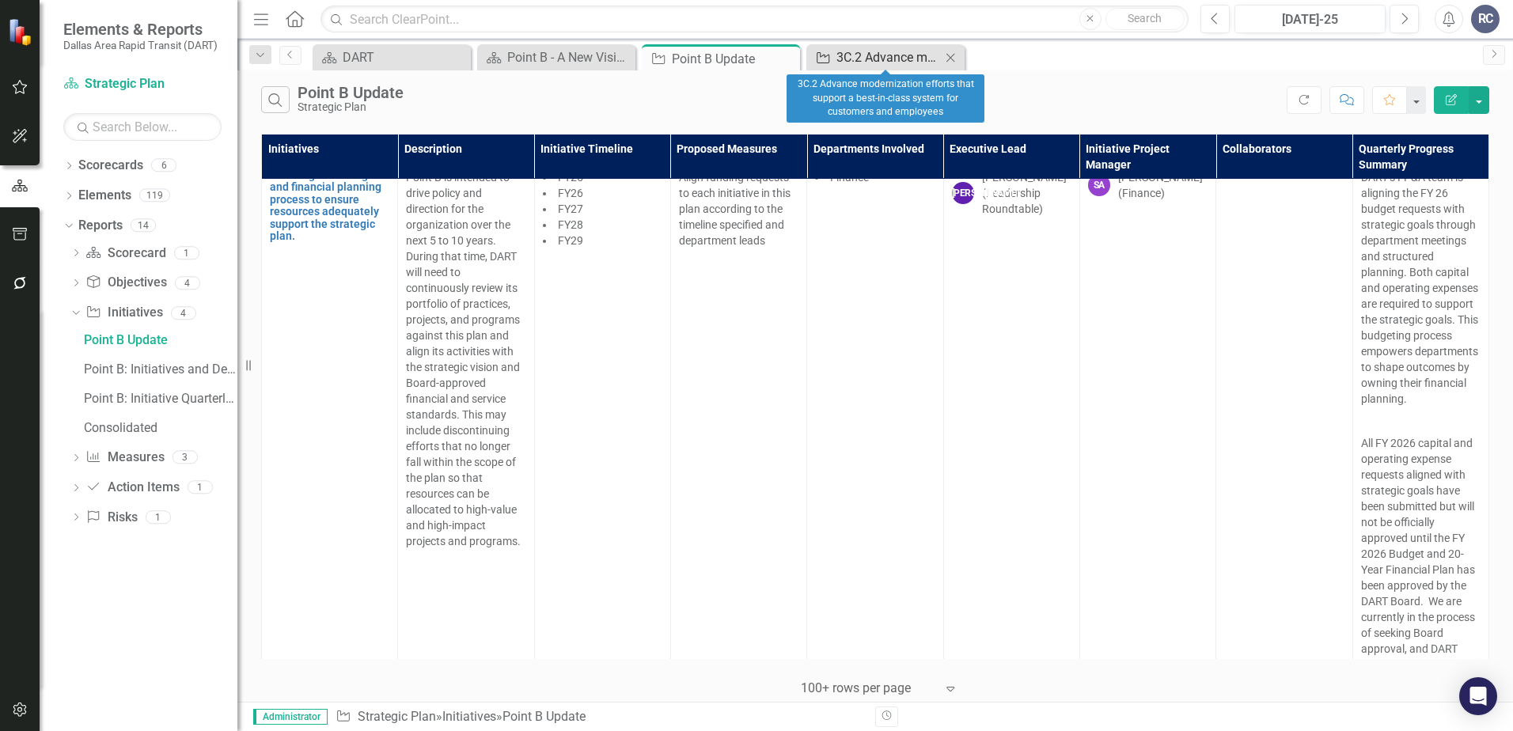
click at [881, 65] on div "3C.2 Advance modernization efforts that support a best-in-class system for cust…" at bounding box center [888, 57] width 104 height 20
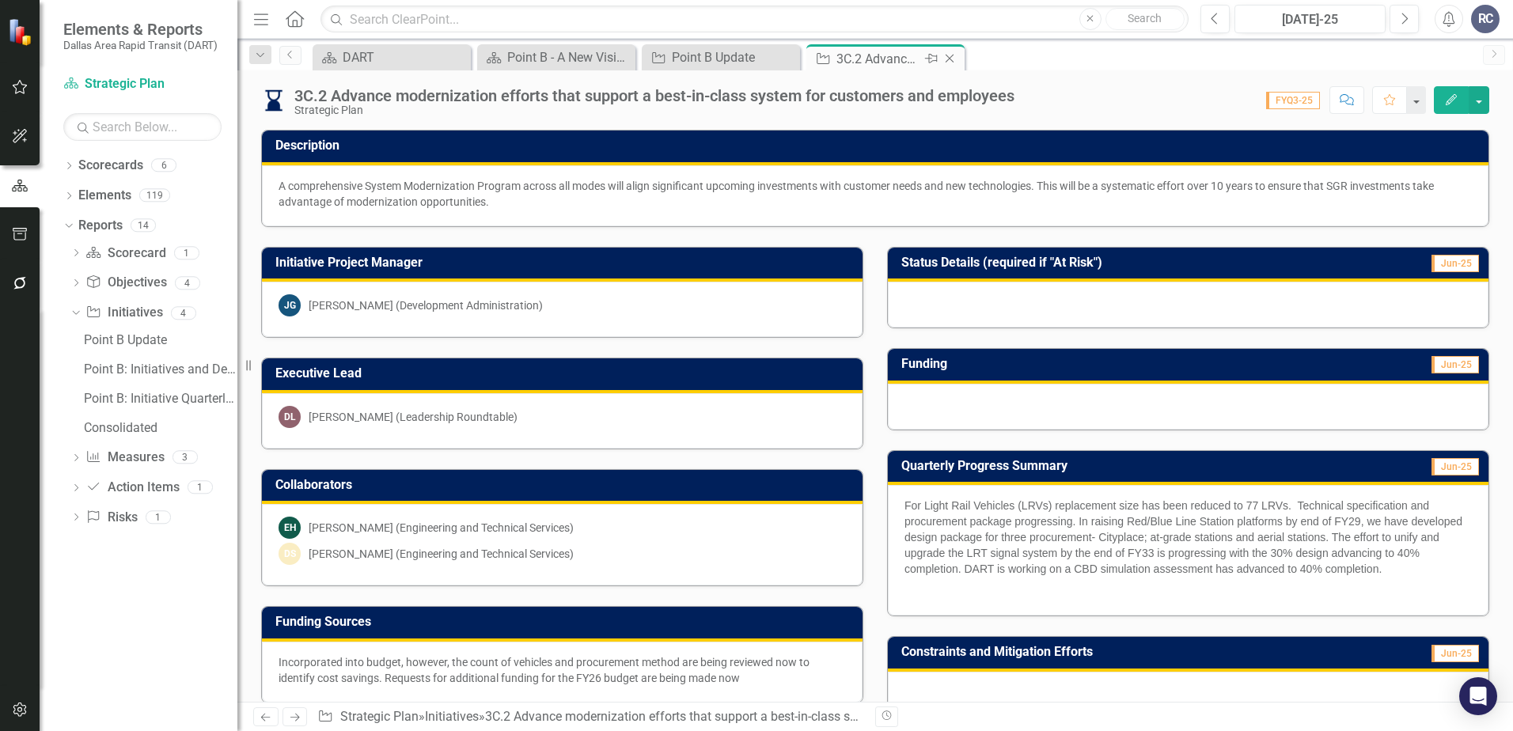
click at [952, 61] on icon "Close" at bounding box center [949, 58] width 16 height 13
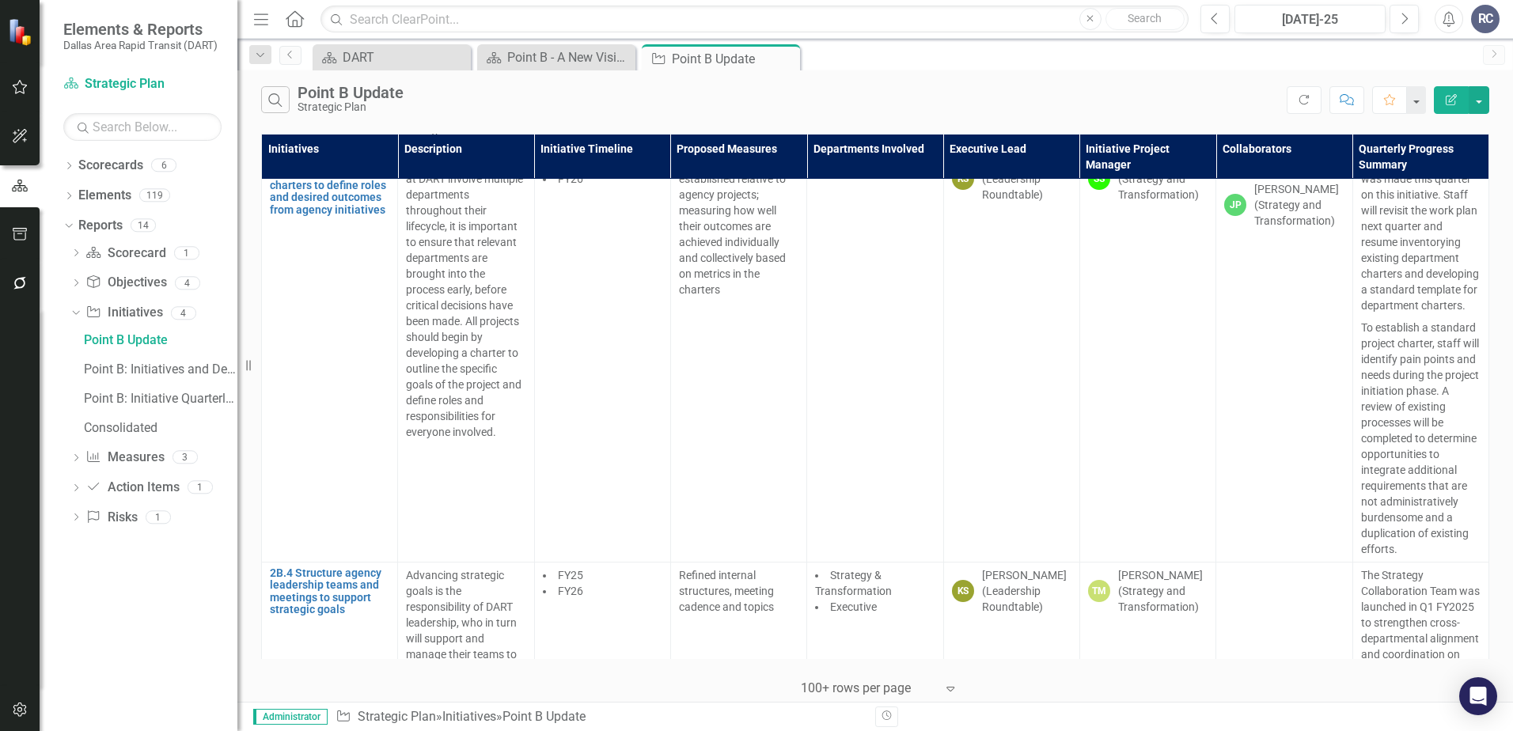
scroll to position [7752, 0]
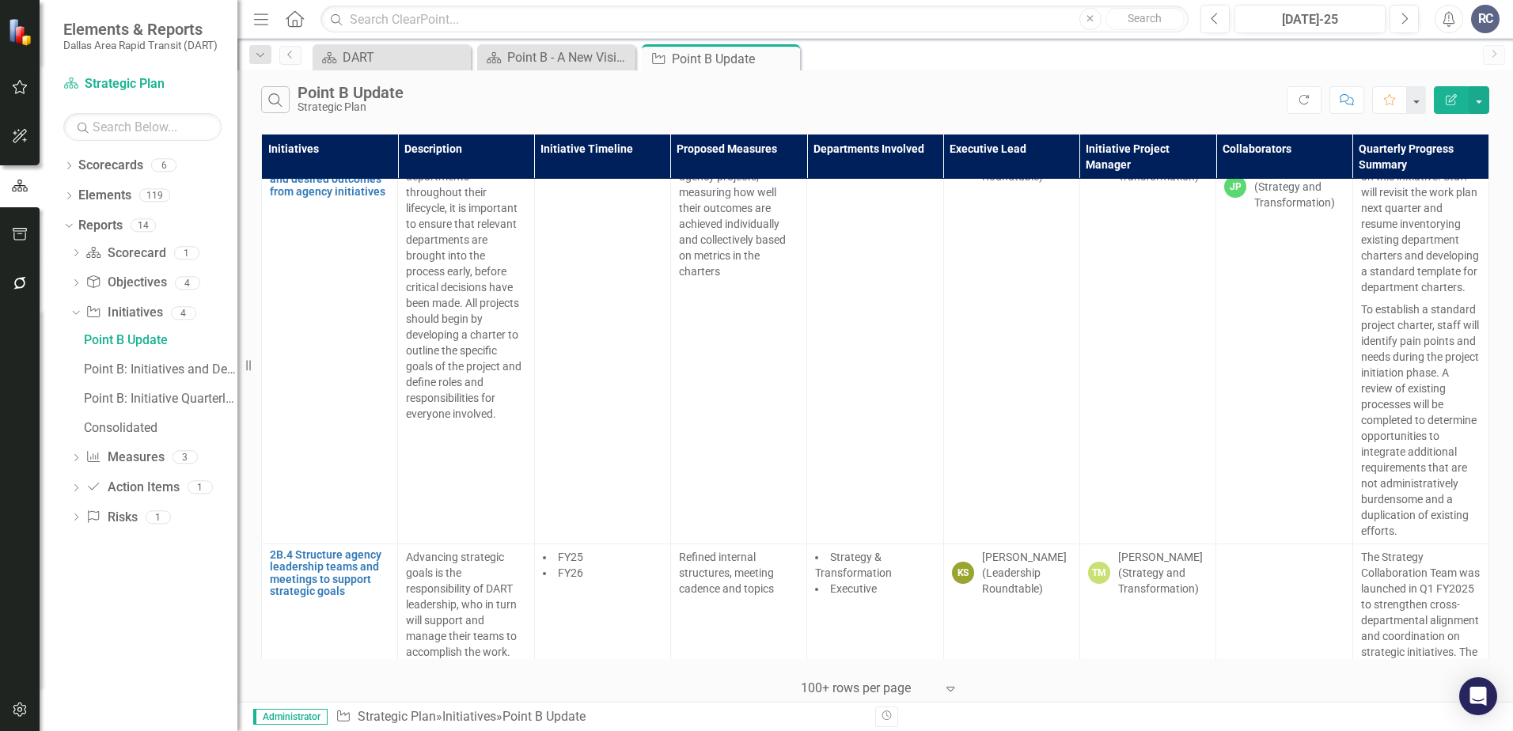
click at [453, 422] on div "Because most projects at DART involve multiple departments throughout their lif…" at bounding box center [465, 279] width 119 height 285
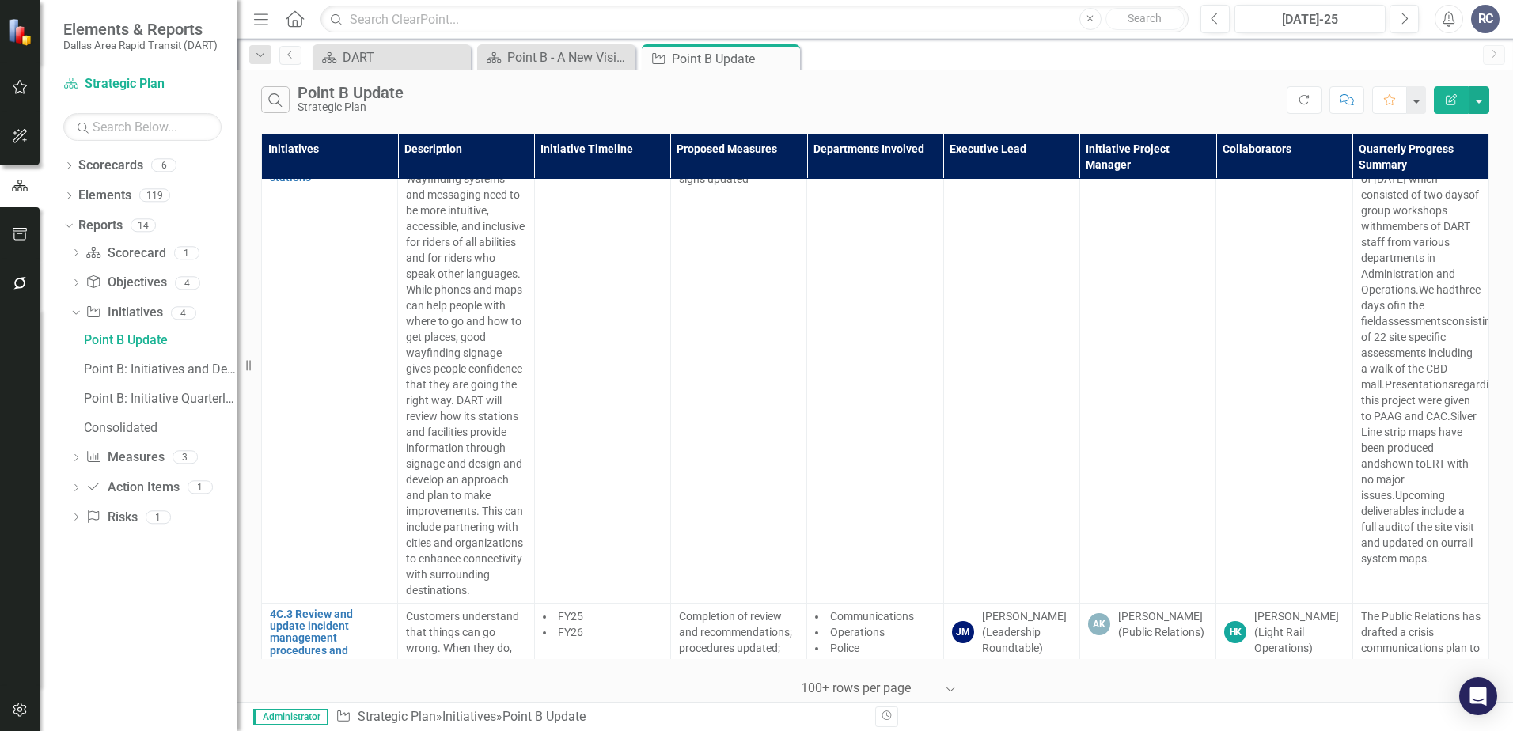
scroll to position [24523, 0]
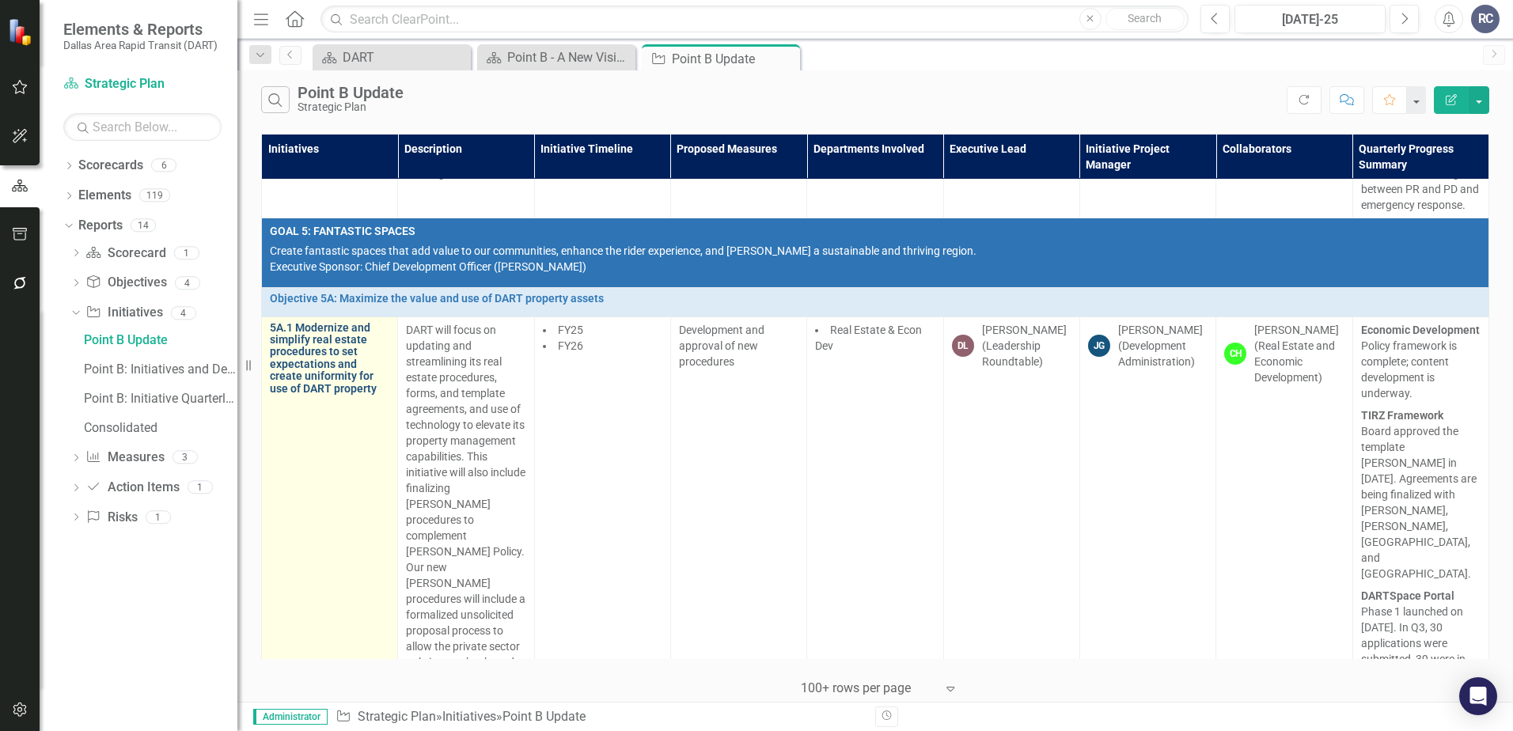
click at [297, 395] on link "5A.1 Modernize and simplify real estate procedures to set expectations and crea…" at bounding box center [329, 358] width 119 height 73
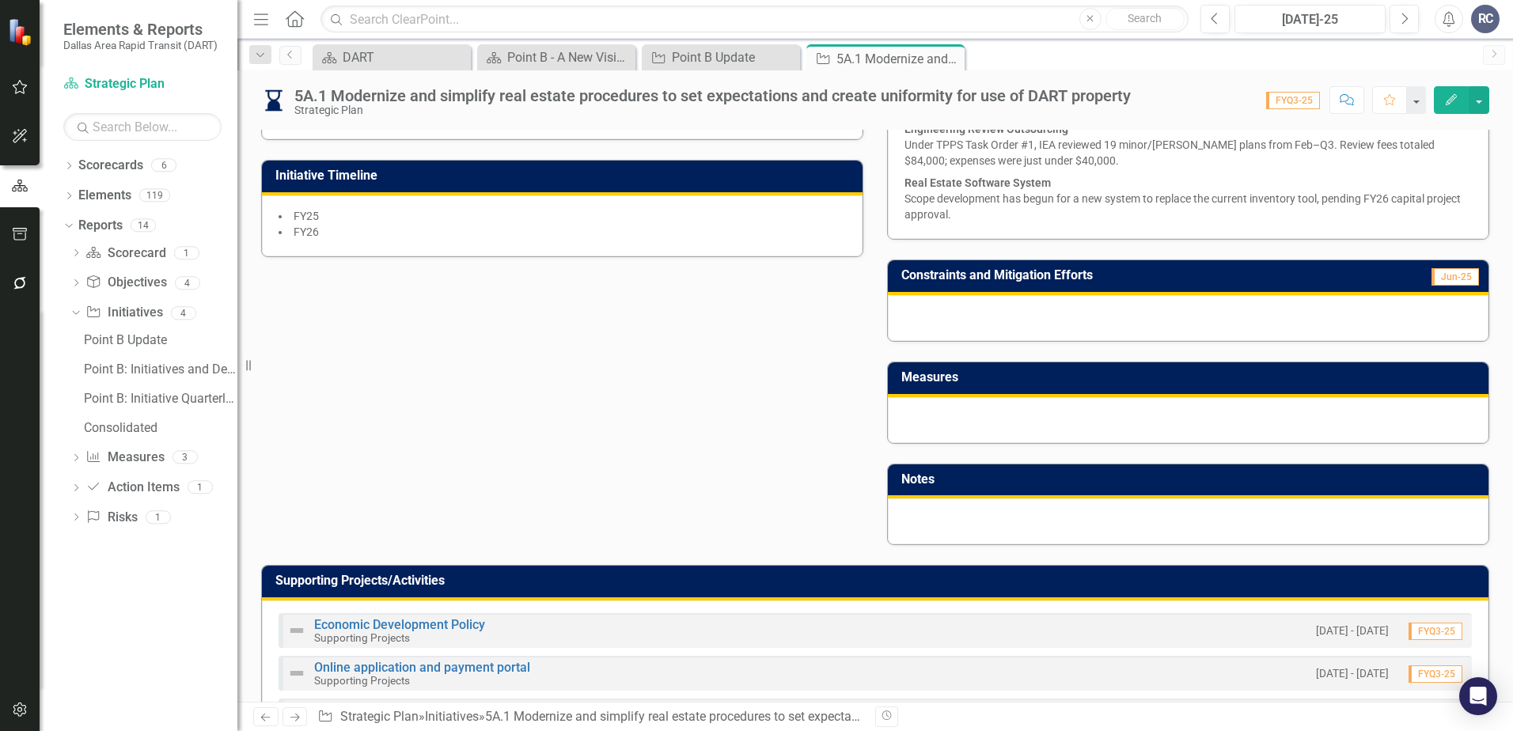
scroll to position [813, 0]
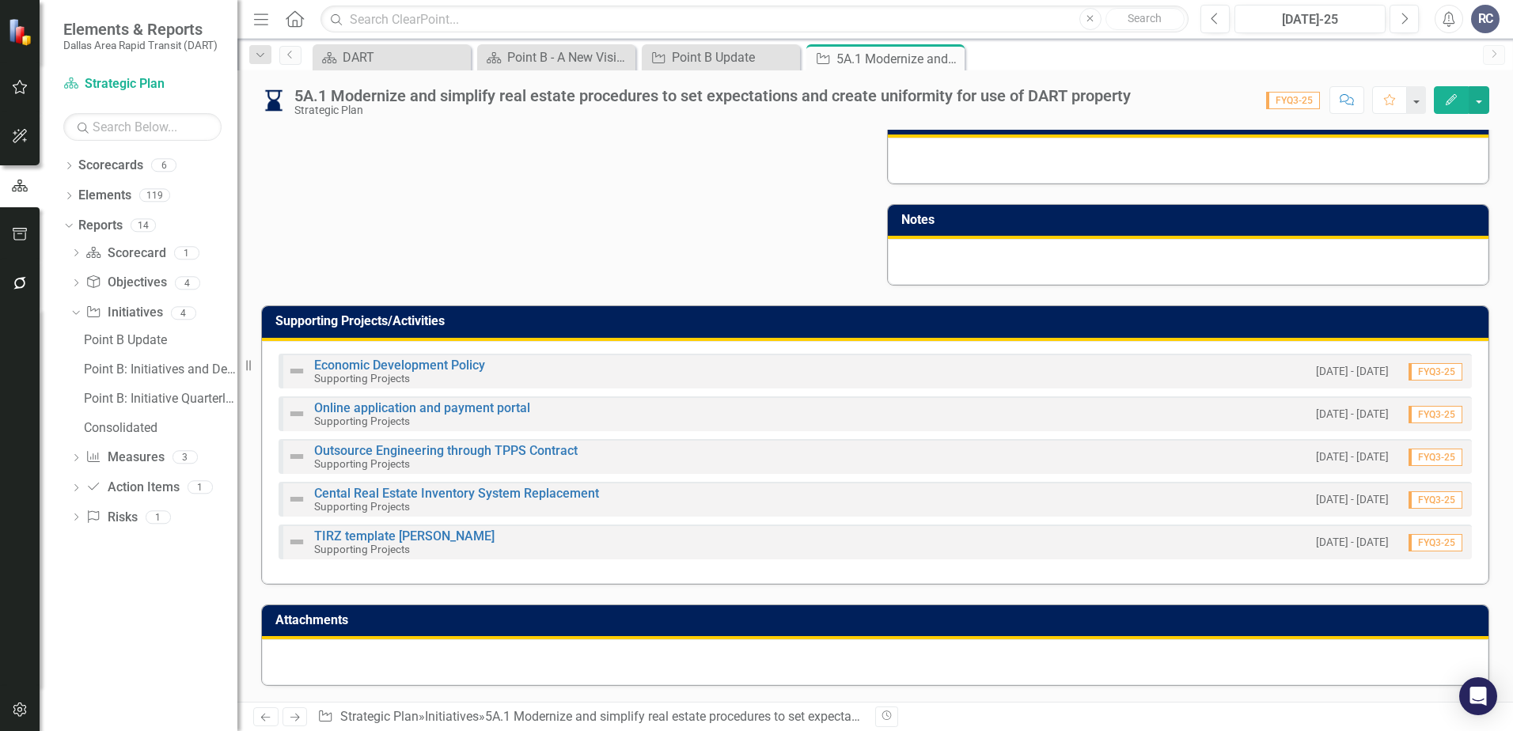
click at [588, 666] on div at bounding box center [875, 662] width 1226 height 46
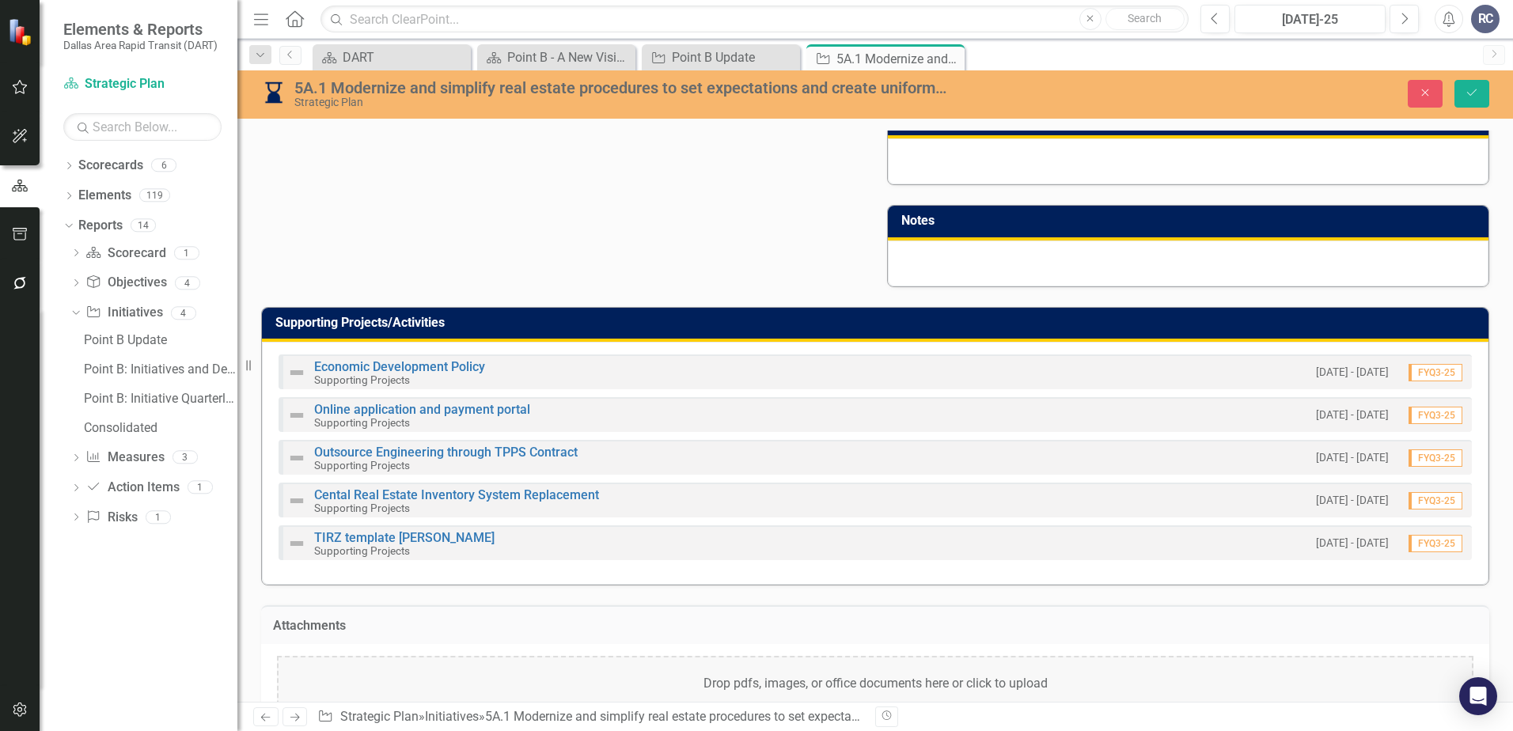
click at [1014, 688] on div "Drop pdfs, images, or office documents here or click to upload" at bounding box center [875, 684] width 1196 height 57
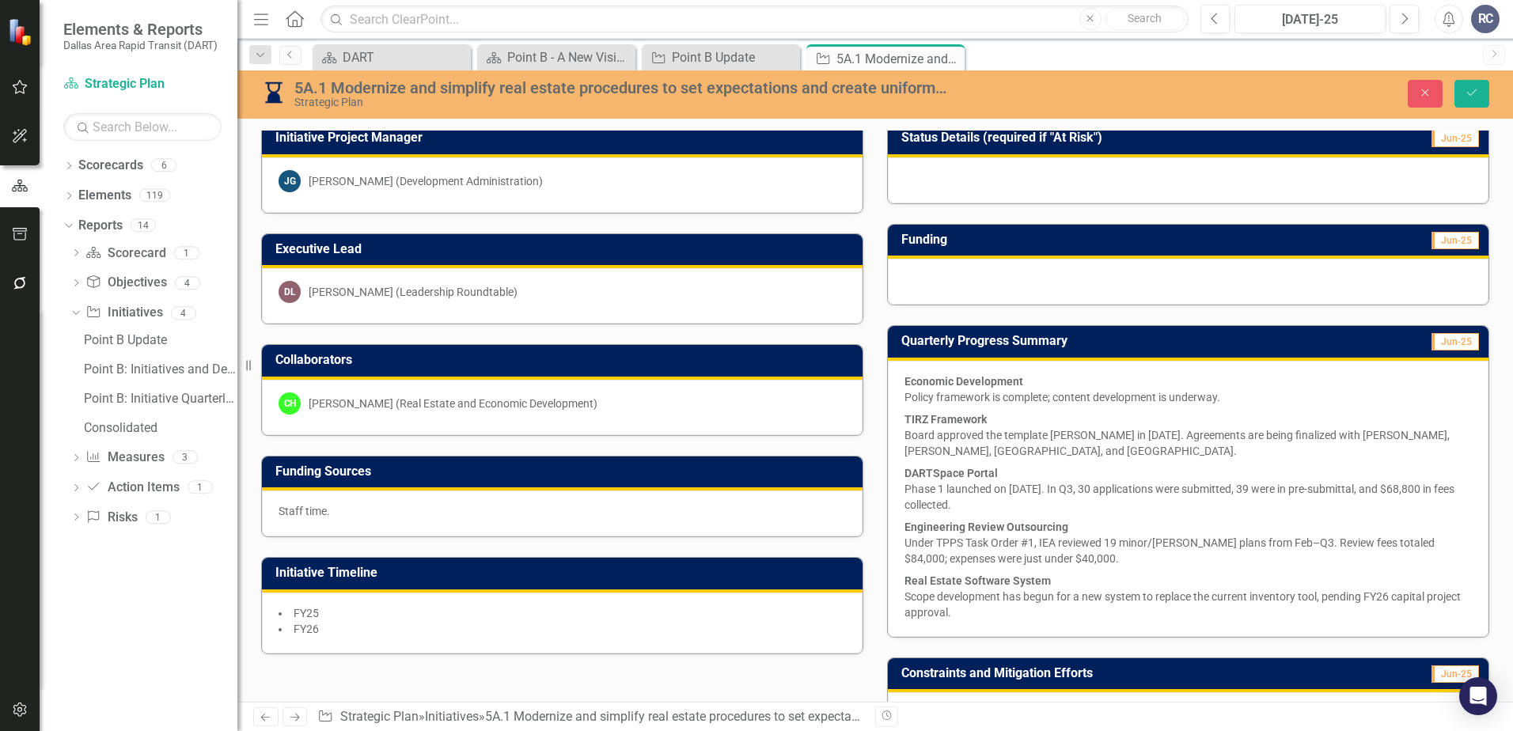
scroll to position [180, 0]
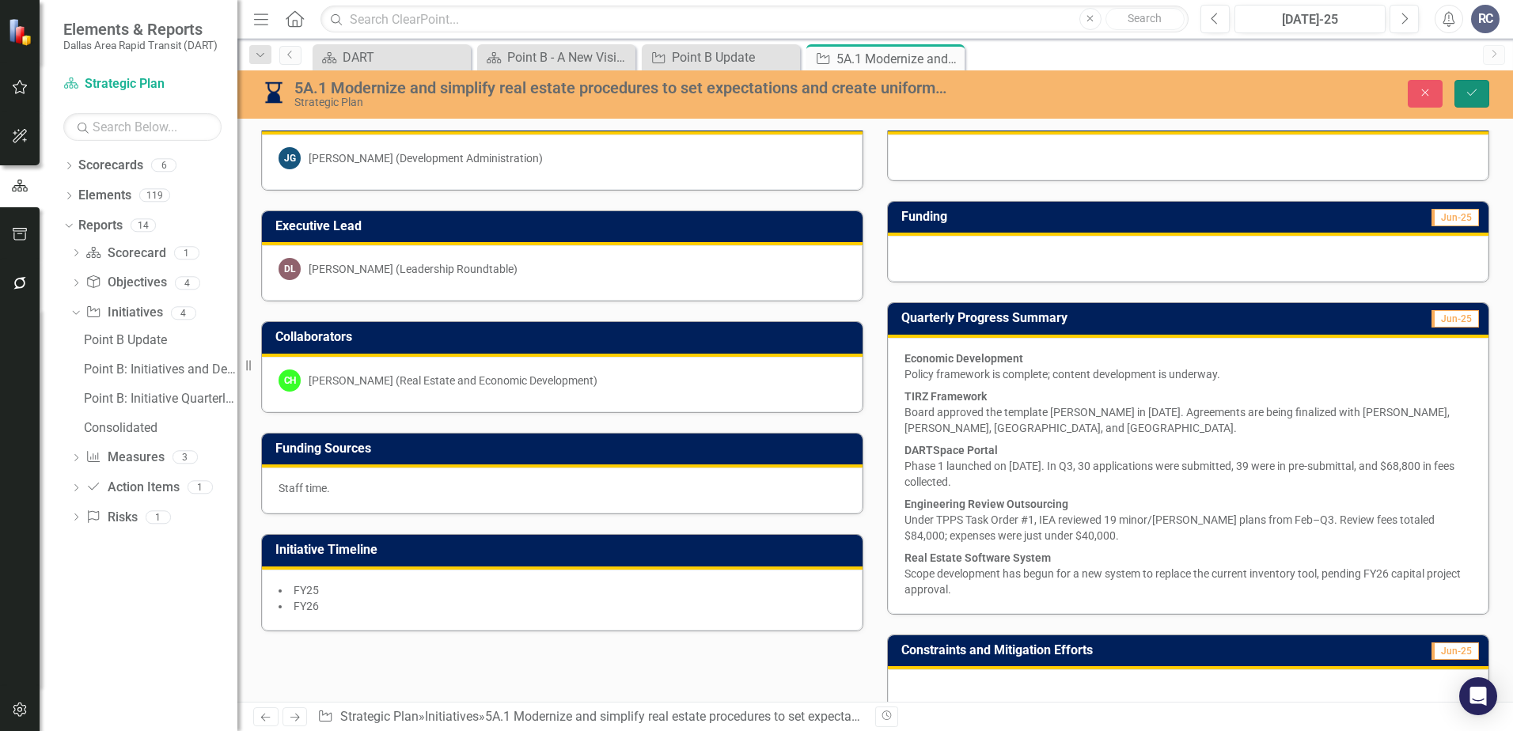
click at [1309, 95] on icon "Save" at bounding box center [1471, 92] width 14 height 11
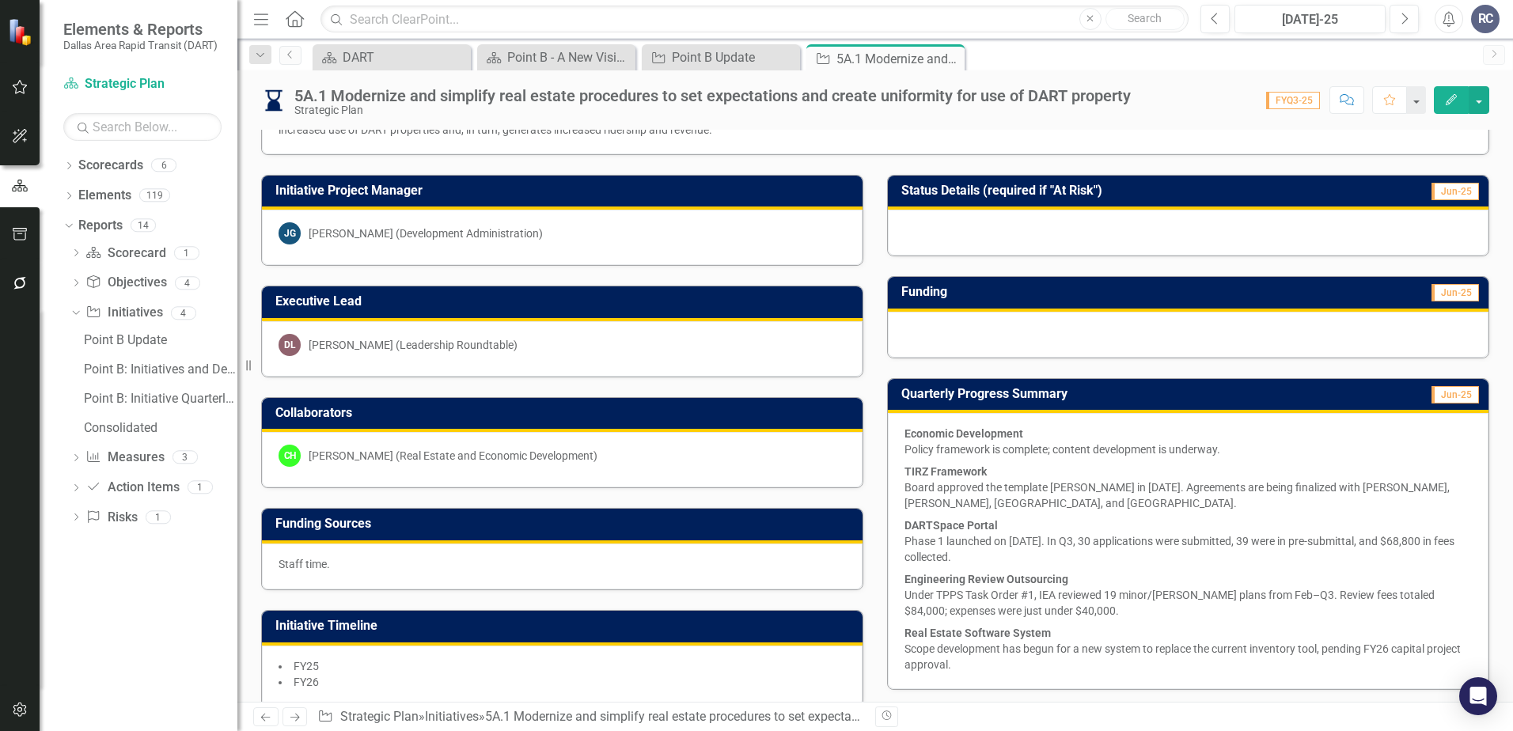
scroll to position [0, 0]
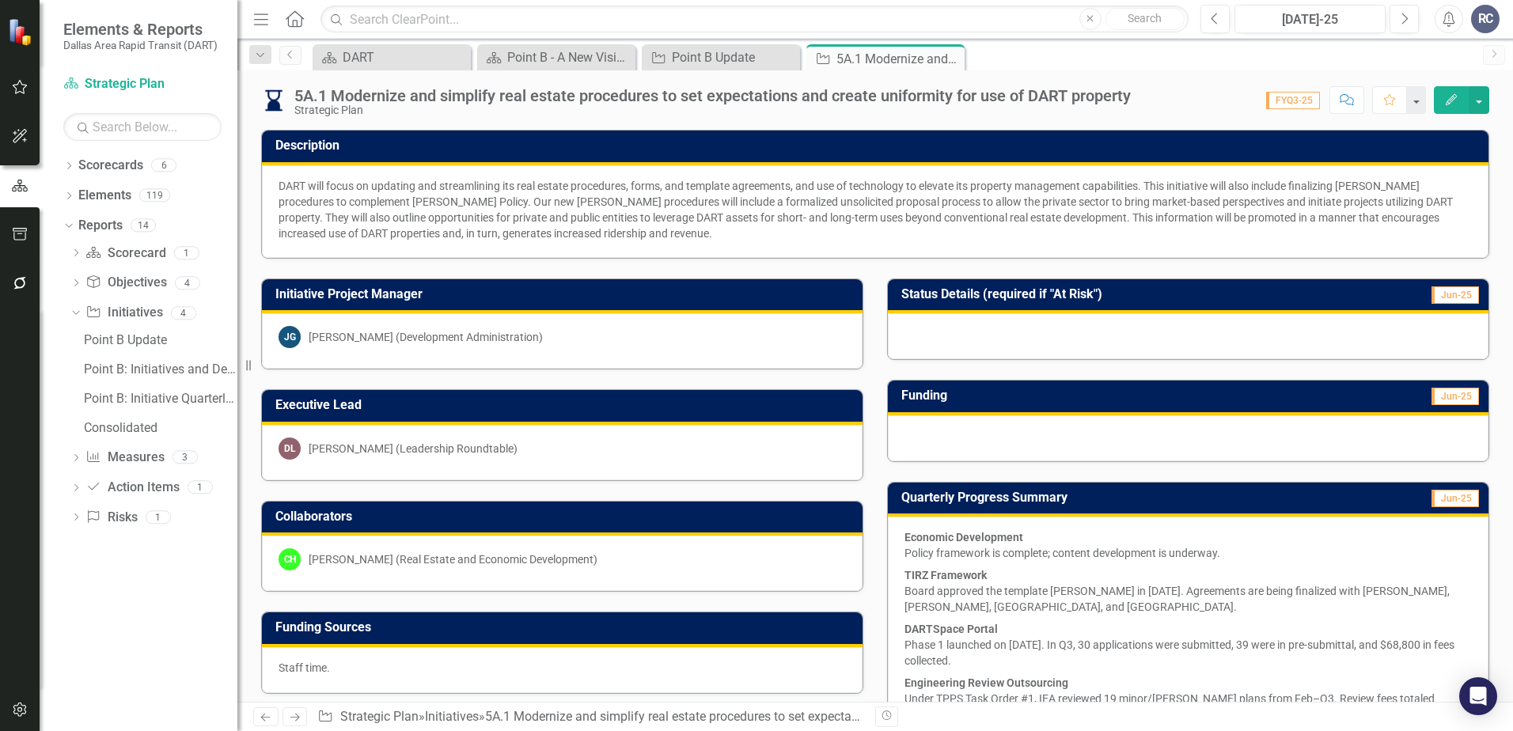
click at [0, 0] on icon "Close" at bounding box center [0, 0] width 0 height 0
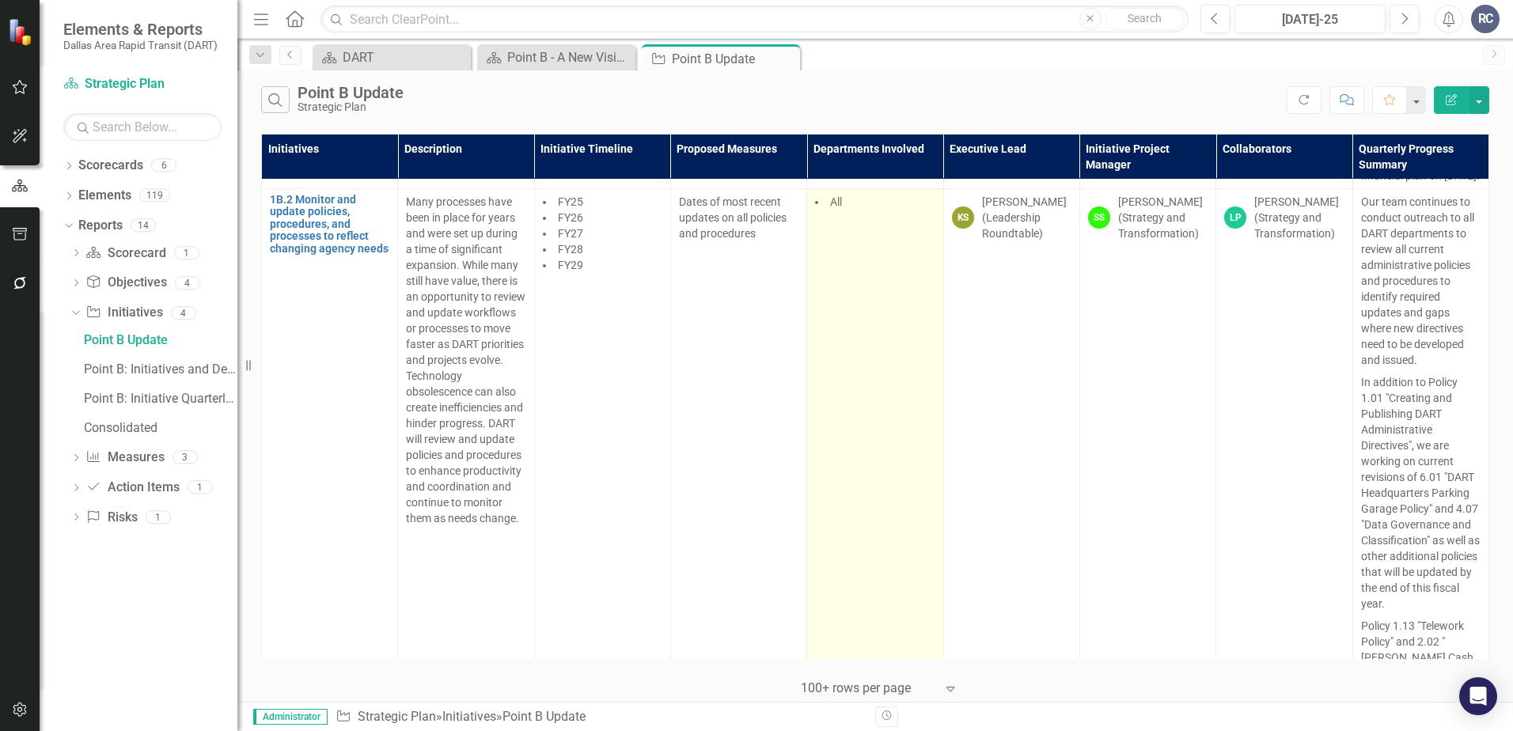
scroll to position [4430, 0]
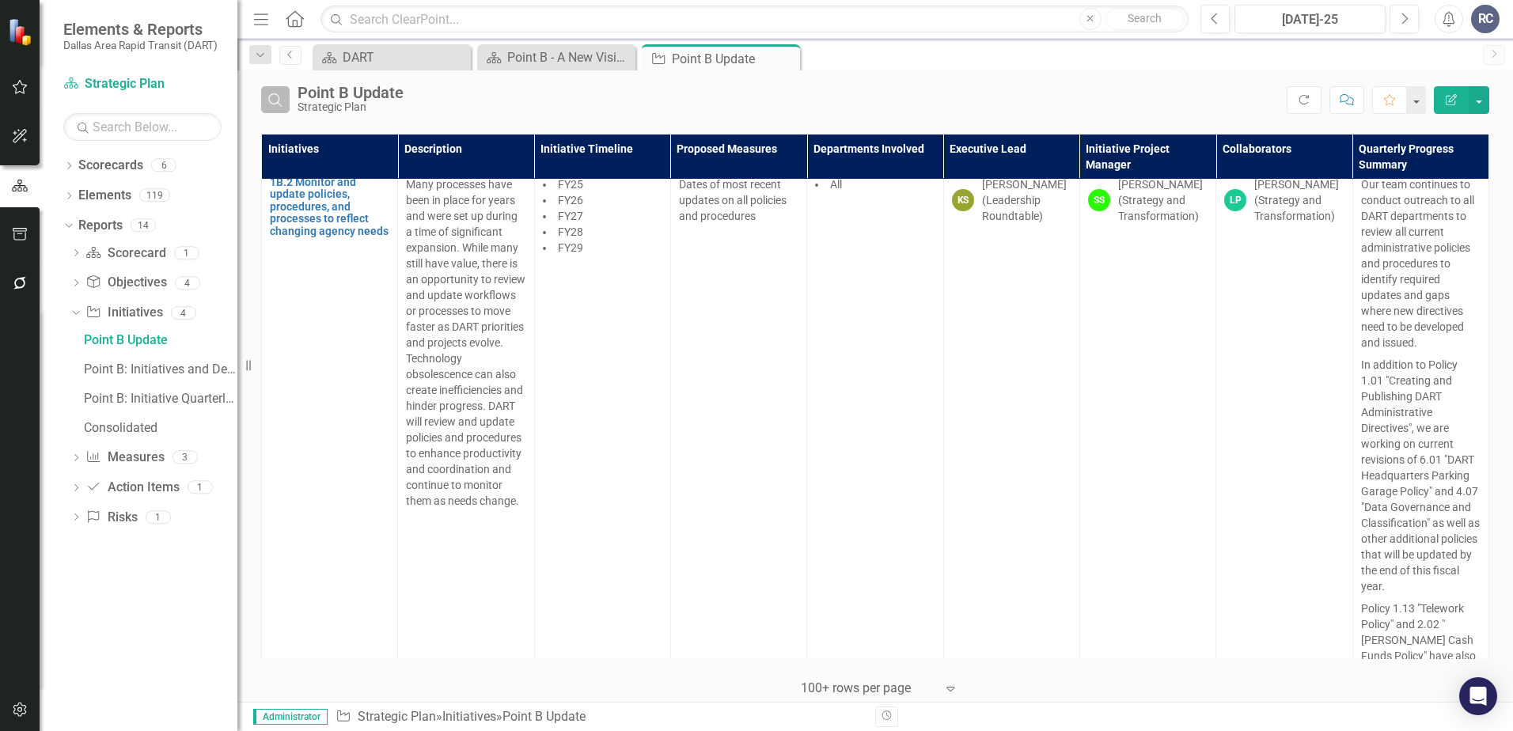
click at [266, 89] on button "Search" at bounding box center [275, 99] width 28 height 27
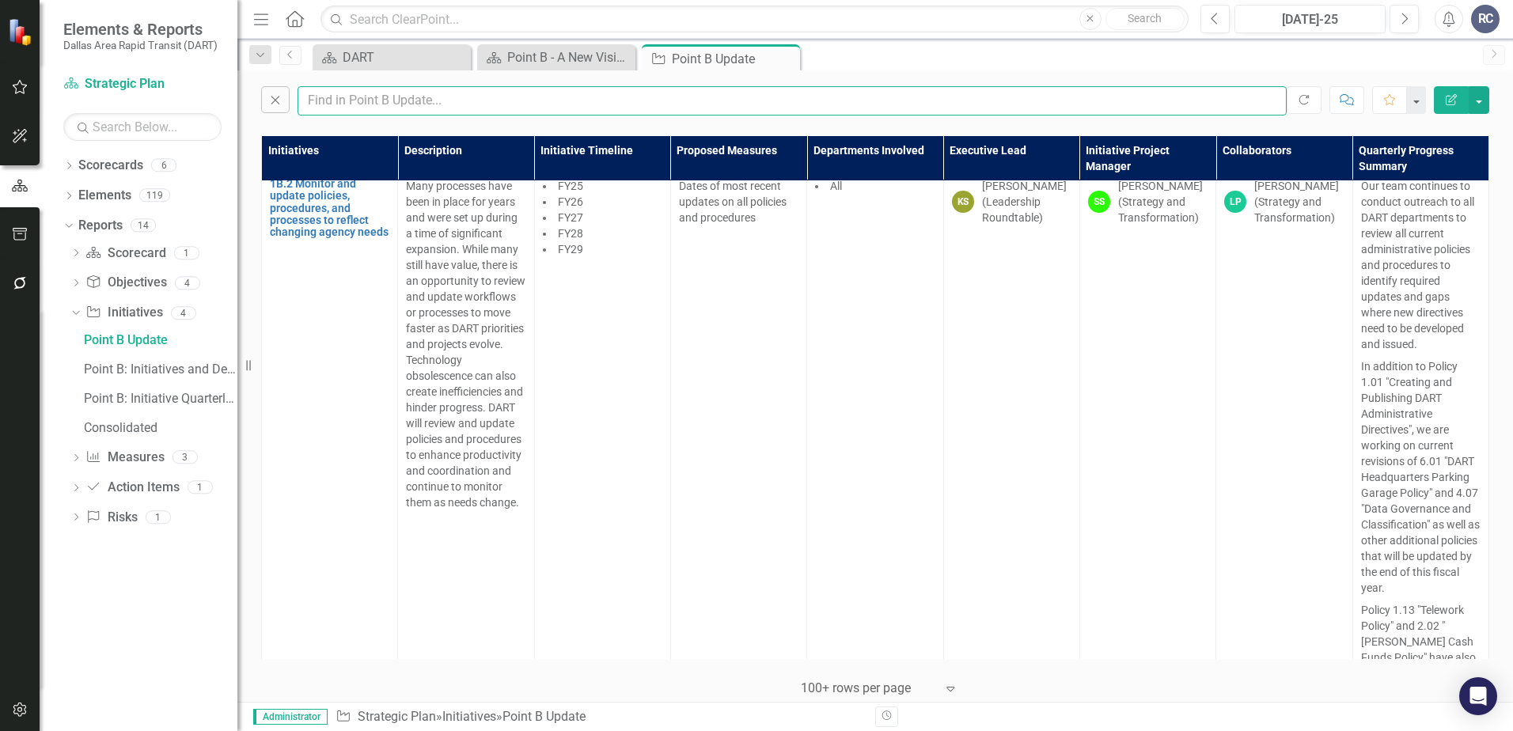
click at [410, 105] on input "text" at bounding box center [791, 100] width 989 height 29
type input "mockingbird"
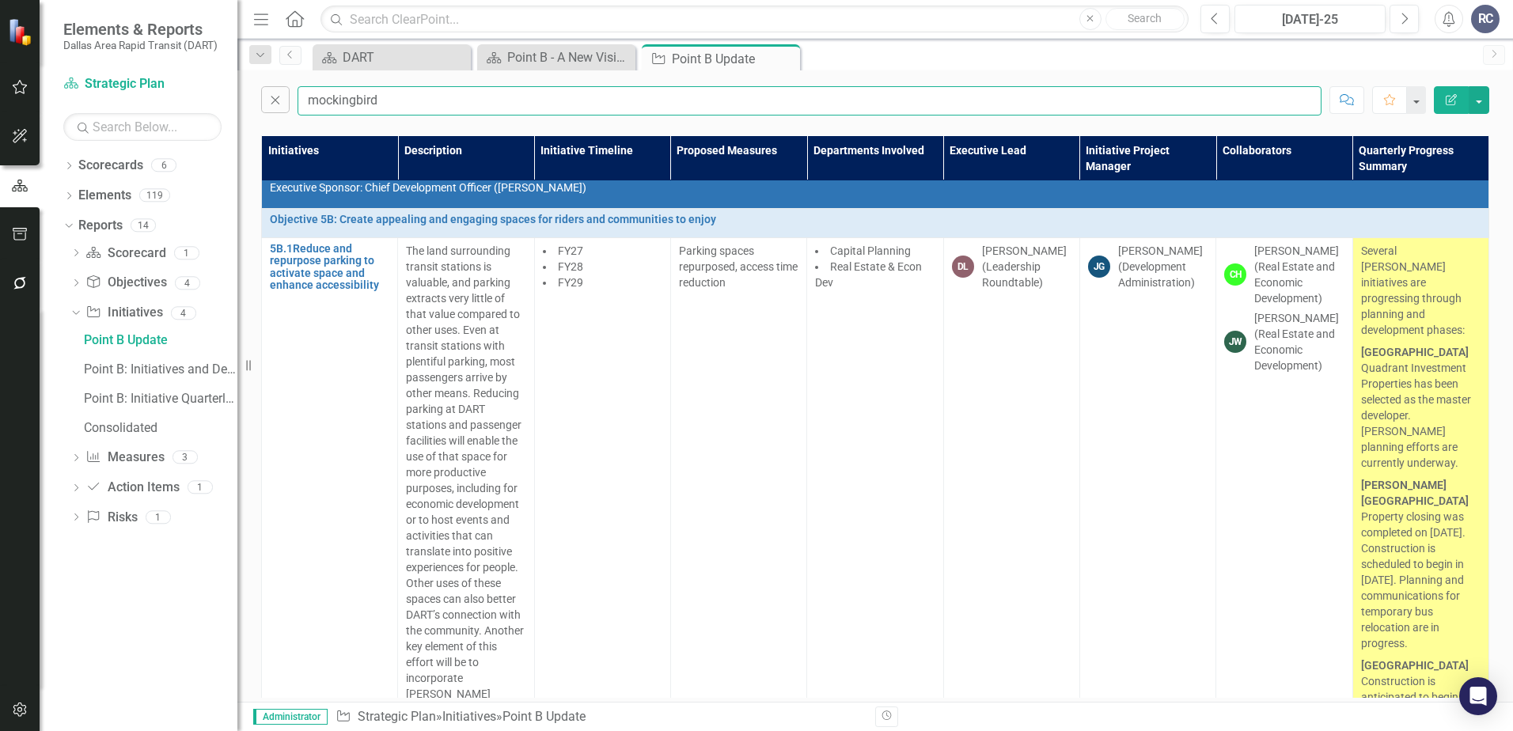
scroll to position [32, 0]
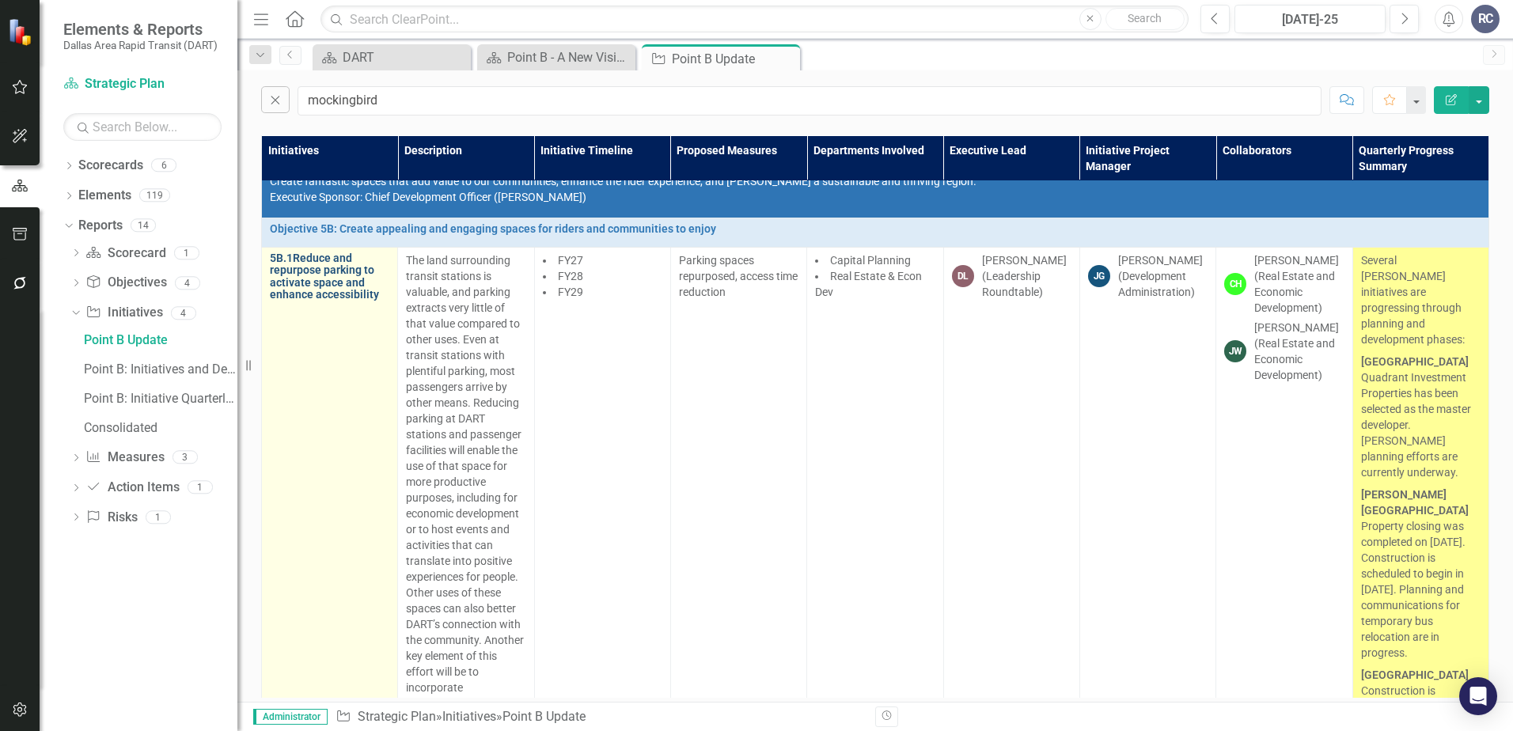
click at [310, 284] on link "5B.1Reduce and repurpose parking to activate space and enhance accessibility" at bounding box center [329, 276] width 119 height 49
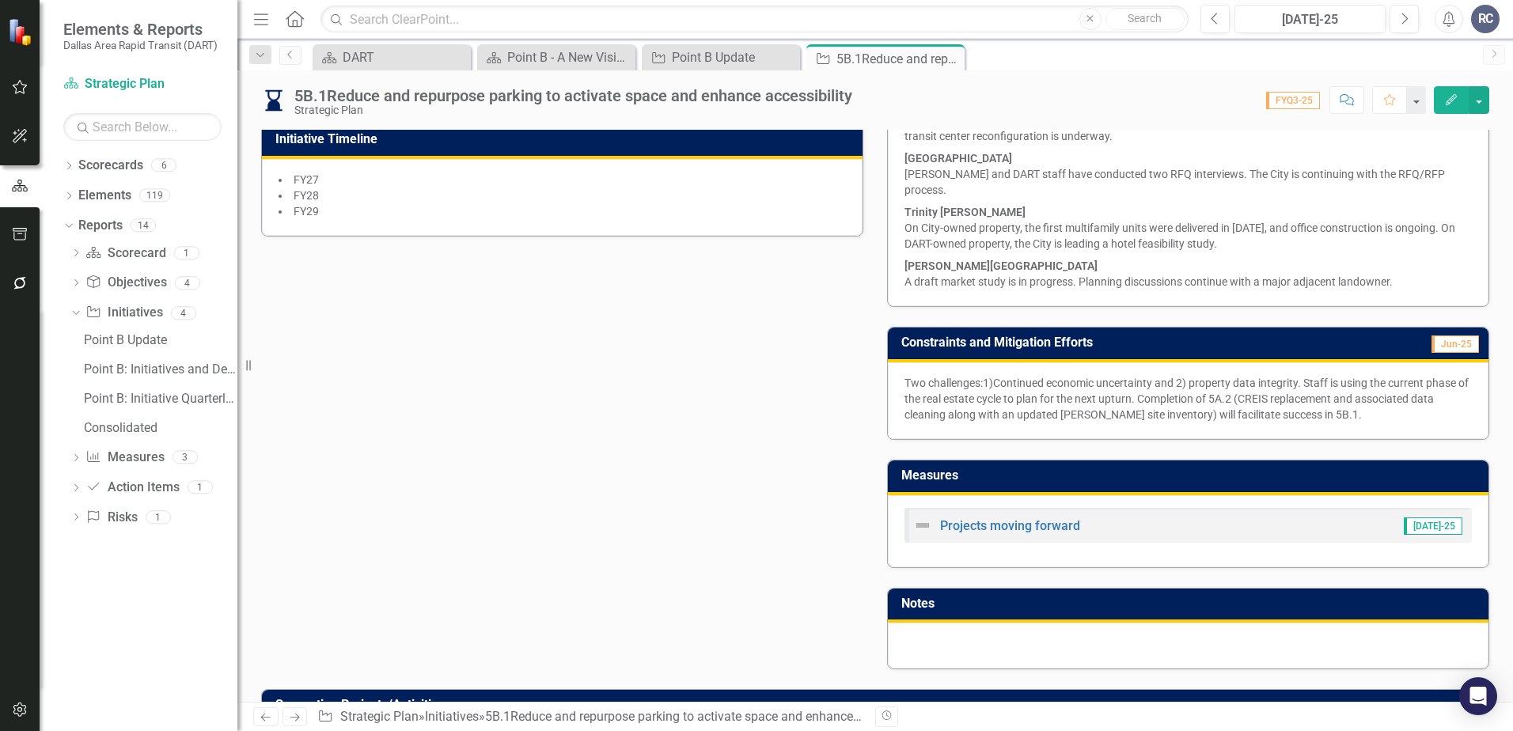
scroll to position [797, 0]
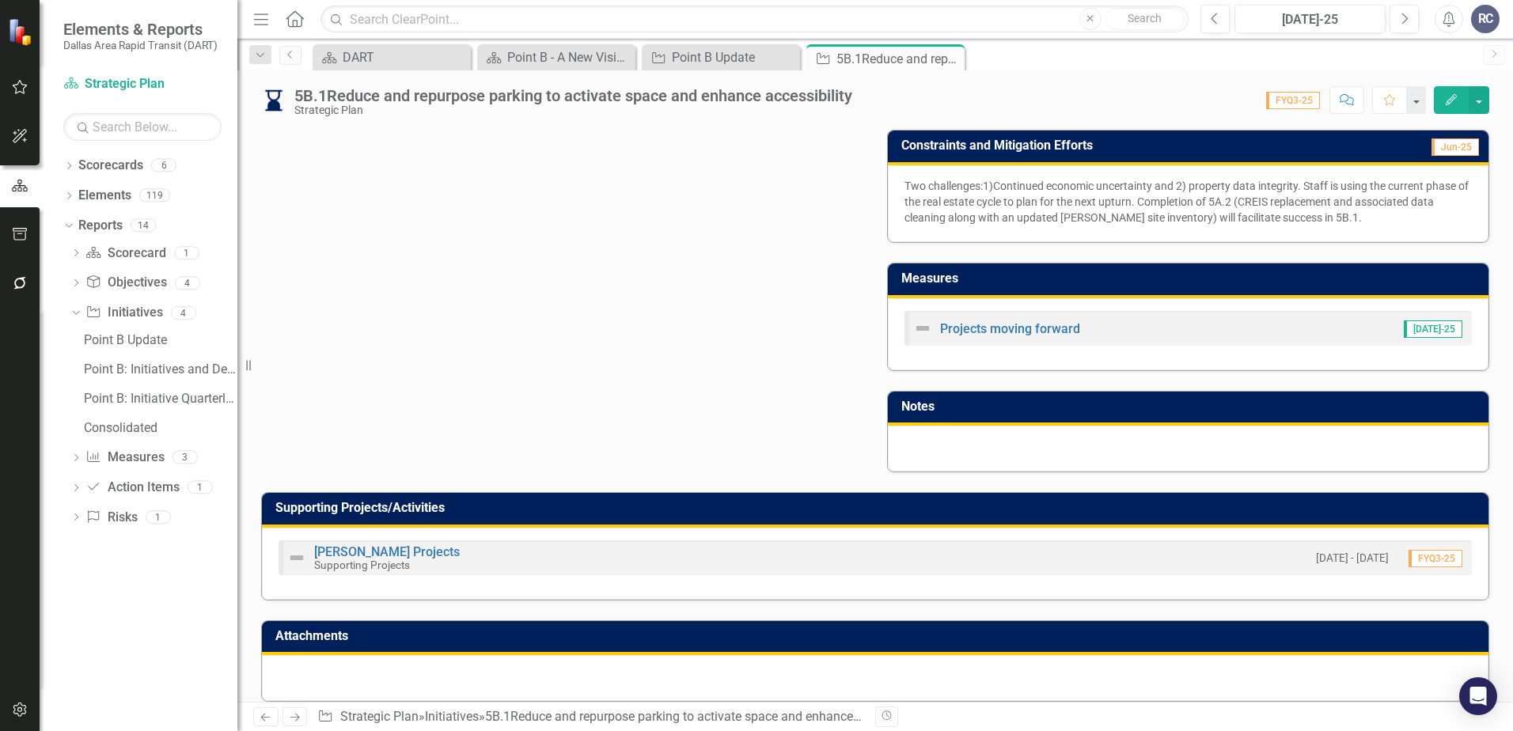
click at [422, 664] on div at bounding box center [875, 678] width 1226 height 46
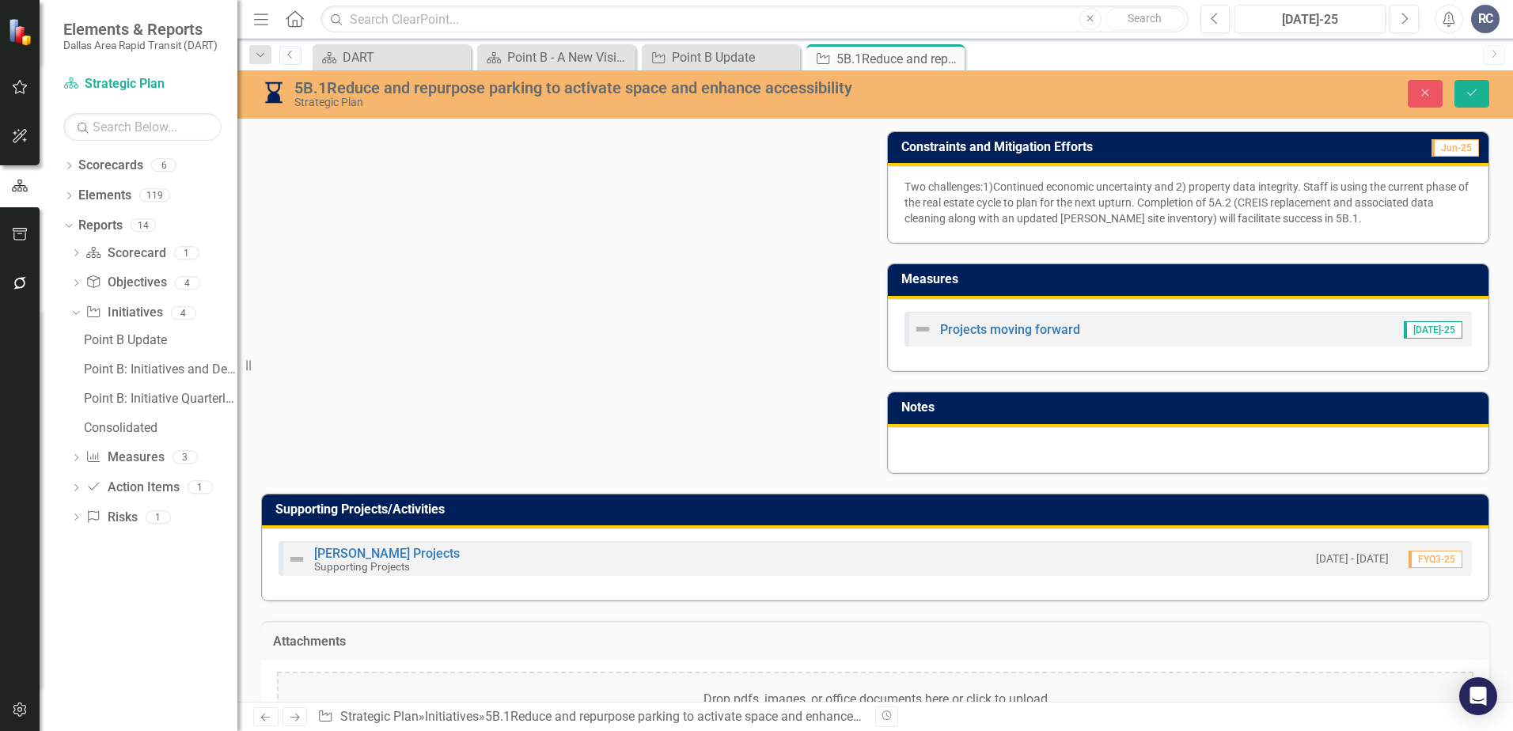
click at [555, 680] on div "Drop pdfs, images, or office documents here or click to upload" at bounding box center [875, 700] width 1196 height 57
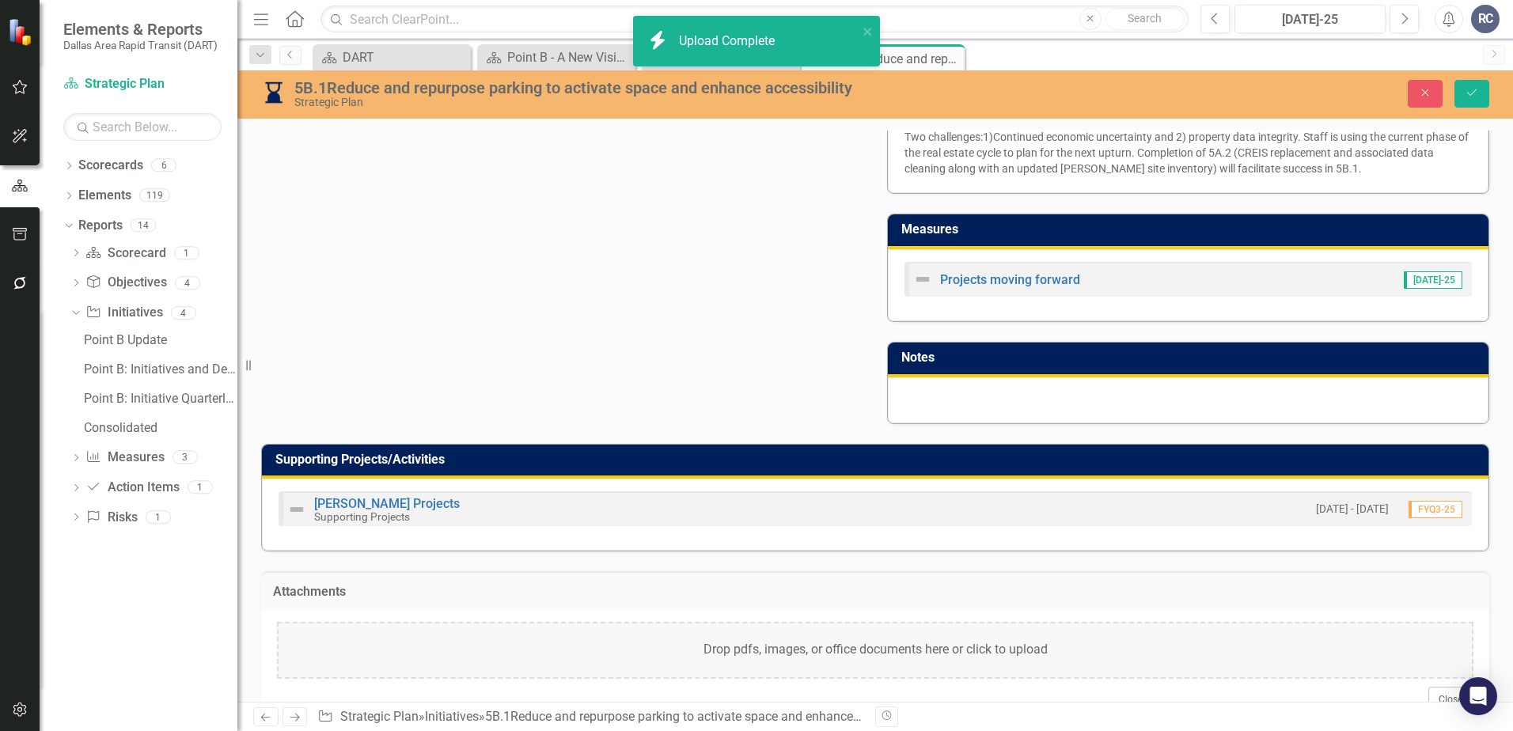
scroll to position [873, 0]
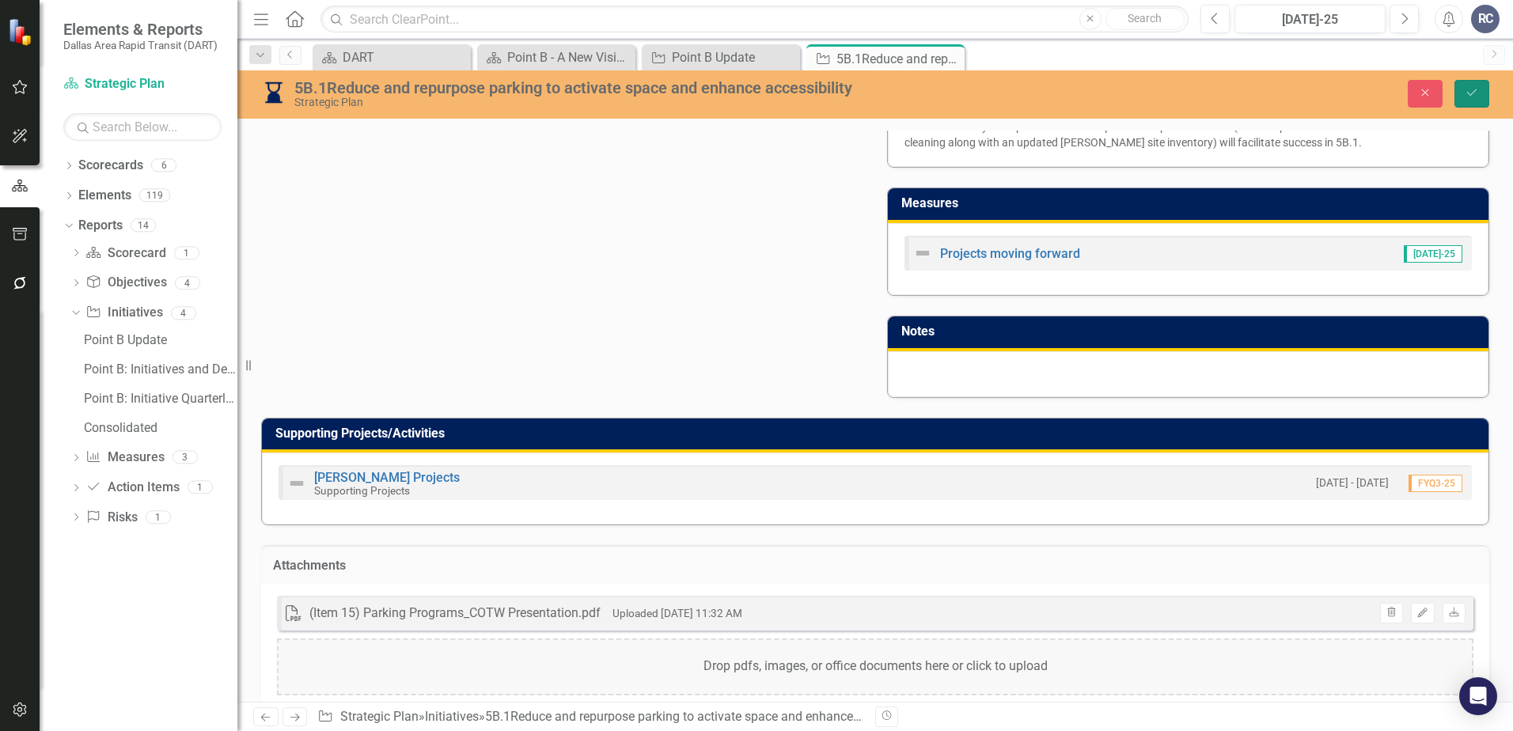
click at [1309, 89] on icon "Save" at bounding box center [1471, 92] width 14 height 11
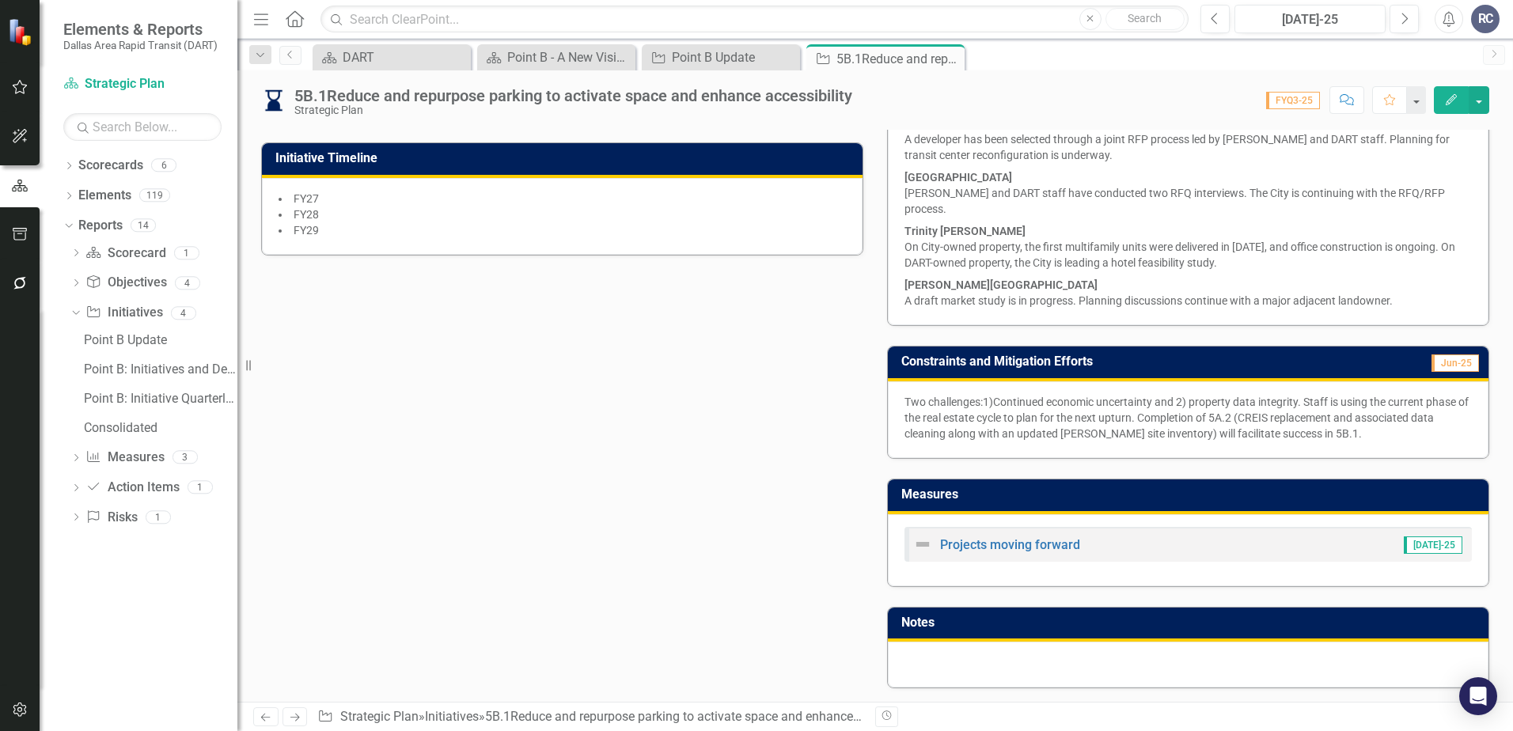
scroll to position [823, 0]
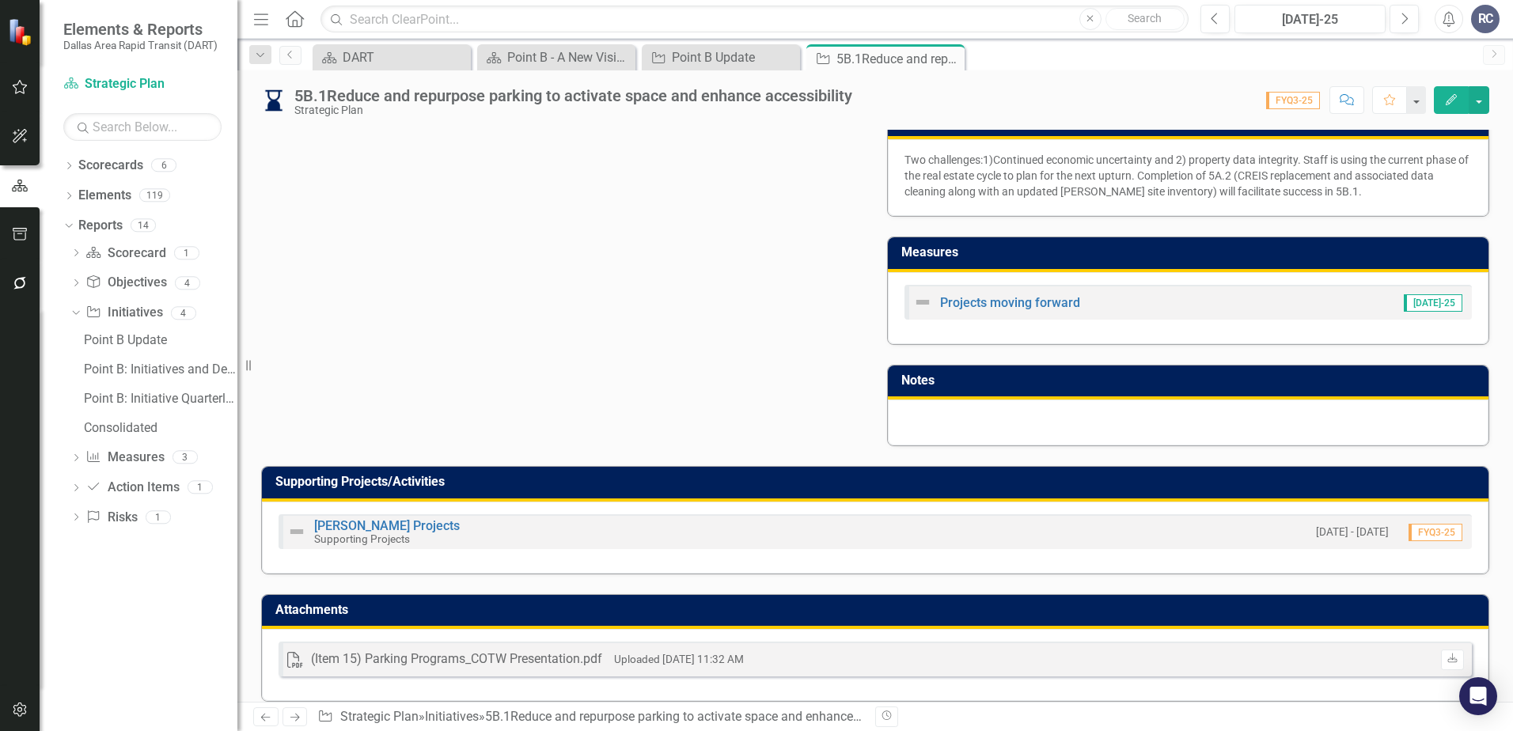
click at [759, 670] on div "PDF (Item 15) Parking Programs_COTW Presentation.pdf Uploaded [DATE] 11:32 AM D…" at bounding box center [875, 665] width 1226 height 72
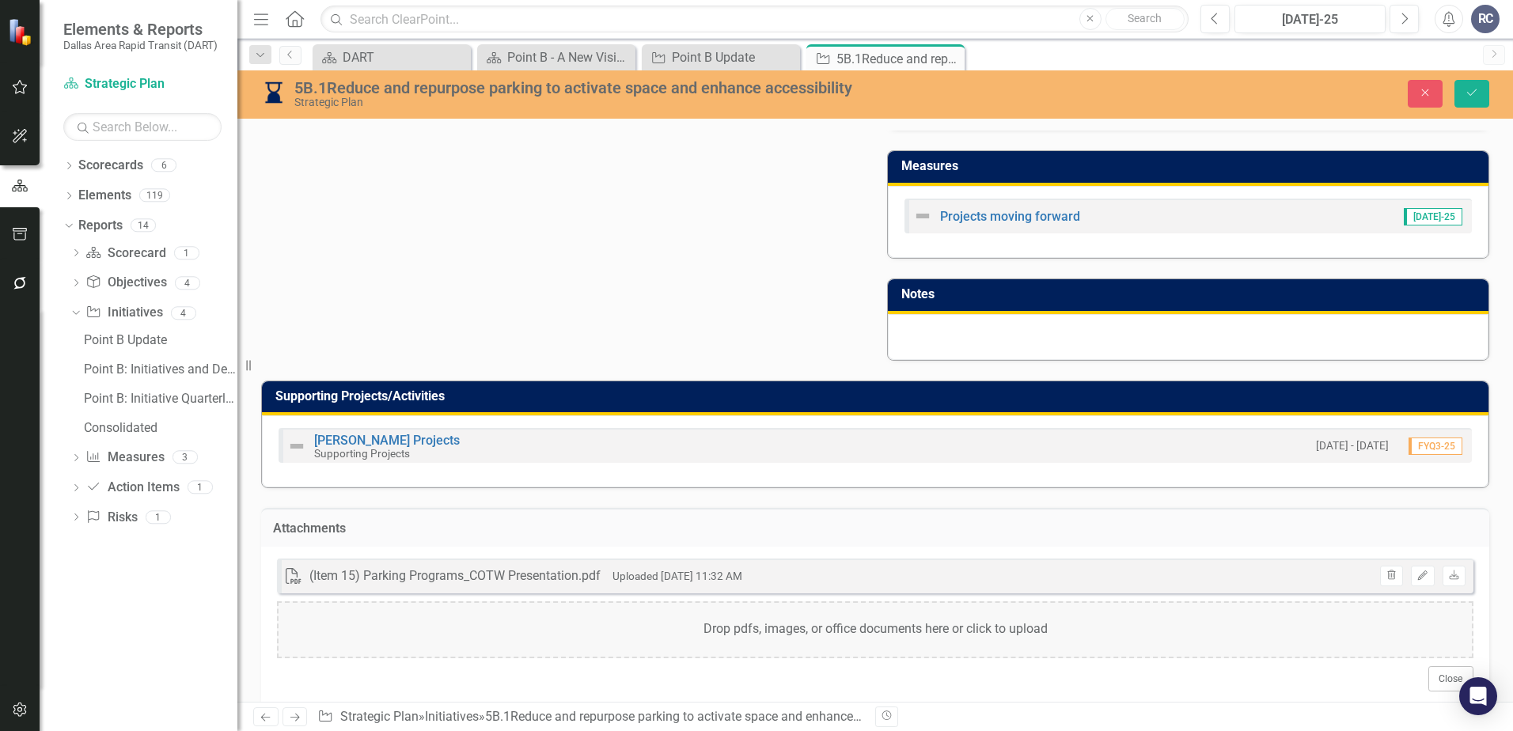
scroll to position [916, 0]
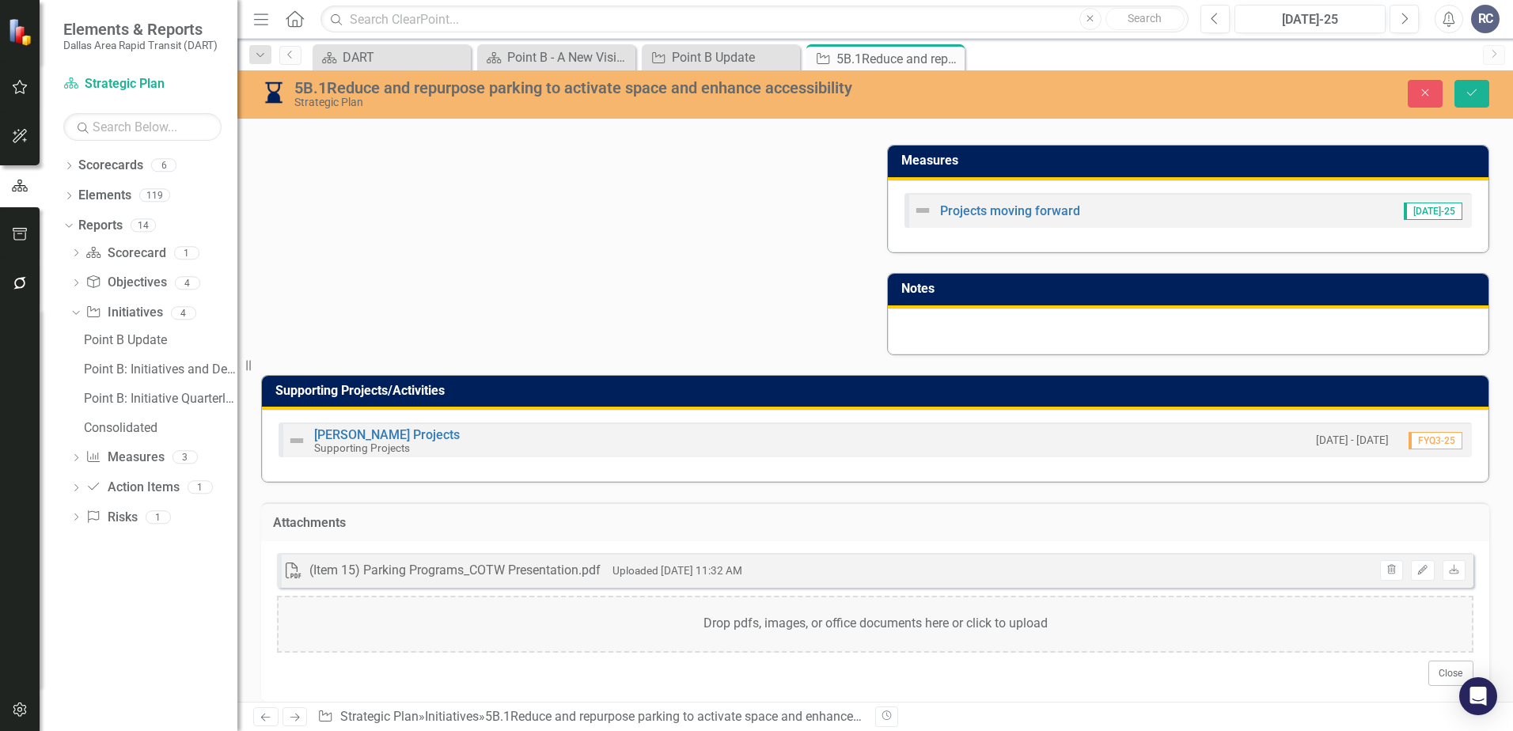
click at [776, 616] on div "Drop pdfs, images, or office documents here or click to upload" at bounding box center [875, 624] width 1196 height 57
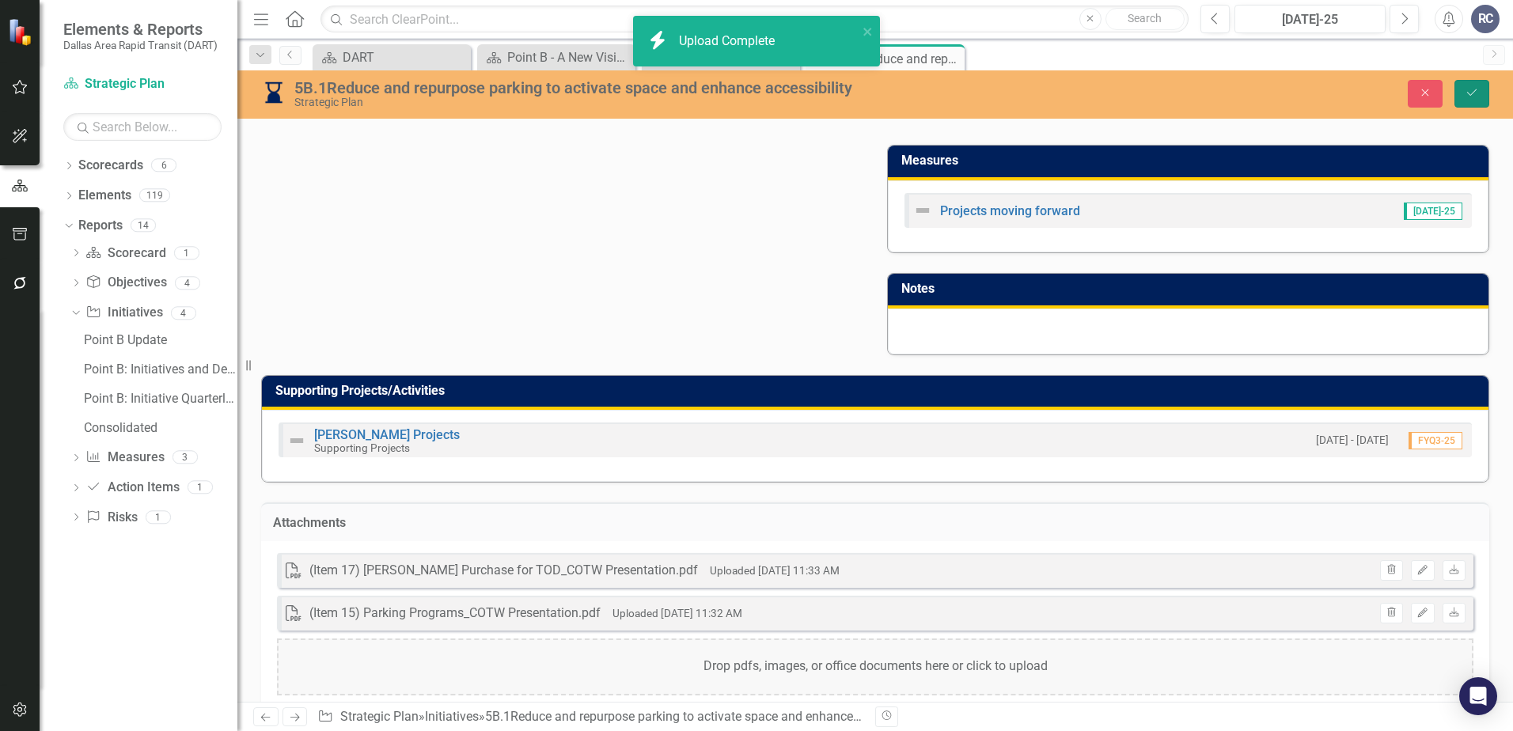
click at [1309, 88] on icon "Save" at bounding box center [1471, 92] width 14 height 11
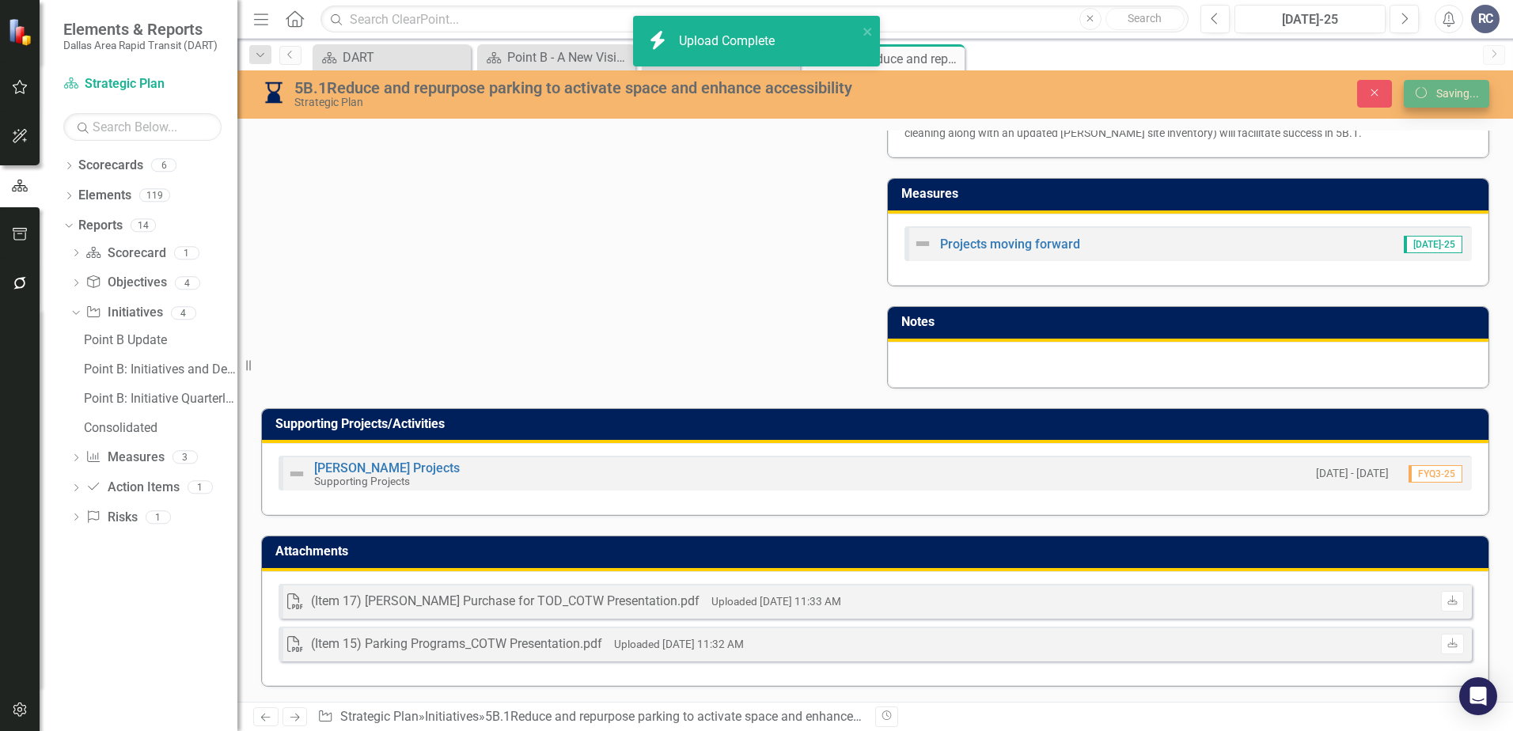
scroll to position [0, 0]
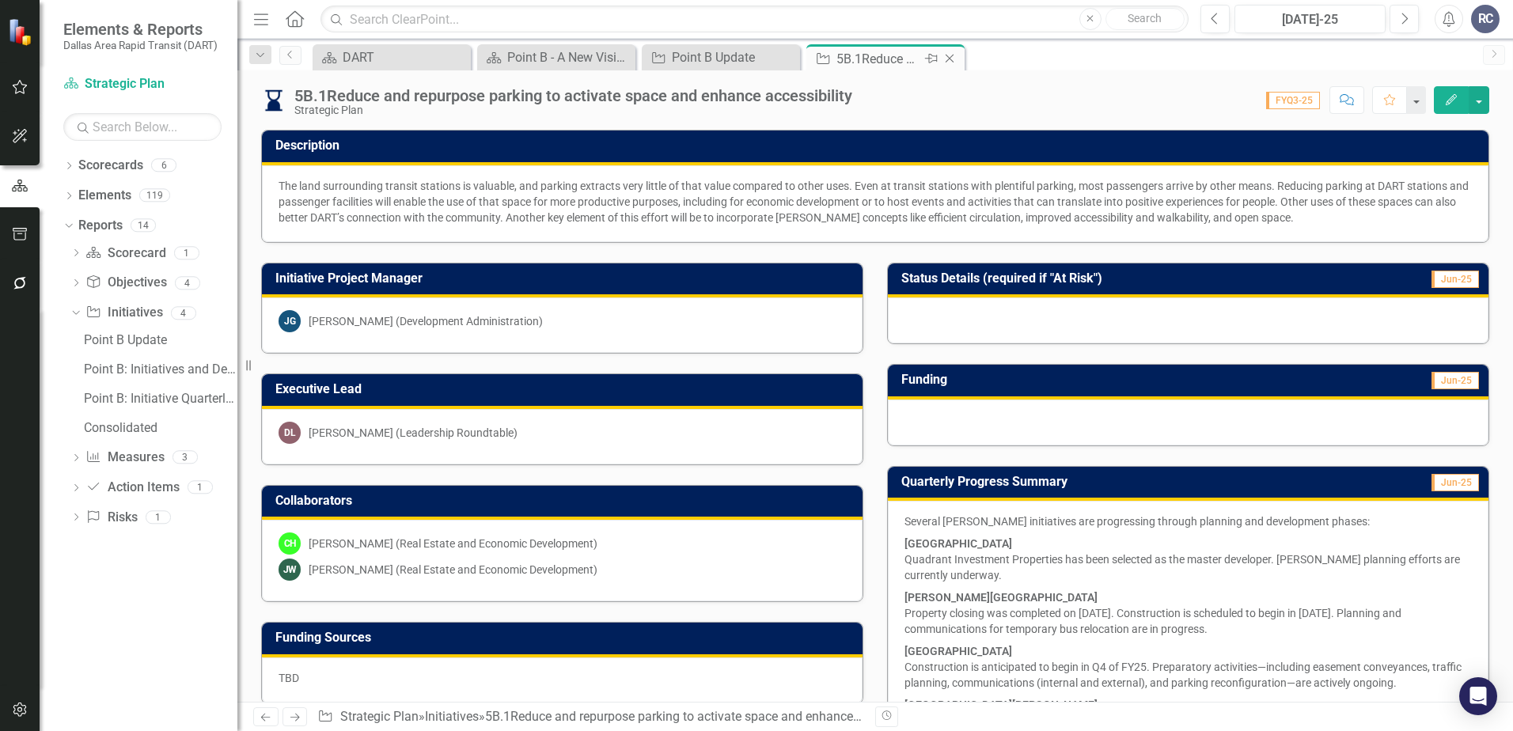
click at [950, 54] on icon "Close" at bounding box center [949, 58] width 16 height 13
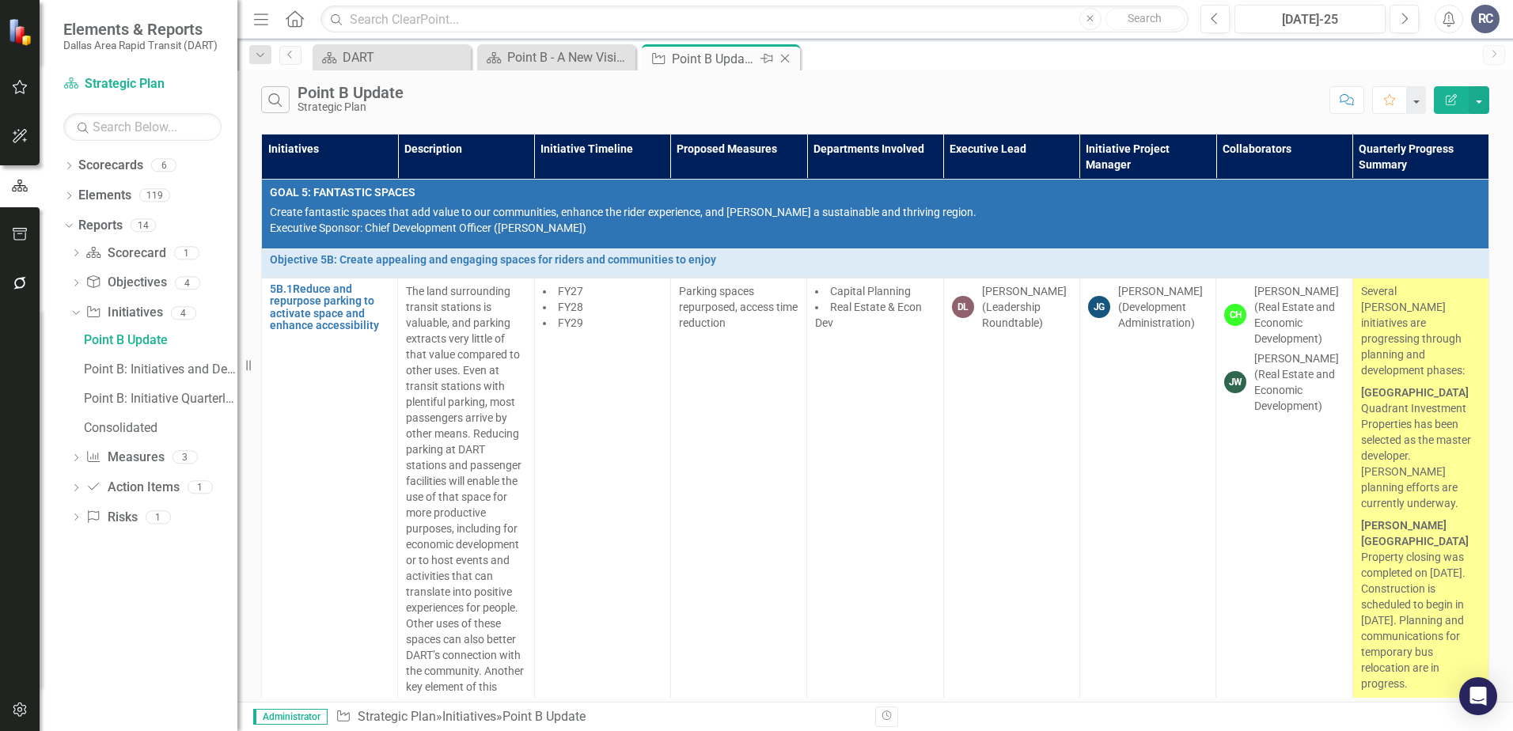
click at [785, 57] on icon "Close" at bounding box center [785, 58] width 16 height 13
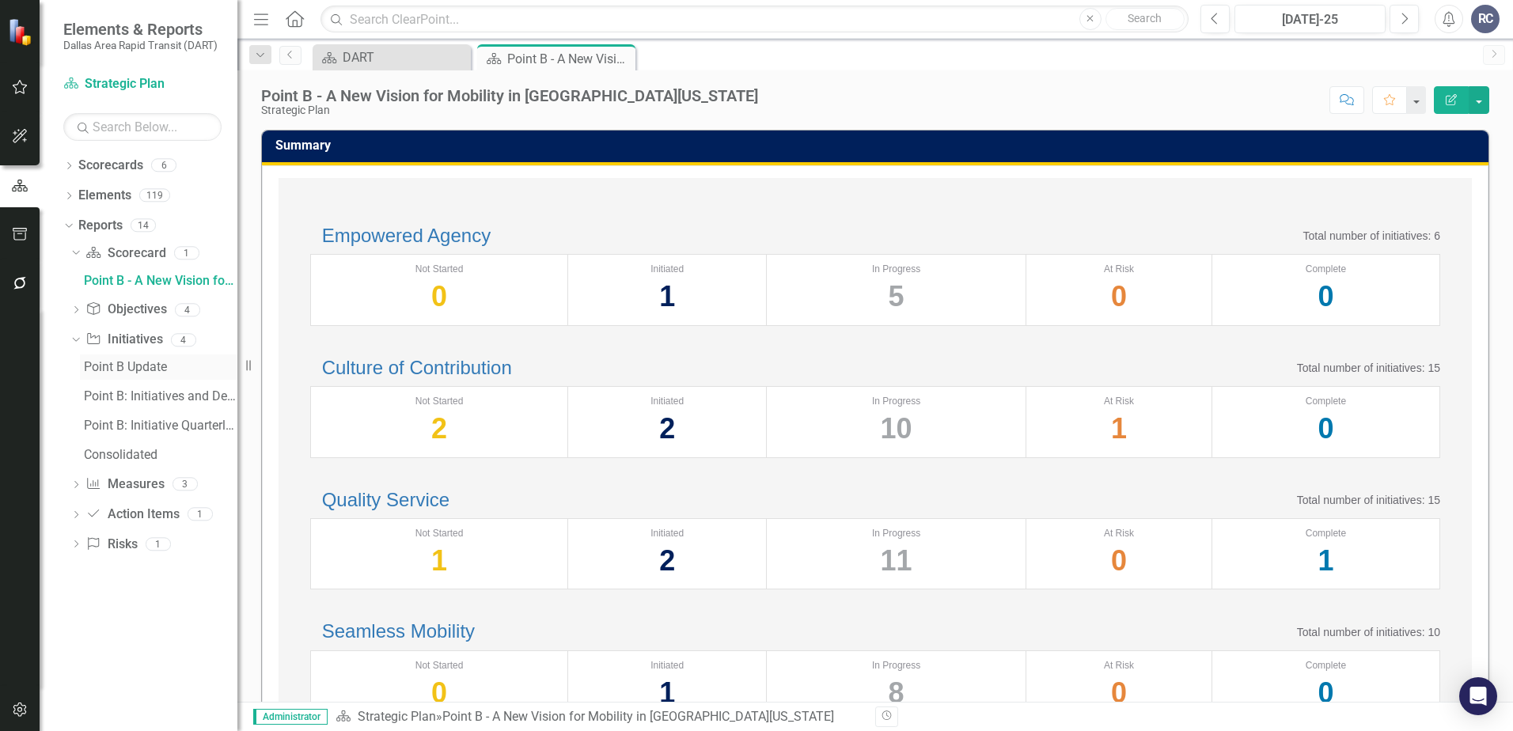
click at [141, 367] on div "Point B Update" at bounding box center [160, 367] width 153 height 14
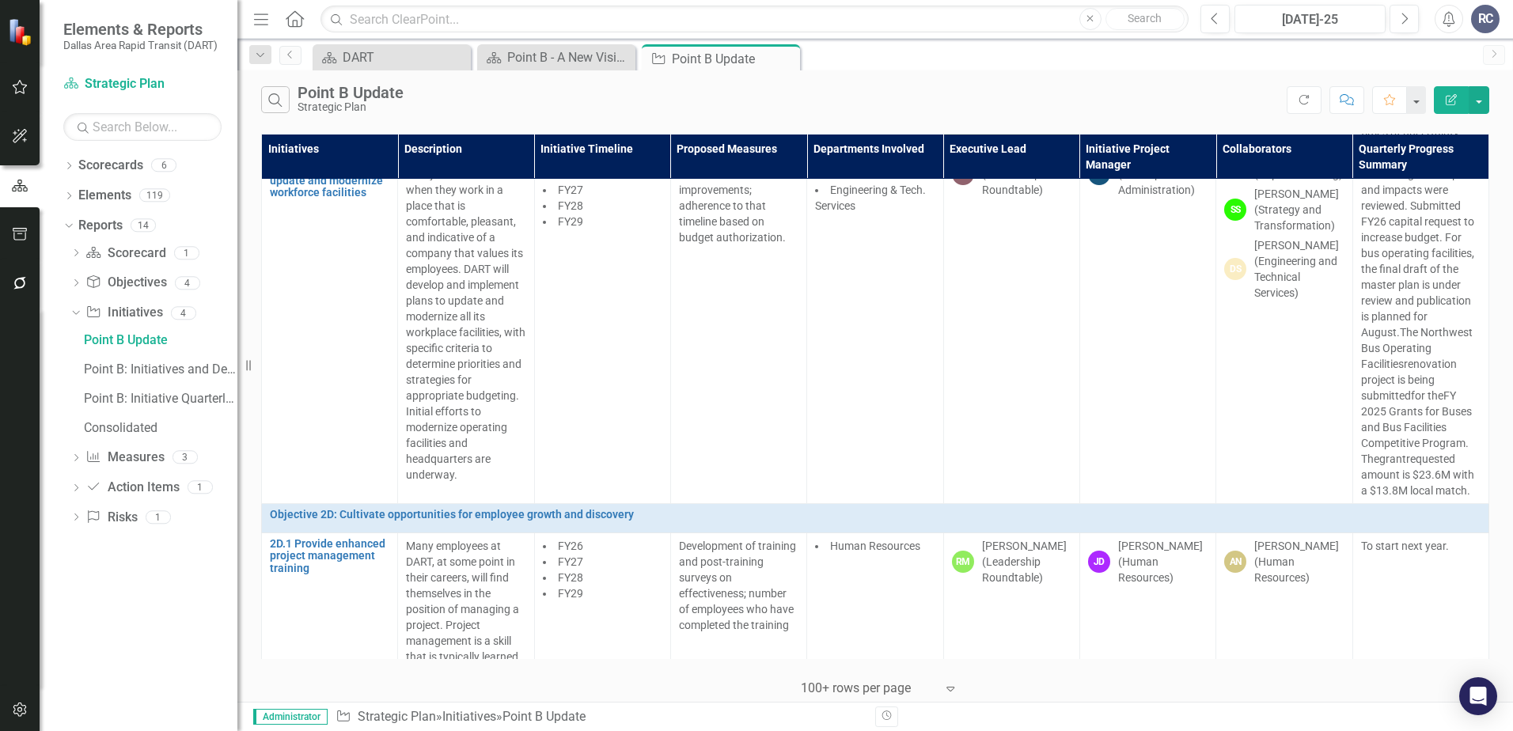
scroll to position [10679, 0]
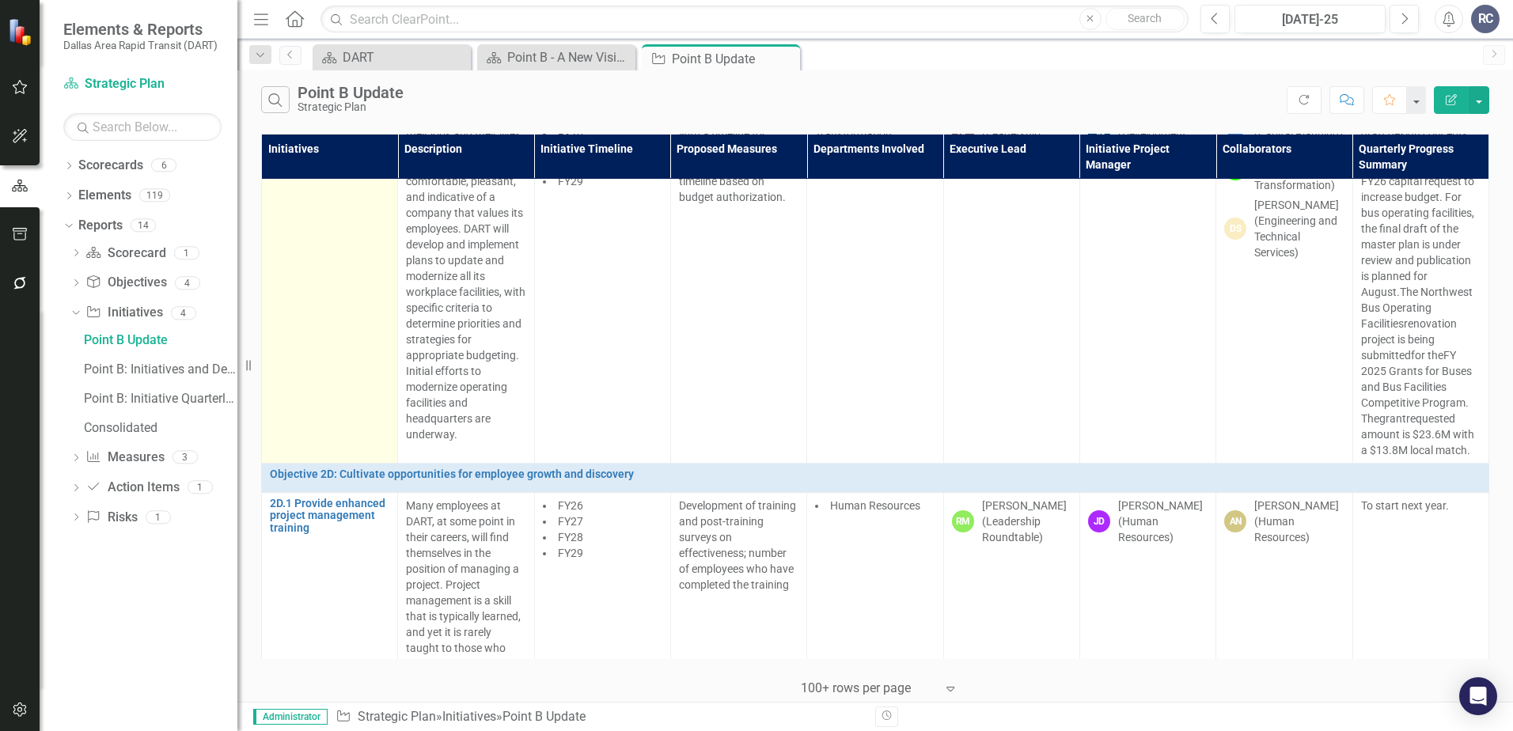
click at [293, 159] on link "2C.4 Develop and implement a plan to update and modernize workforce facilities" at bounding box center [329, 134] width 119 height 49
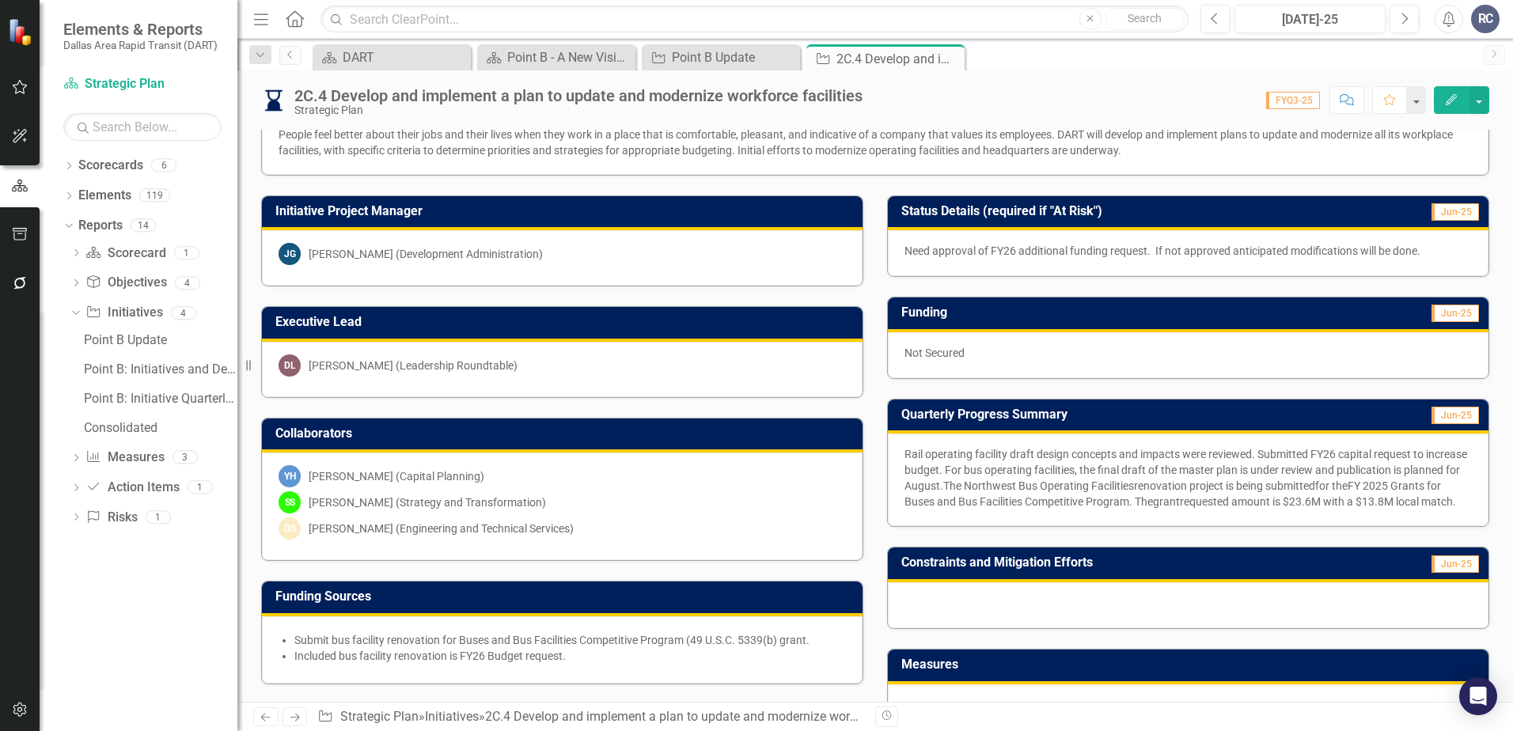
scroll to position [158, 0]
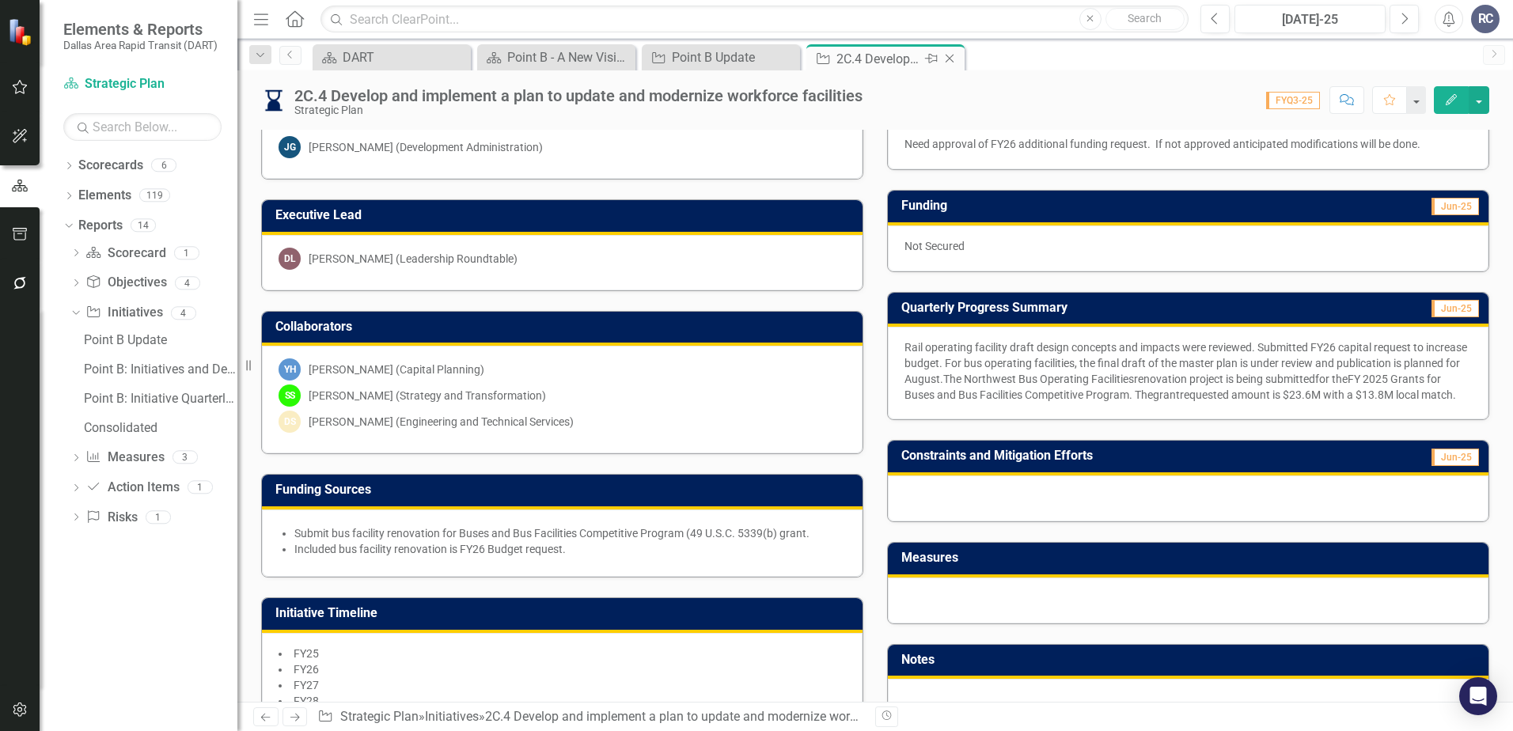
click at [949, 55] on icon "Close" at bounding box center [949, 58] width 16 height 13
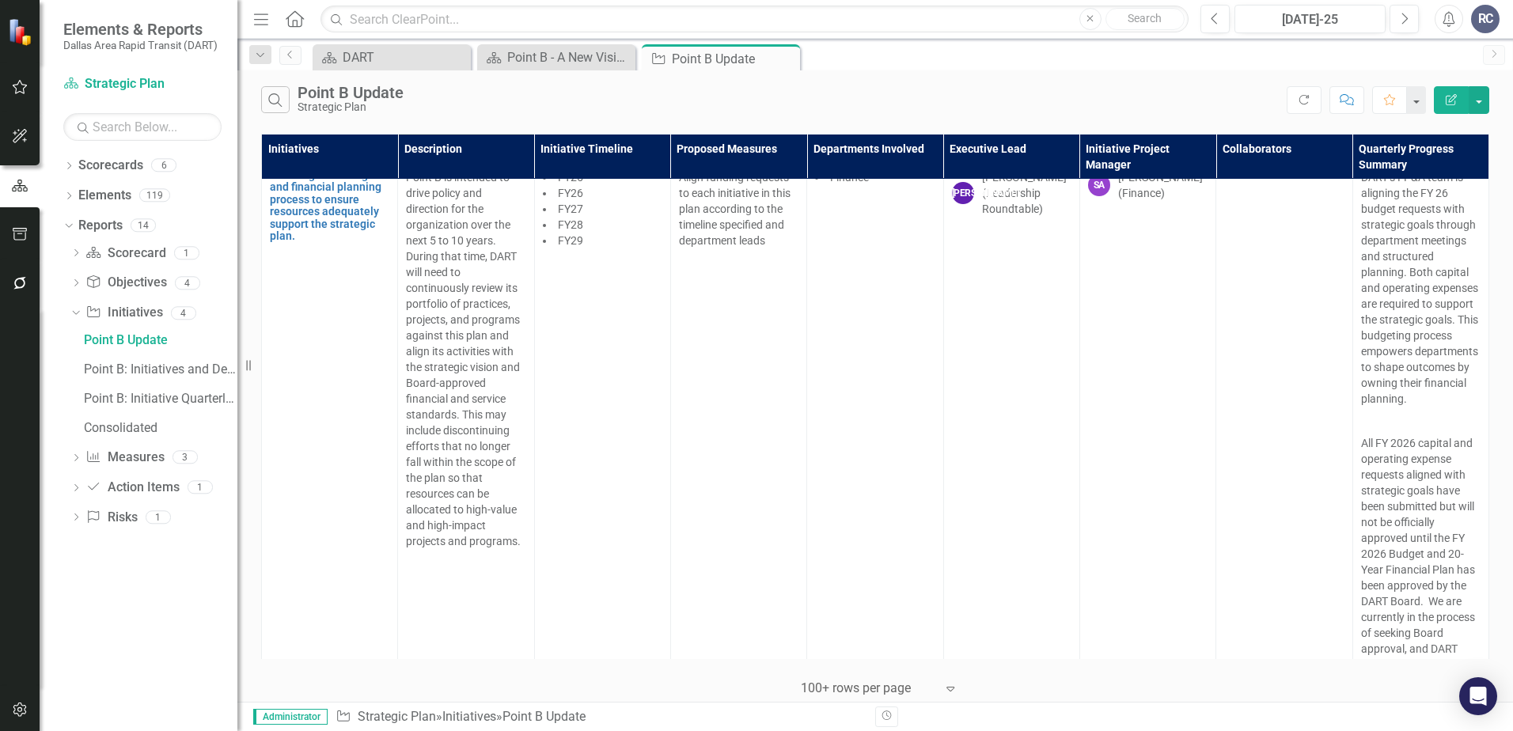
scroll to position [4430, 0]
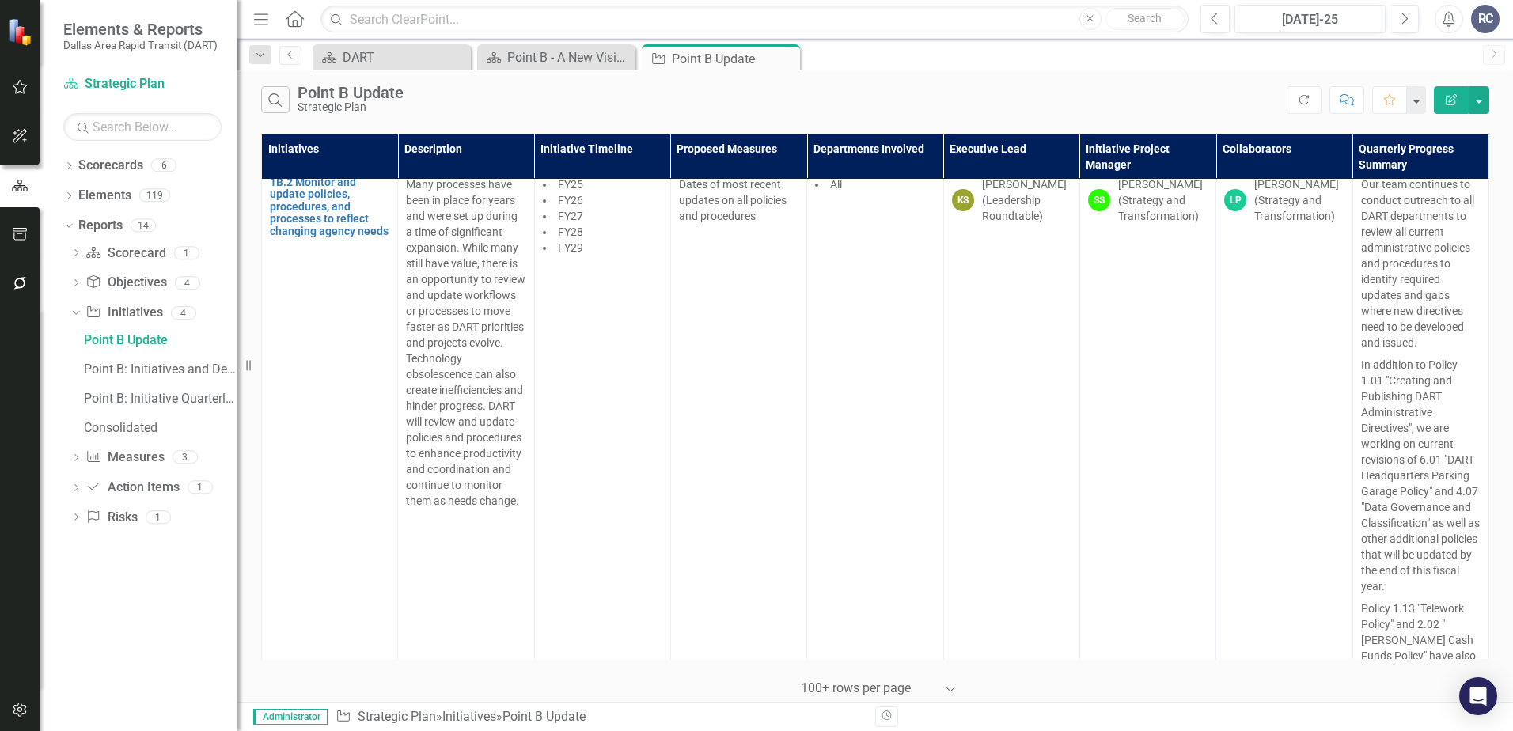
click at [1309, 611] on div "Initiatives Description Initiative Timeline Proposed Measures Departments Invol…" at bounding box center [874, 416] width 1275 height 572
click at [1309, 603] on html "Elements & Reports Dallas Area Rapid Transit (DART) Scorecard Strategic Plan Se…" at bounding box center [756, 365] width 1513 height 731
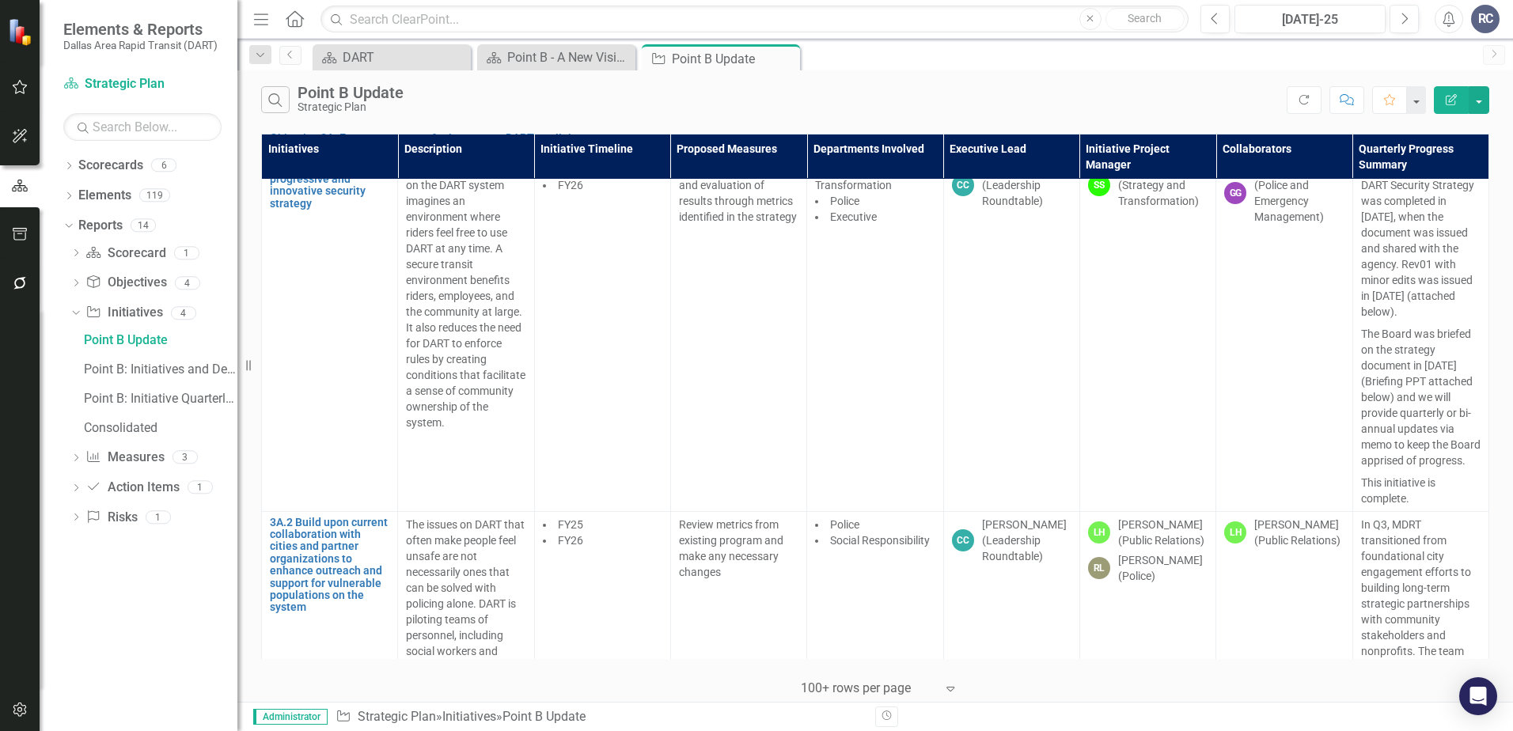
scroll to position [13053, 0]
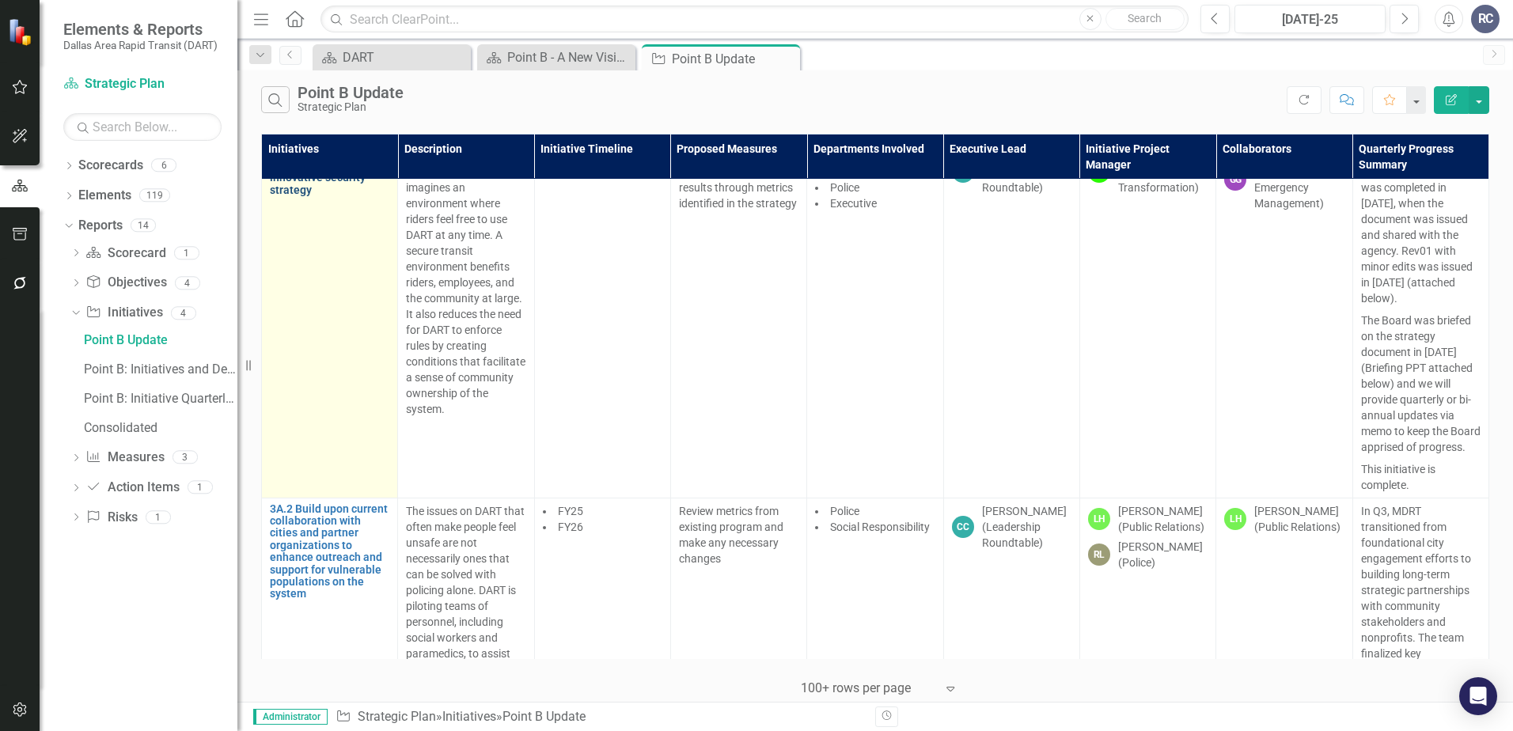
click at [301, 197] on link "3A.1 Develop a progressive and innovative security strategy" at bounding box center [329, 172] width 119 height 49
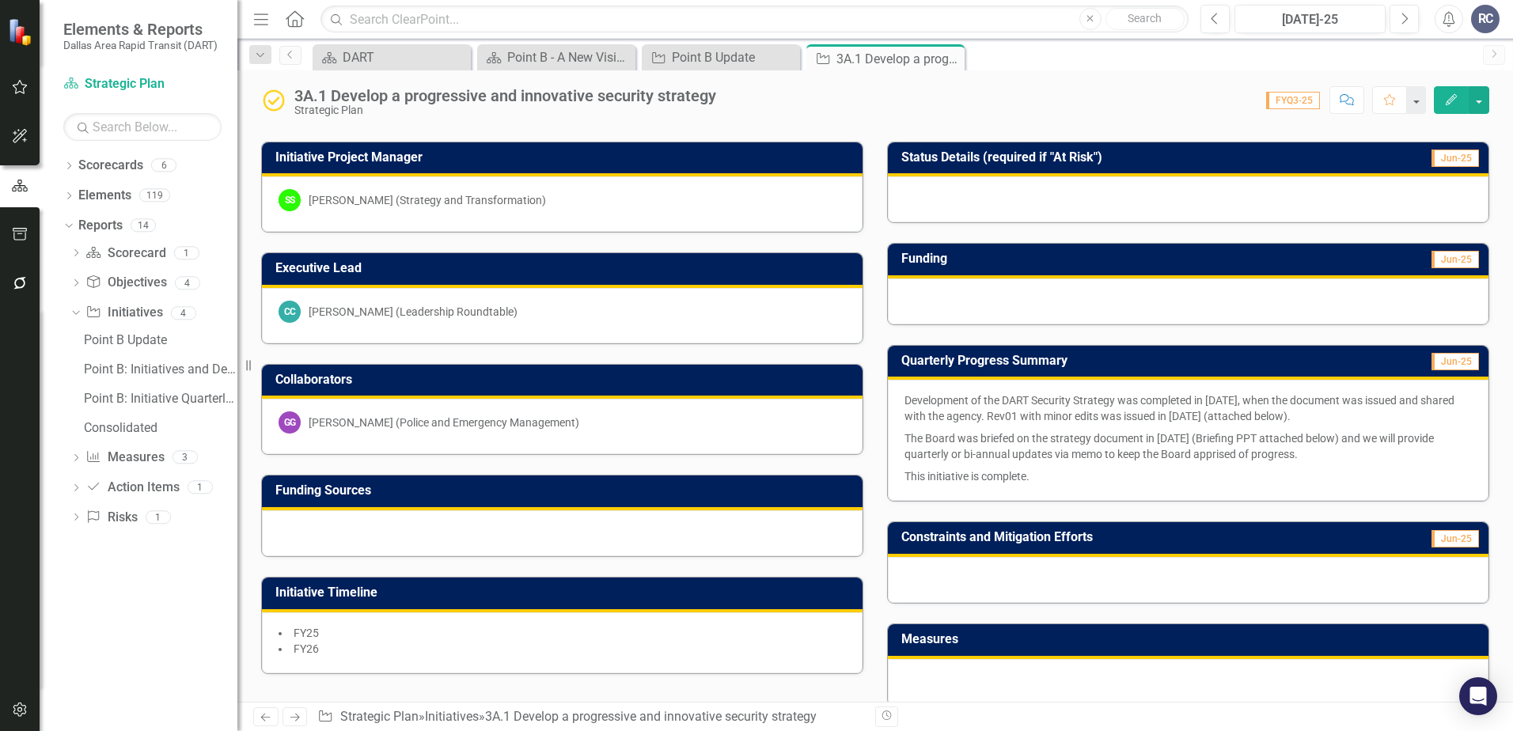
scroll to position [524, 0]
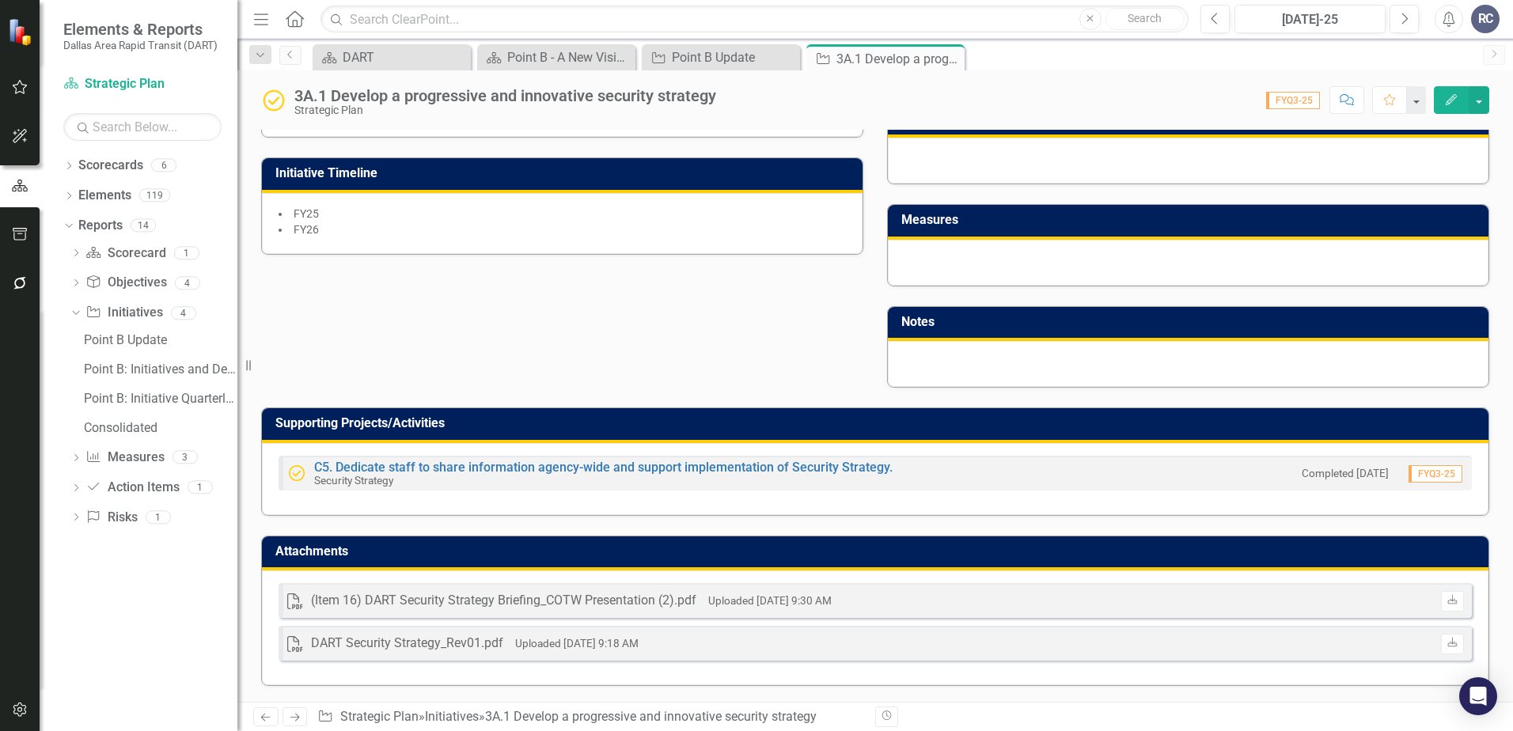
click at [445, 324] on div "Initiative Project Manager SS [PERSON_NAME] (Strategy and Transformation) Execu…" at bounding box center [874, 46] width 1251 height 686
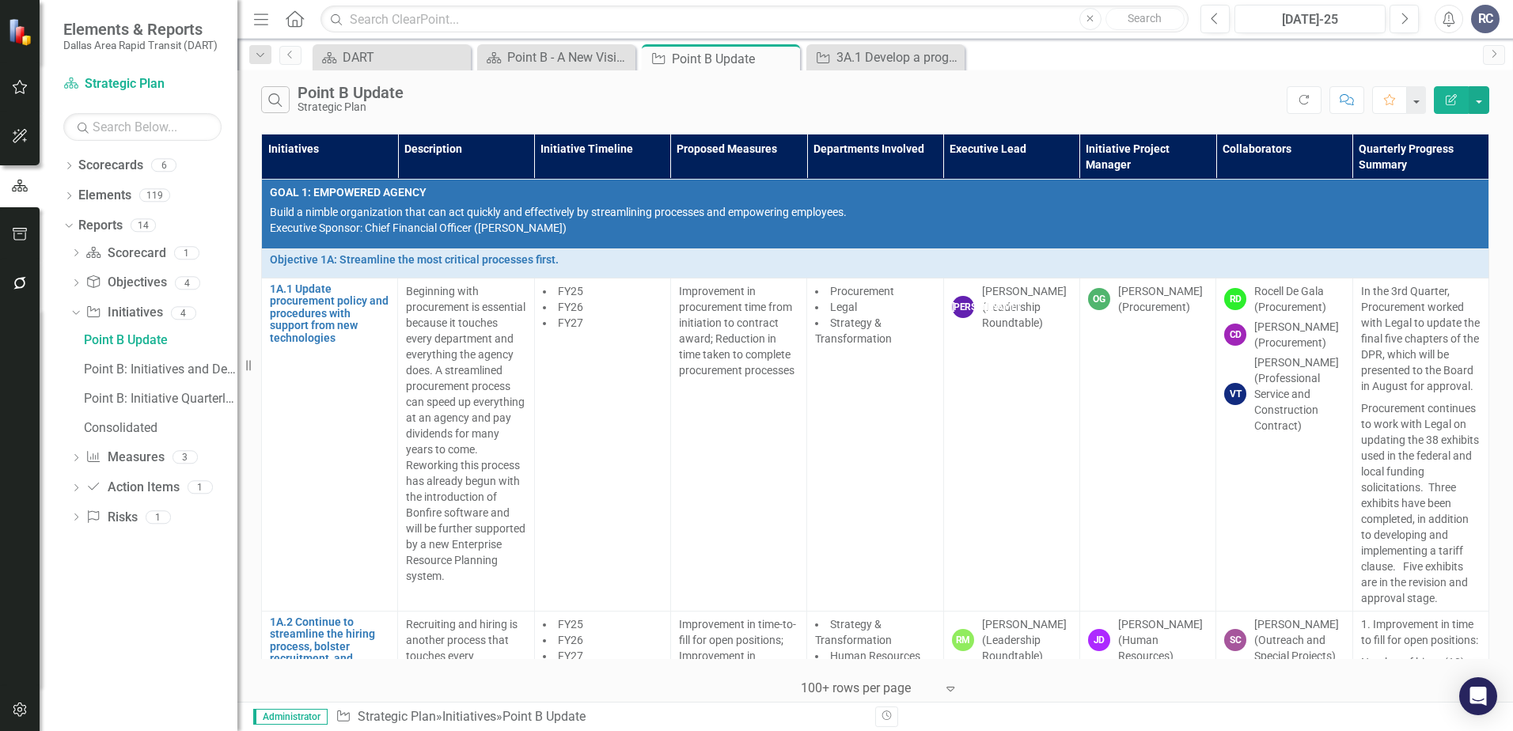
click at [252, 411] on div "Initiatives Description Initiative Timeline Proposed Measures Departments Invol…" at bounding box center [874, 416] width 1275 height 572
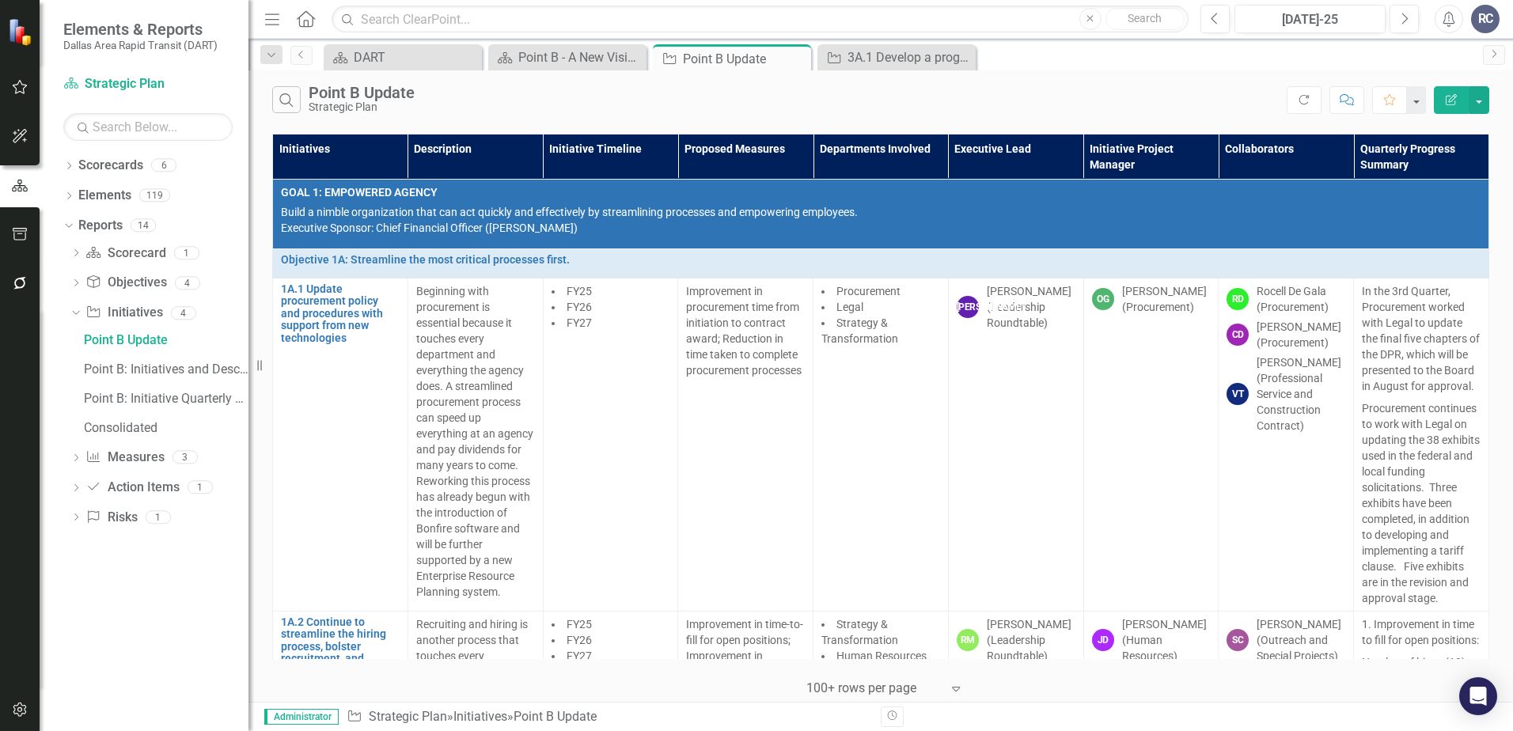
drag, startPoint x: 248, startPoint y: 421, endPoint x: 248, endPoint y: 445, distance: 24.5
click at [248, 445] on div "Resize" at bounding box center [254, 365] width 13 height 731
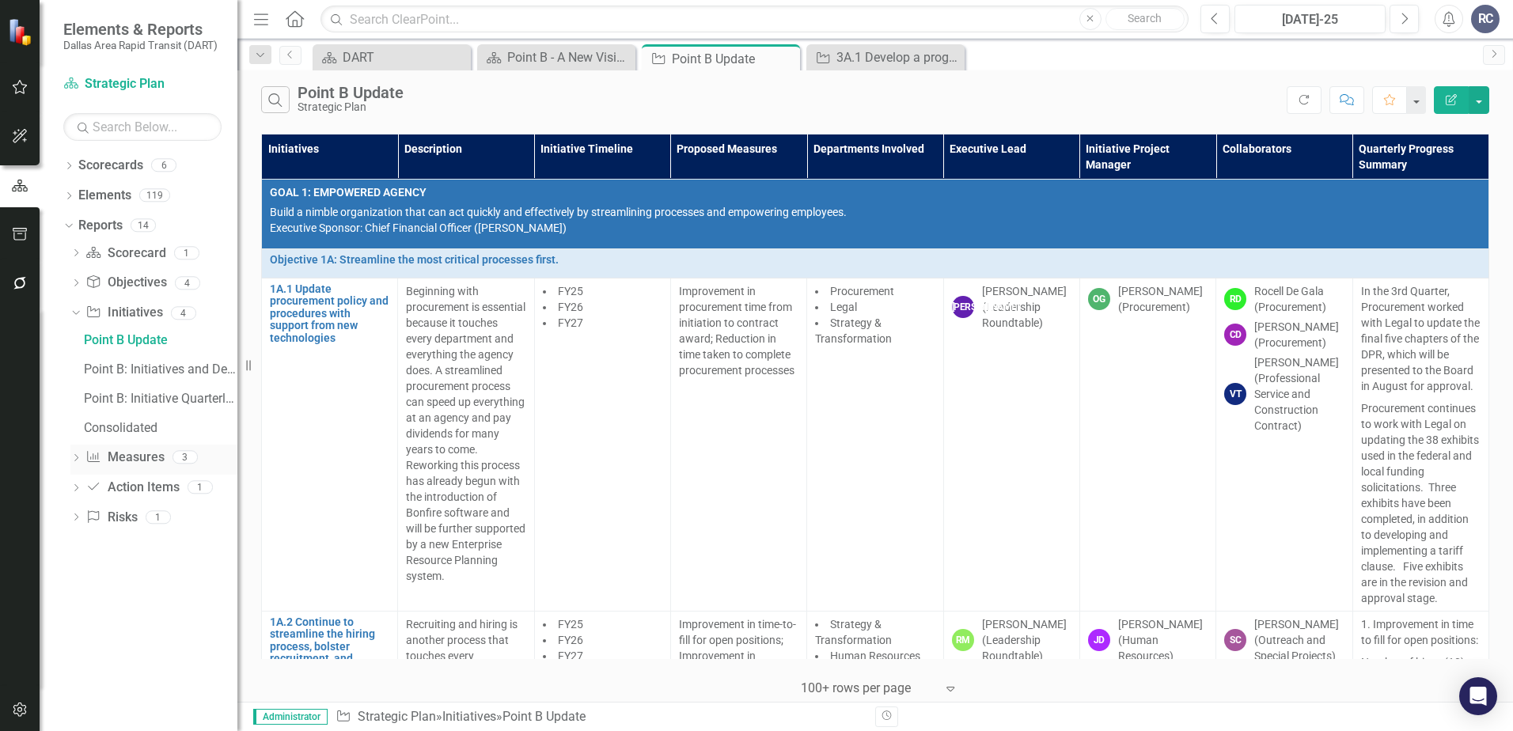
drag, startPoint x: 248, startPoint y: 445, endPoint x: 229, endPoint y: 450, distance: 20.3
click at [229, 450] on div "Elements & Reports Dallas Area Rapid Transit (DART) Scorecard Strategic Plan Se…" at bounding box center [118, 365] width 237 height 731
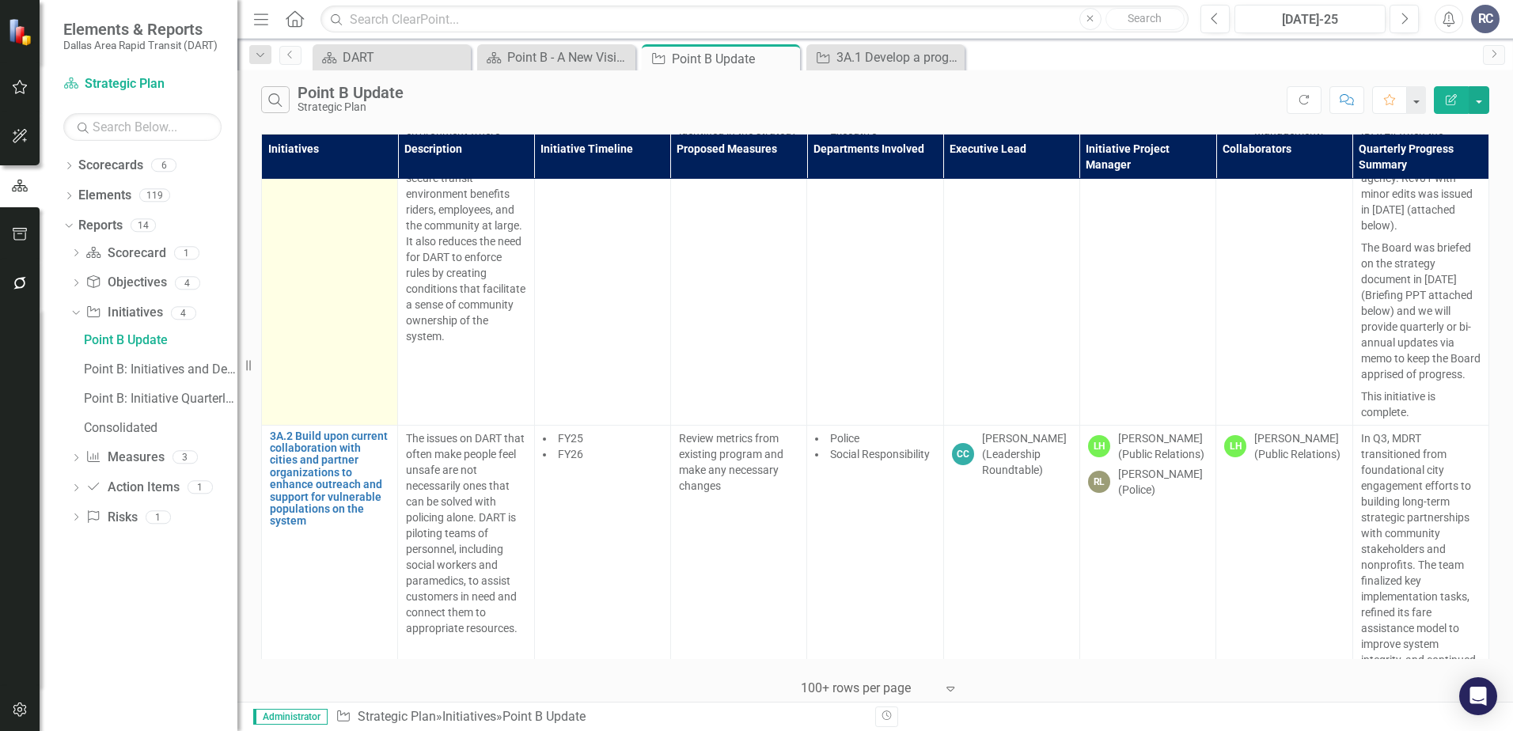
scroll to position [13143, 0]
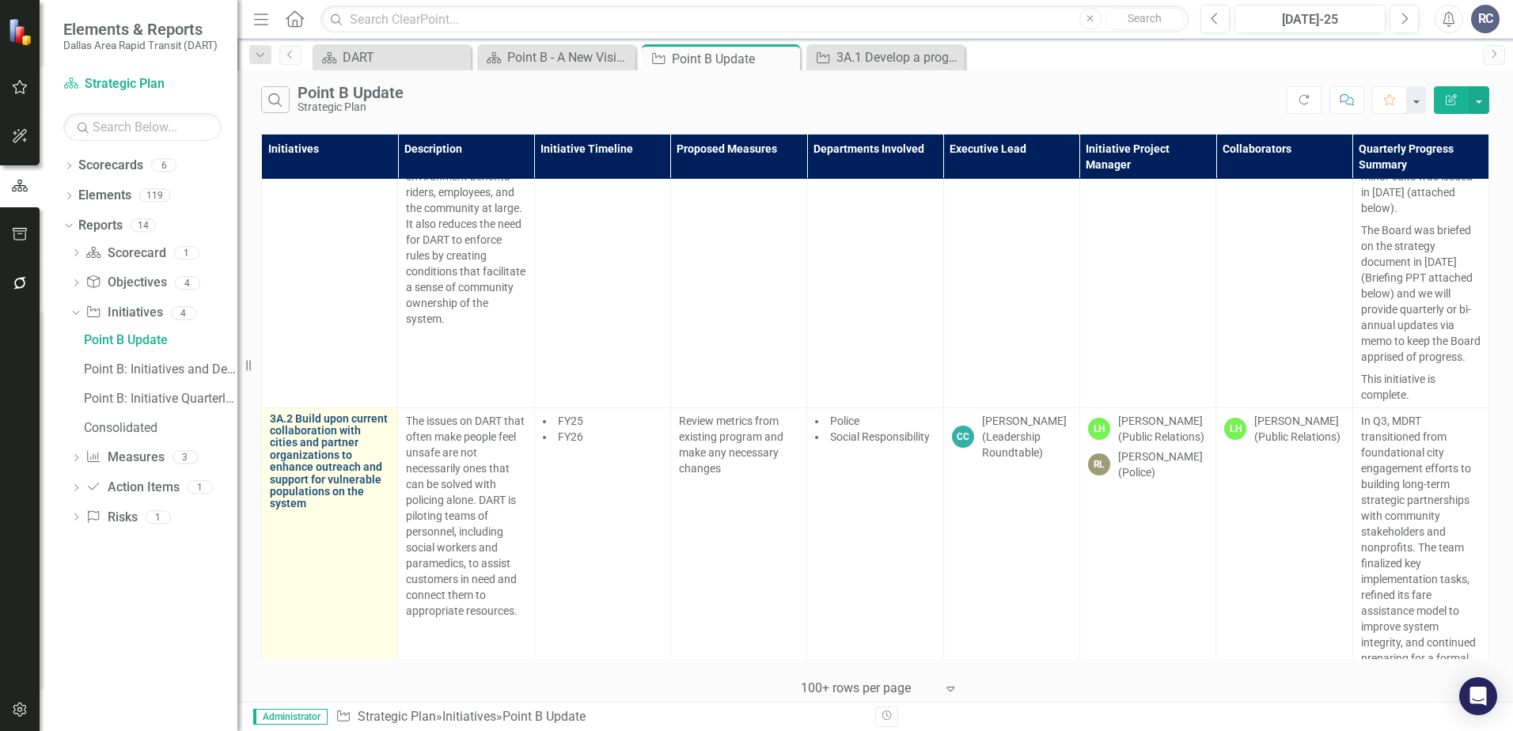
click at [319, 510] on link "3A.2 Build upon current collaboration with cities and partner organizations to …" at bounding box center [329, 461] width 119 height 97
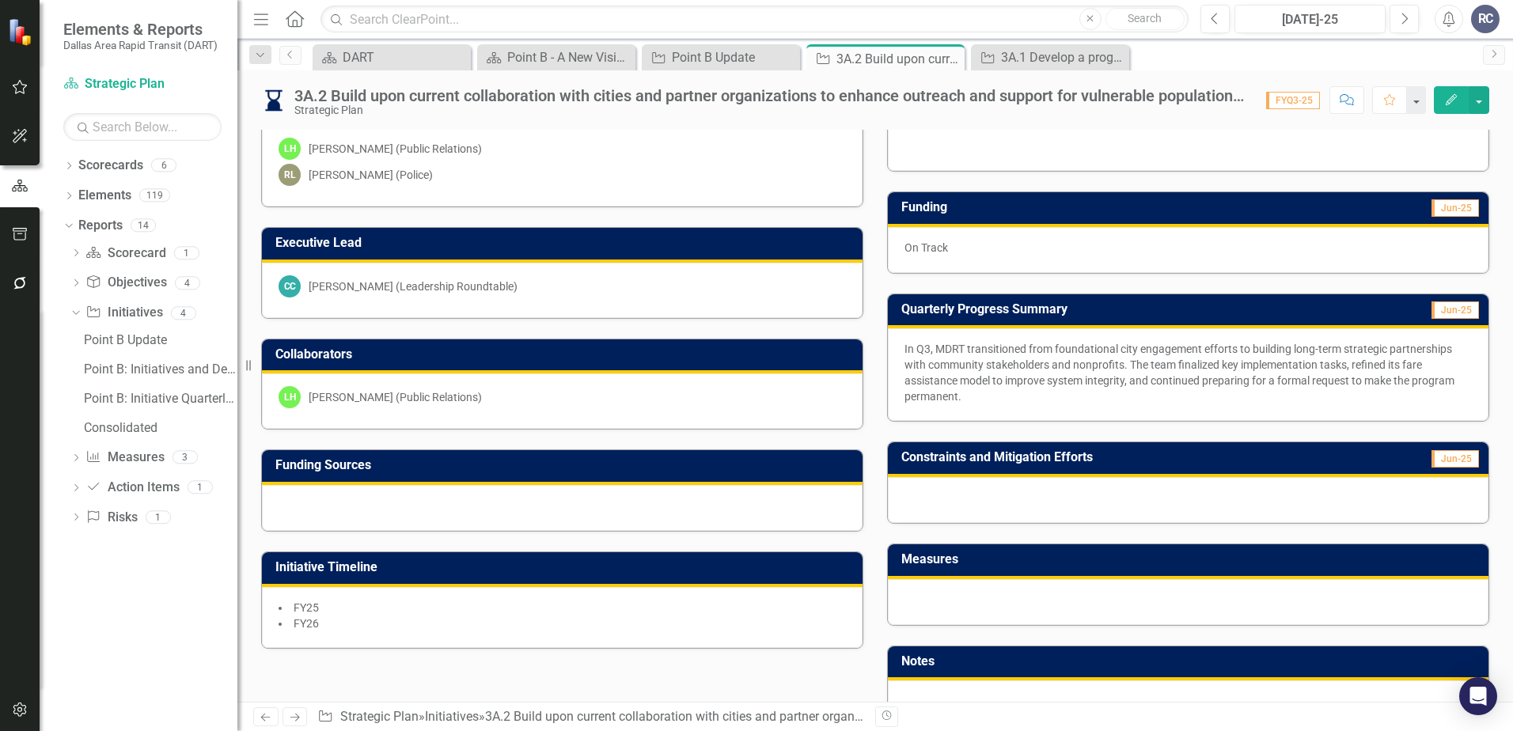
scroll to position [427, 0]
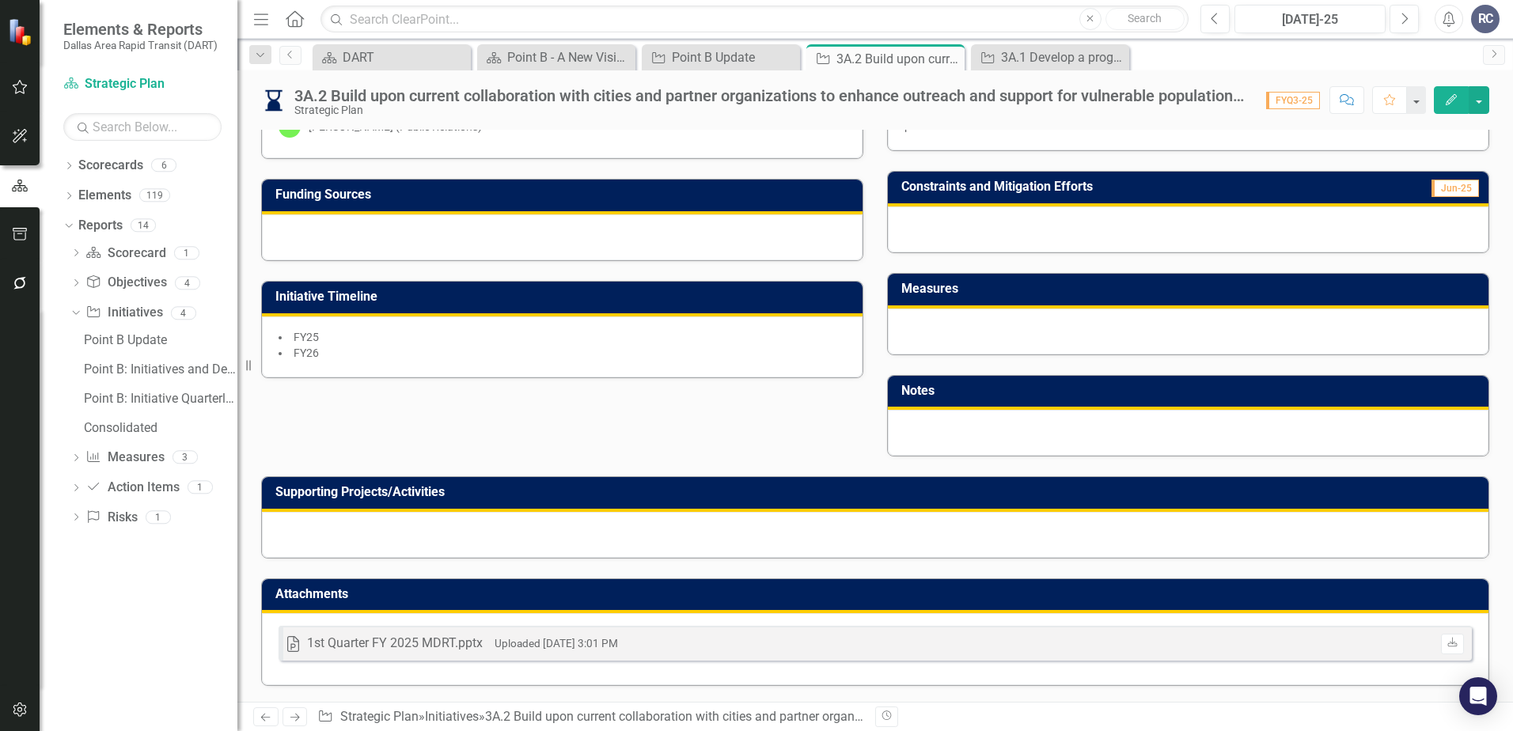
click at [411, 640] on div "1st Quarter FY 2025 MDRT.pptx" at bounding box center [395, 643] width 176 height 18
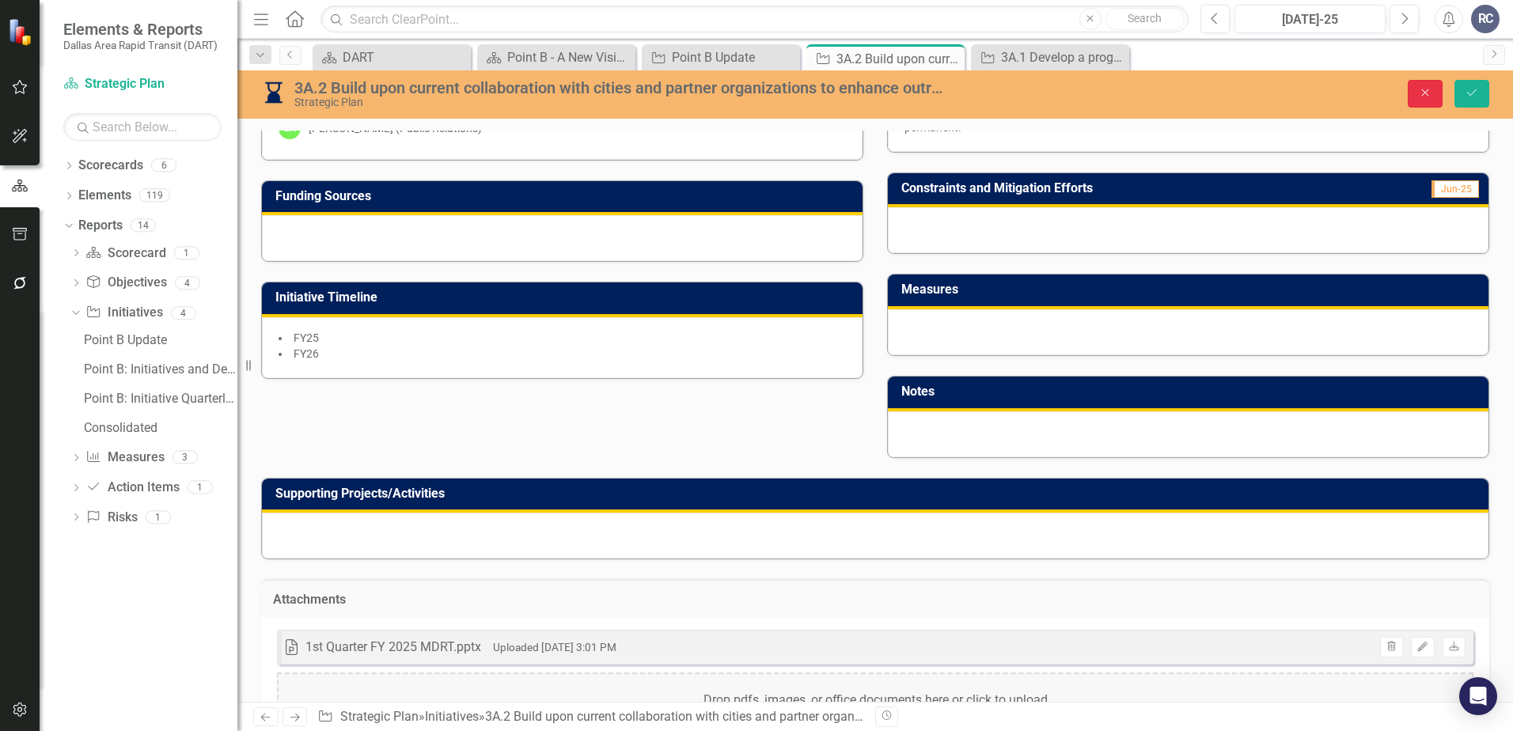
click at [1309, 105] on button "Close" at bounding box center [1424, 94] width 35 height 28
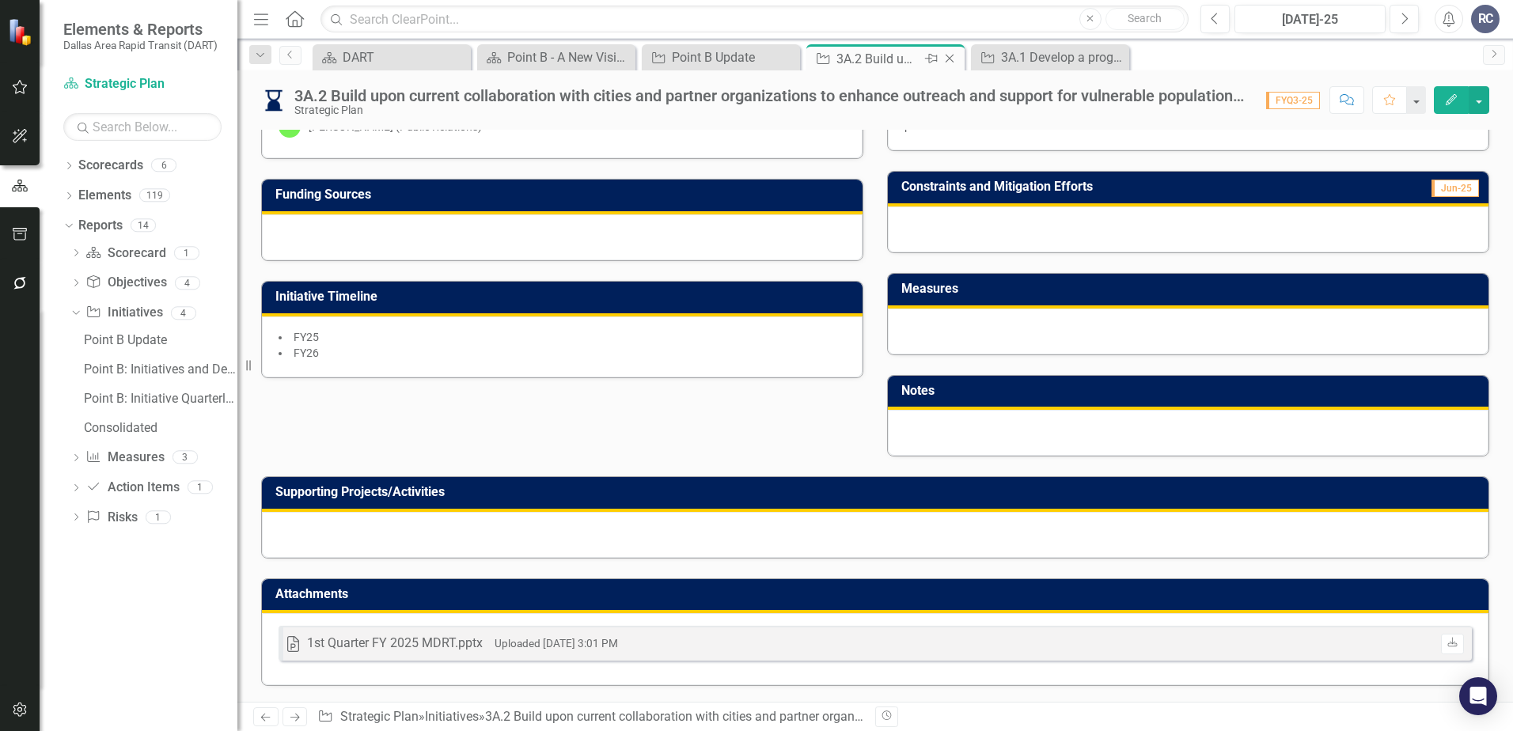
click at [949, 59] on icon "Close" at bounding box center [949, 58] width 16 height 13
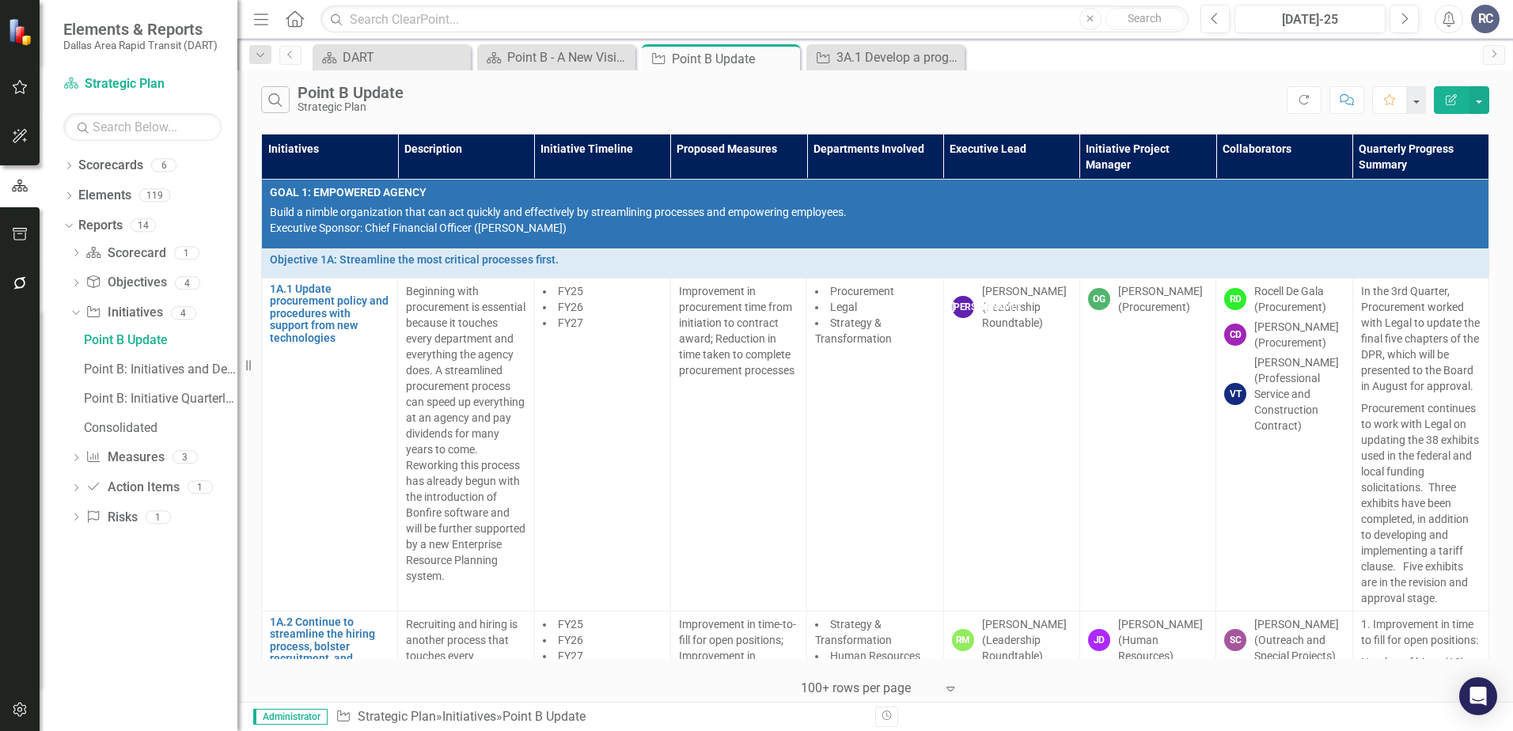
click at [1054, 89] on div "Search Point B Update Strategic Plan" at bounding box center [773, 99] width 1025 height 27
